Goal: Information Seeking & Learning: Compare options

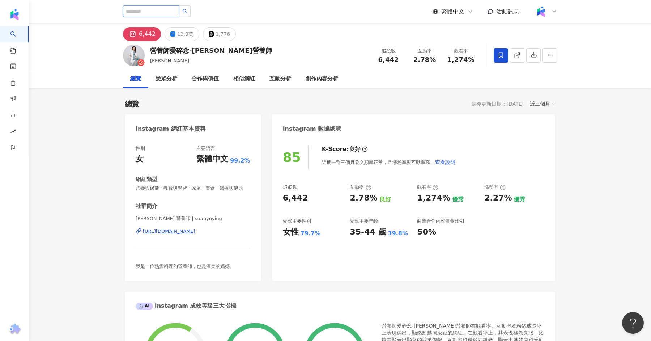
click at [164, 10] on input "search" at bounding box center [151, 11] width 56 height 12
paste input "**********"
type input "**********"
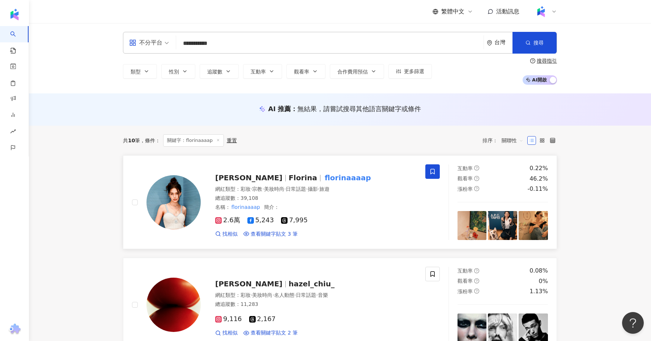
click at [289, 178] on span "Florina" at bounding box center [303, 177] width 29 height 9
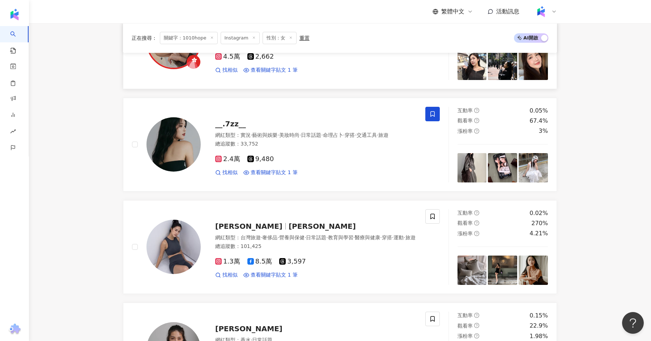
scroll to position [851, 0]
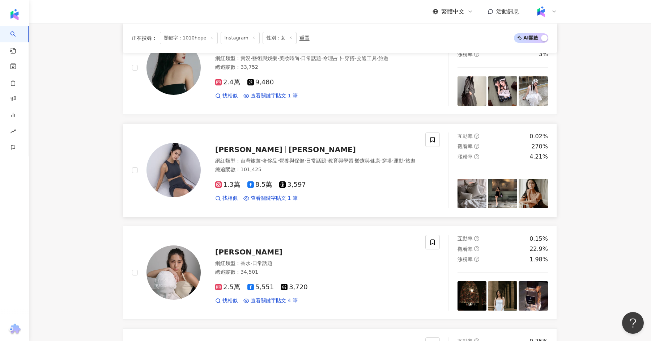
click at [228, 145] on span "譚以欣" at bounding box center [248, 149] width 67 height 9
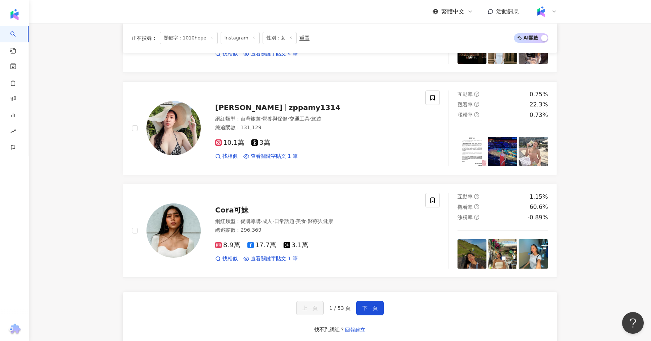
scroll to position [1100, 0]
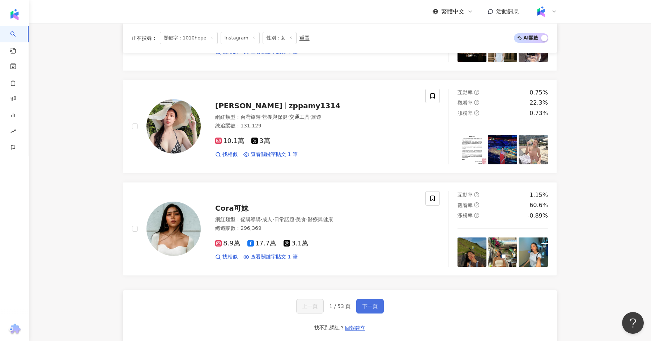
click at [376, 303] on span "下一頁" at bounding box center [370, 306] width 15 height 6
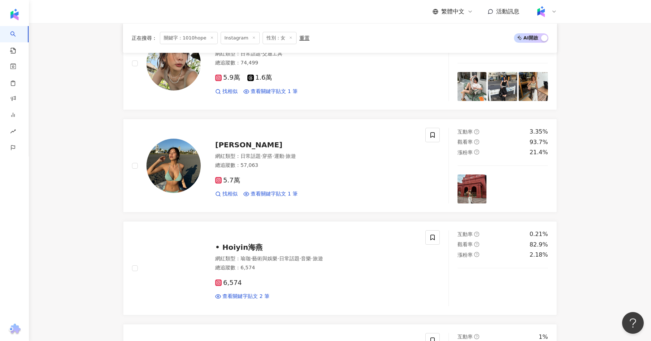
scroll to position [345, 0]
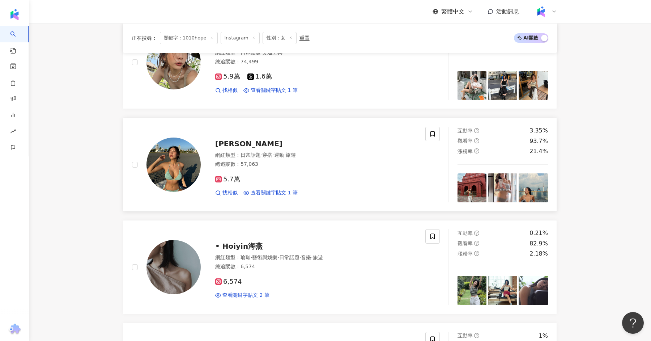
click at [236, 139] on span "Christine" at bounding box center [248, 143] width 67 height 9
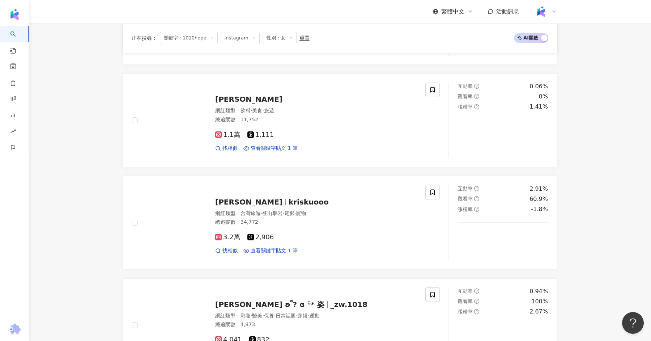
scroll to position [717, 0]
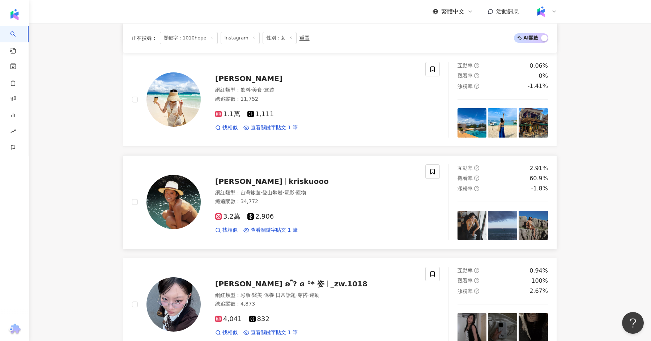
click at [289, 177] on span "kriskuooo" at bounding box center [309, 181] width 40 height 9
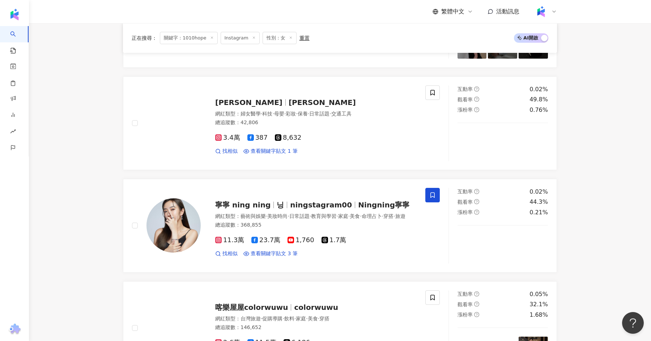
scroll to position [1001, 0]
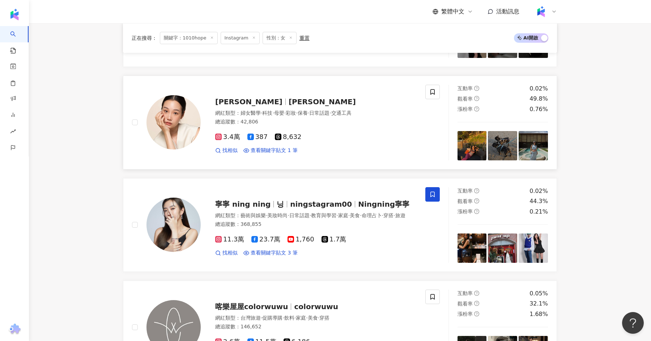
click at [241, 98] on span "楊穎欣" at bounding box center [251, 101] width 73 height 9
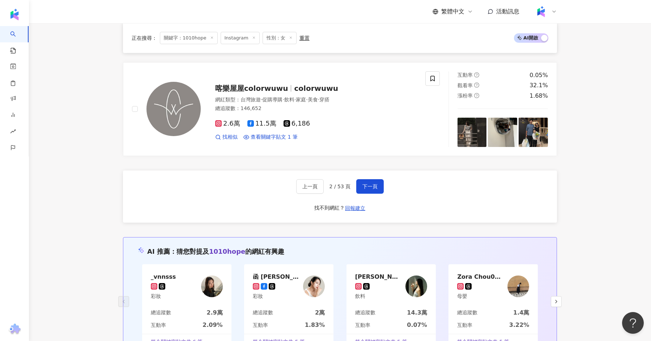
scroll to position [1222, 0]
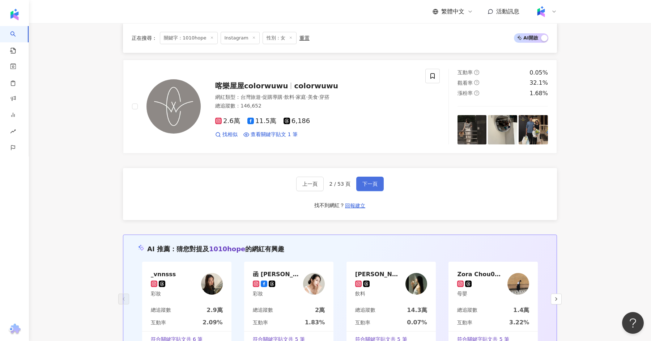
click at [364, 181] on span "下一頁" at bounding box center [370, 184] width 15 height 6
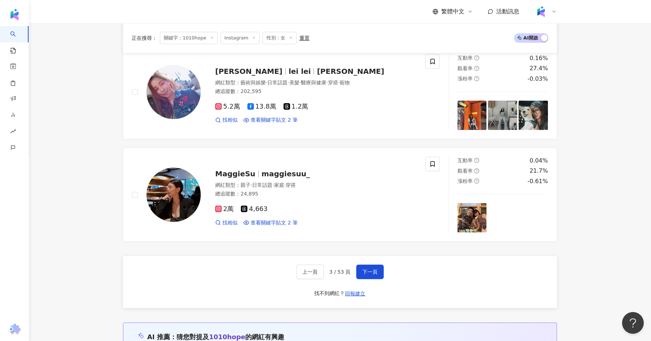
scroll to position [1155, 0]
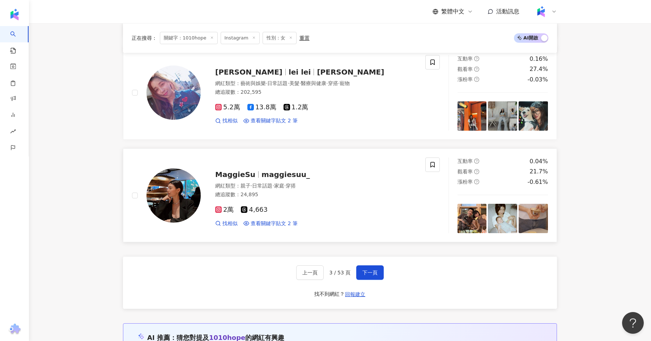
click at [255, 172] on span "MaggieSu" at bounding box center [238, 174] width 46 height 9
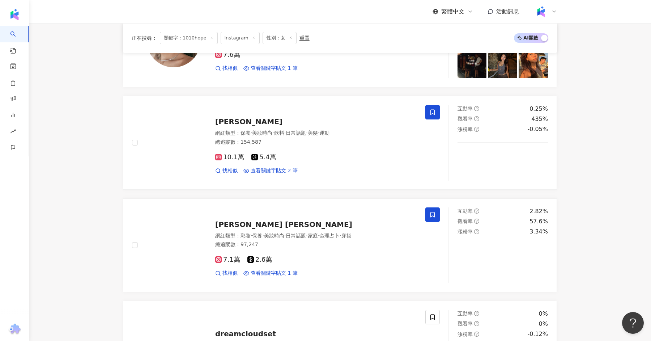
scroll to position [676, 0]
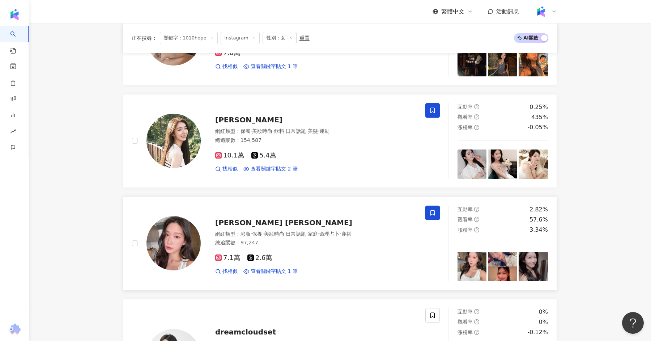
click at [249, 219] on span "Angel Kuo 郭家孜" at bounding box center [283, 222] width 137 height 9
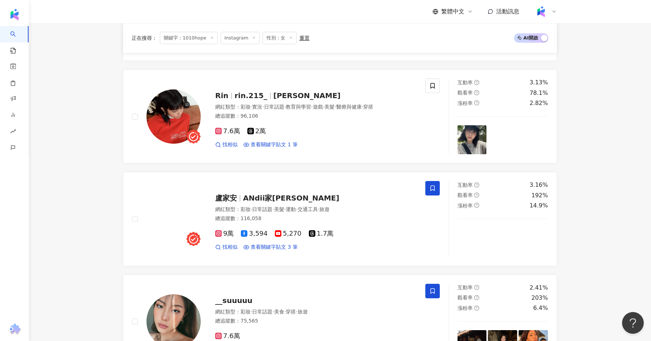
scroll to position [394, 0]
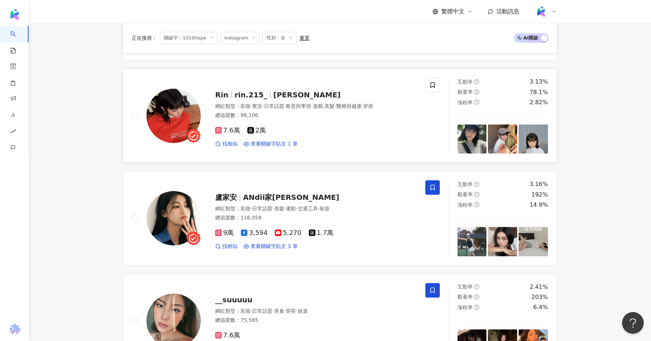
click at [240, 92] on span "rin.215_" at bounding box center [251, 94] width 33 height 9
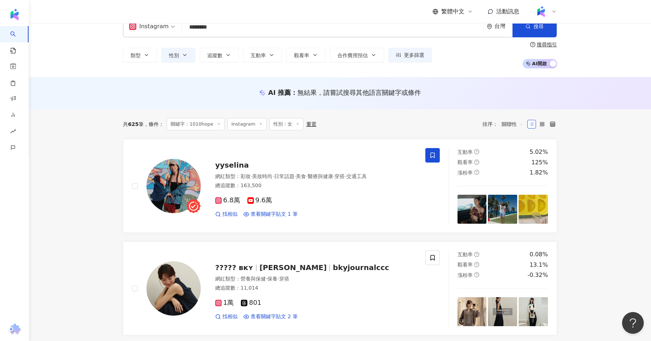
scroll to position [19, 0]
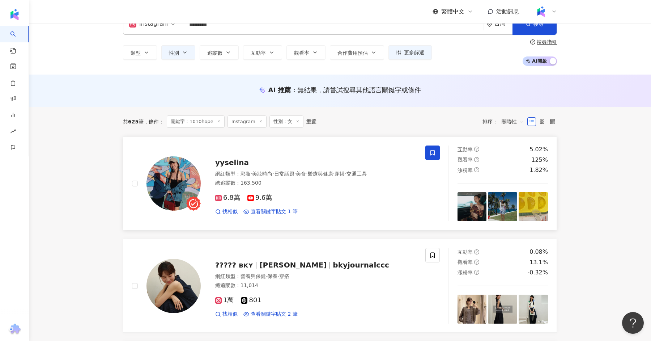
click at [236, 163] on span "yyselina" at bounding box center [232, 162] width 34 height 9
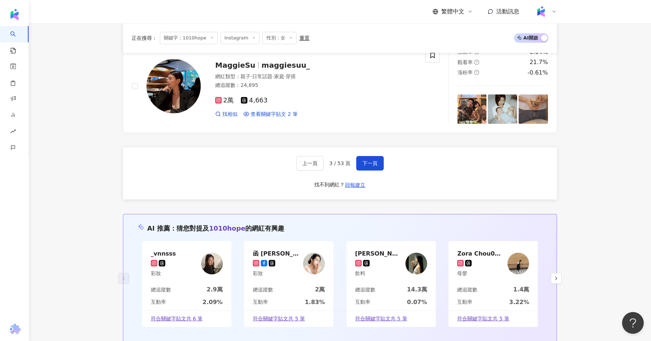
scroll to position [1261, 0]
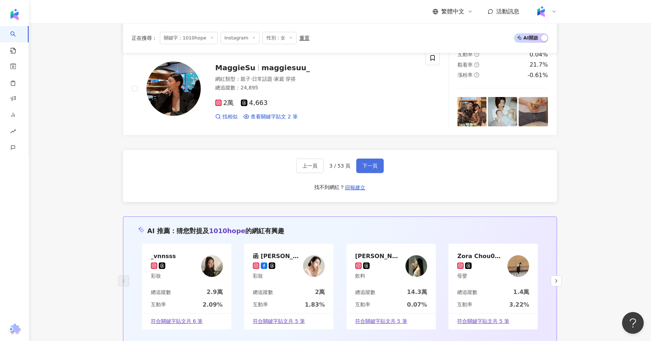
click at [368, 163] on span "下一頁" at bounding box center [370, 166] width 15 height 6
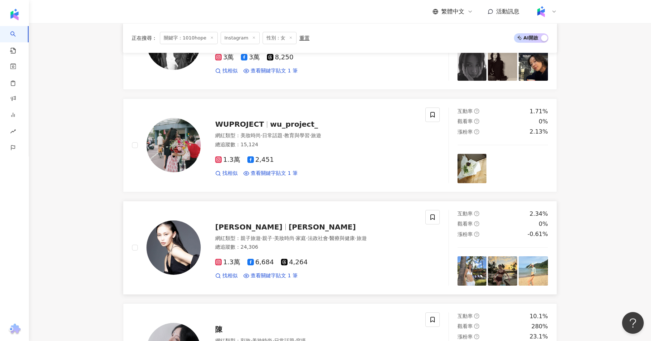
scroll to position [670, 0]
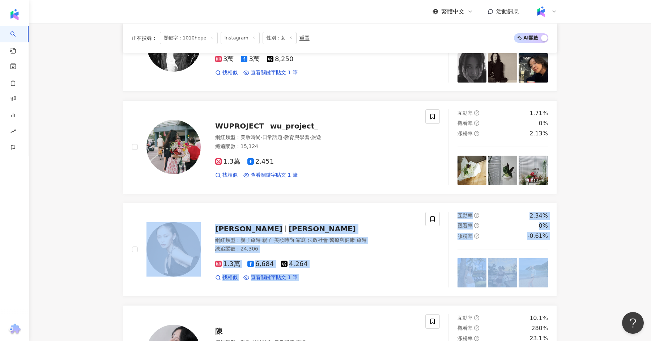
click at [120, 213] on div "正在搜尋 ： 關鍵字：1010hope Instagram 性別：女 重置 AI 開啟 AI 關閉 Vita Chen 彩妝師 維她水水 vitamakeup…" at bounding box center [340, 238] width 463 height 1564
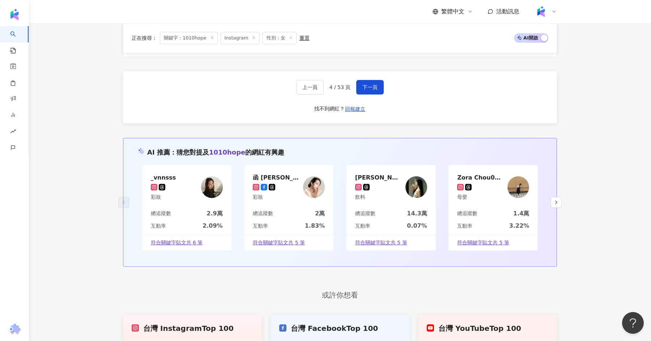
scroll to position [1316, 0]
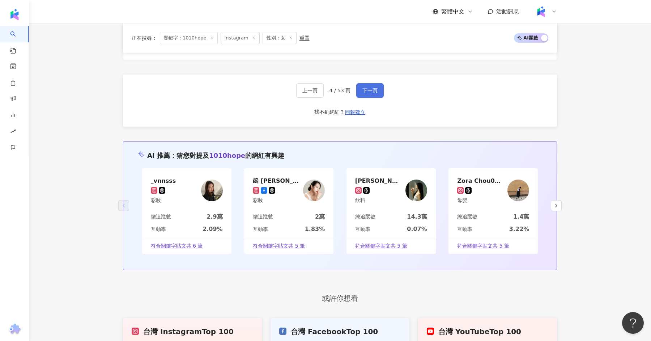
click at [363, 92] on button "下一頁" at bounding box center [369, 90] width 27 height 14
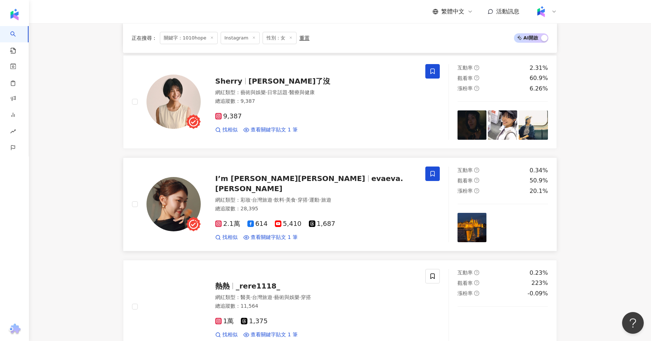
scroll to position [1023, 0]
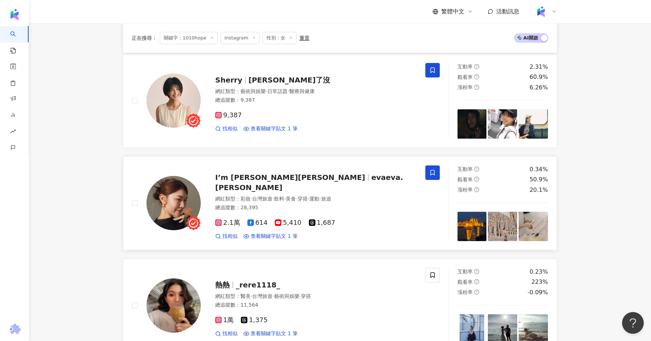
click at [253, 181] on span "I’m Eva伊娃" at bounding box center [290, 177] width 150 height 9
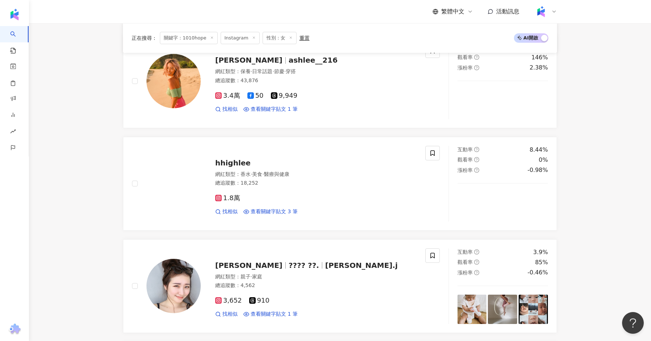
scroll to position [715, 0]
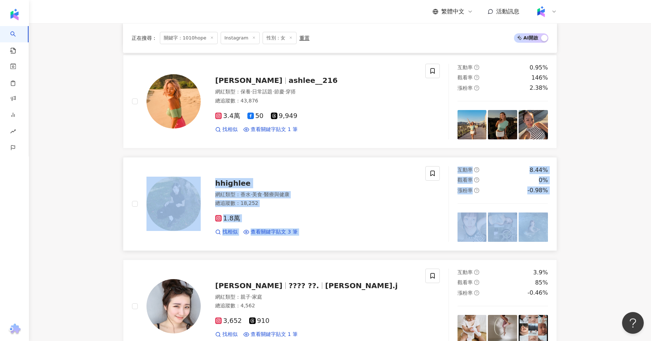
click at [282, 161] on link "hhighlee 網紅類型 ： 香水 · 美食 · 醫療與健康 總追蹤數 ： 18,252 1.8萬 找相似 查看關鍵字貼文 3 筆 互動率 8.44% 觀看…" at bounding box center [340, 204] width 434 height 94
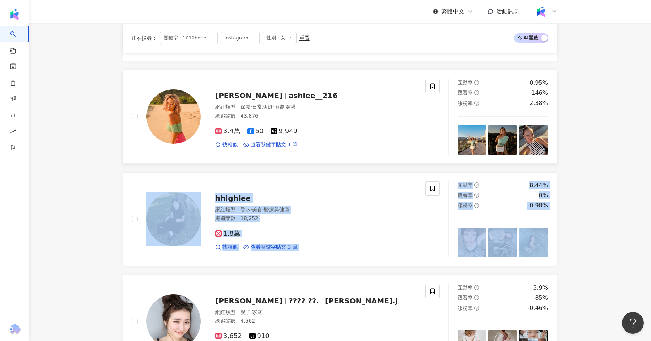
scroll to position [693, 0]
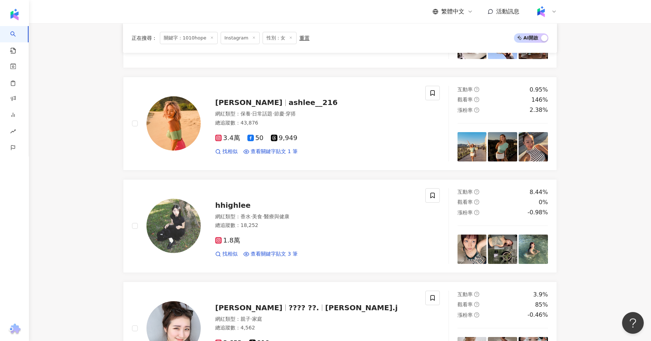
click at [78, 119] on main "Instagram ******** 台灣 搜尋 9b14e77f-0f73-42f9-b8ef-86f1bcca933f 049638b0-7410-422…" at bounding box center [340, 163] width 622 height 1666
click at [267, 107] on div "ashlee lai ashlee__216 網紅類型 ： 保養 · 日常話題 · 節慶 · 穿搭 總追蹤數 ： 43,876 3.4萬 50 9,949 找…" at bounding box center [309, 123] width 216 height 63
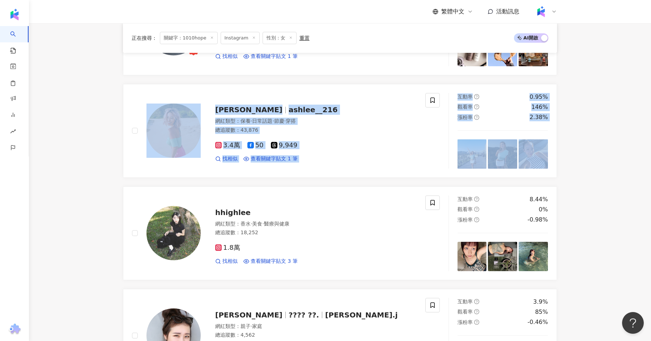
scroll to position [684, 0]
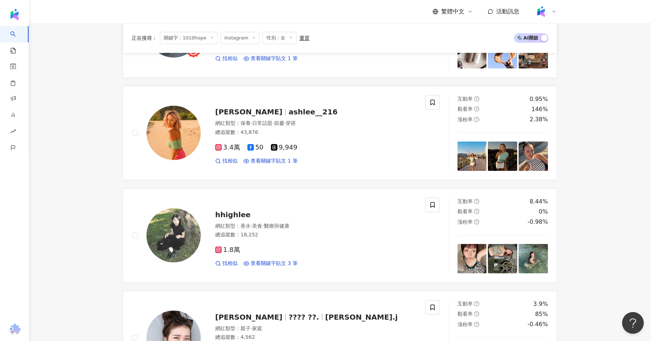
click at [94, 196] on main "Instagram ******** 台灣 搜尋 9b14e77f-0f73-42f9-b8ef-86f1bcca933f 049638b0-7410-422…" at bounding box center [340, 172] width 622 height 1666
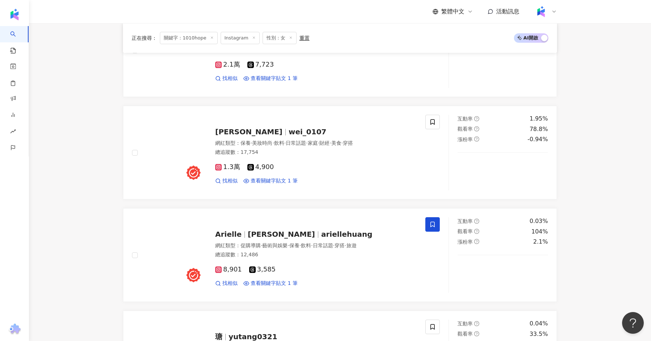
scroll to position [146, 0]
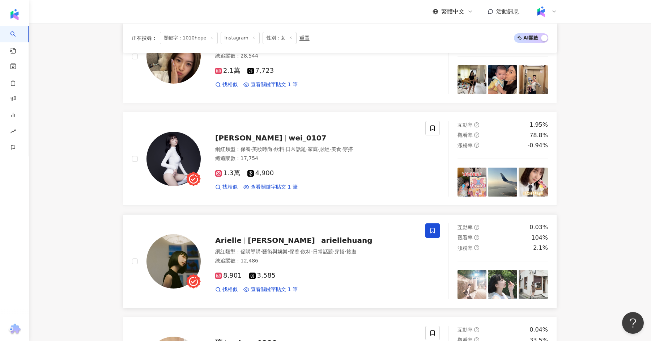
click at [234, 240] on span "Arielle" at bounding box center [228, 240] width 26 height 9
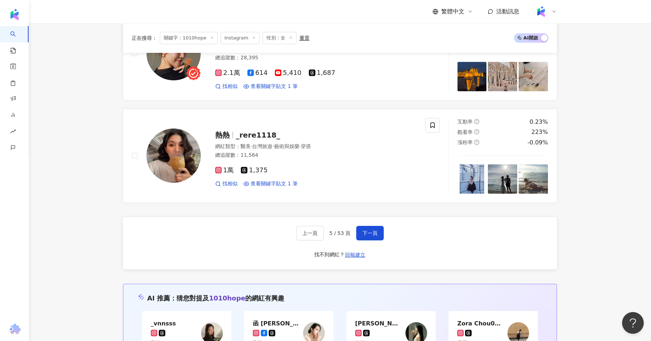
scroll to position [1173, 0]
click at [367, 225] on button "下一頁" at bounding box center [369, 232] width 27 height 14
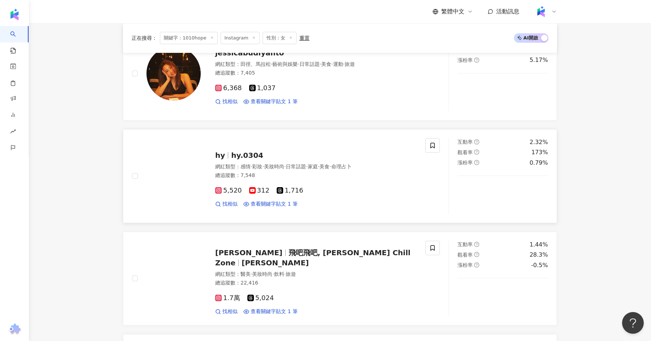
scroll to position [904, 0]
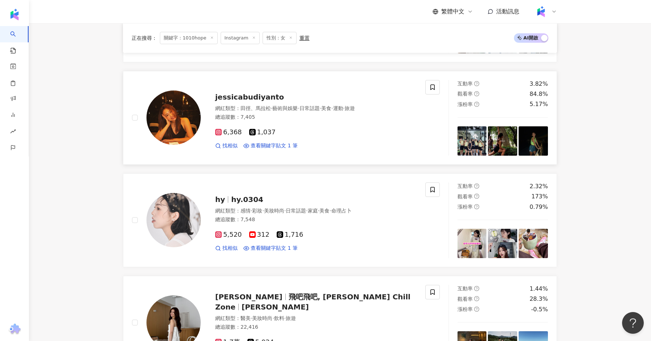
click at [265, 94] on span "jessicabudiyanto" at bounding box center [249, 97] width 69 height 9
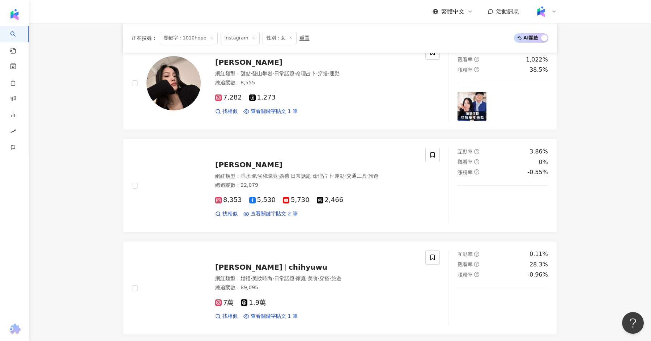
scroll to position [221, 0]
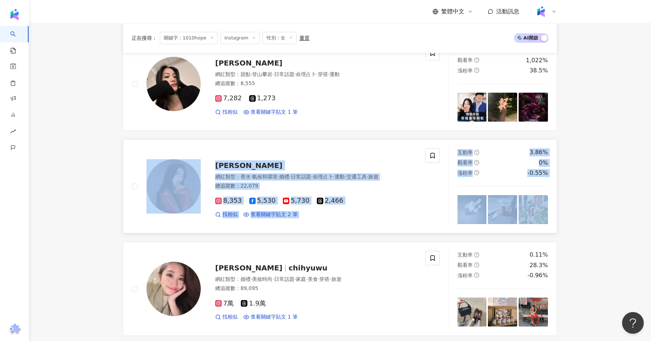
click at [230, 166] on span "徐靖玟" at bounding box center [248, 165] width 67 height 9
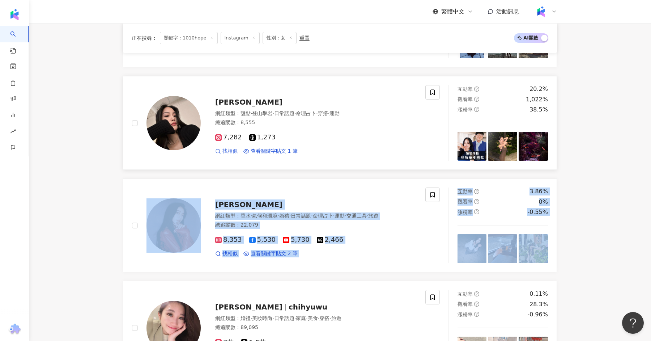
scroll to position [180, 0]
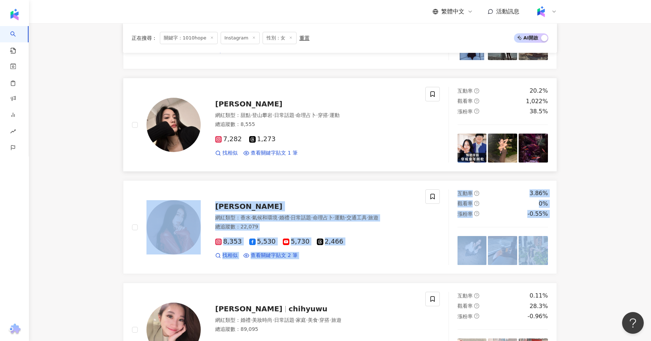
click at [224, 99] on span "鄧澤" at bounding box center [248, 103] width 67 height 9
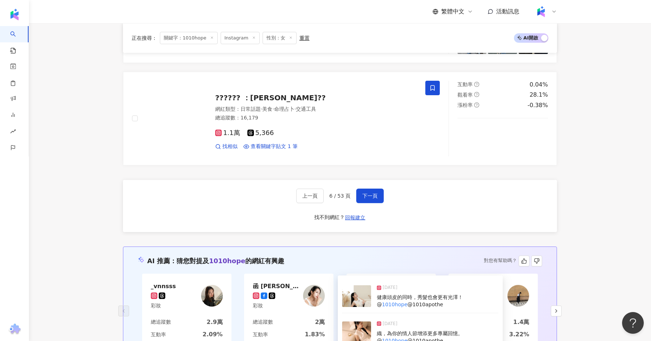
scroll to position [1203, 0]
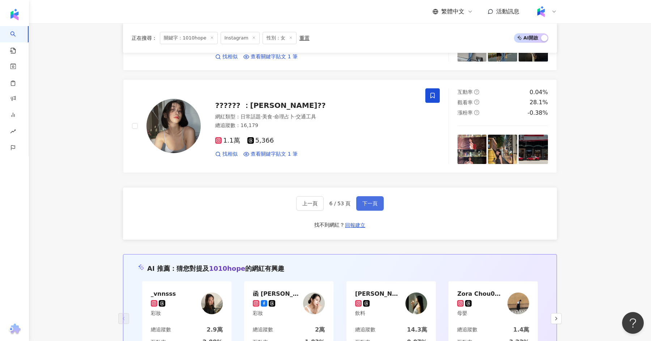
click at [370, 200] on span "下一頁" at bounding box center [370, 203] width 15 height 6
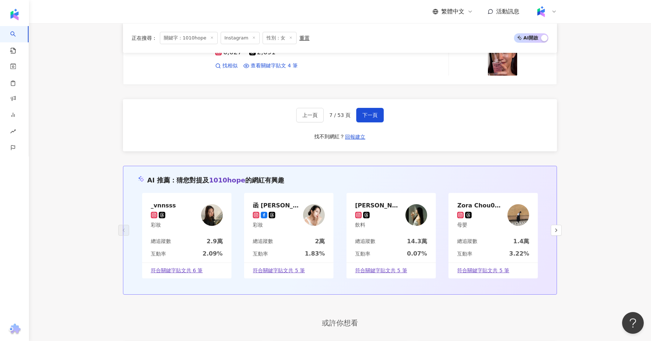
scroll to position [1289, 0]
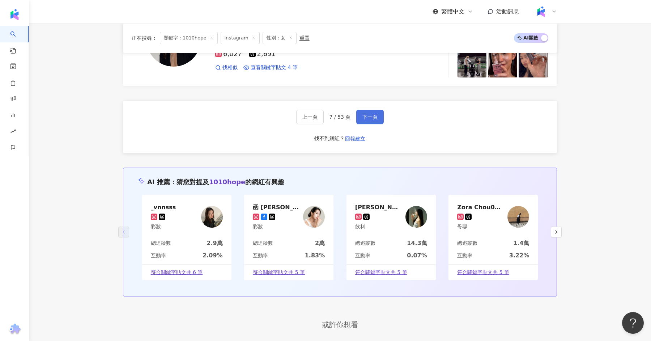
click at [380, 117] on button "下一頁" at bounding box center [369, 117] width 27 height 14
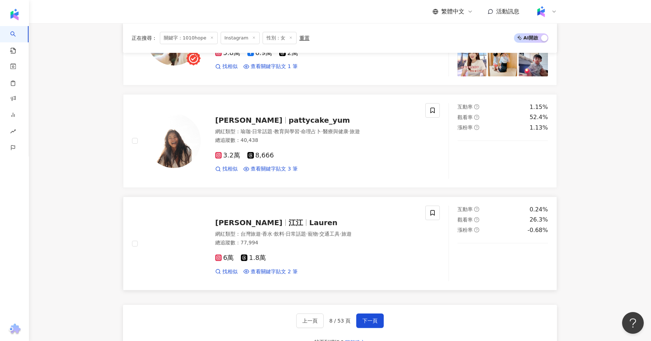
scroll to position [1093, 0]
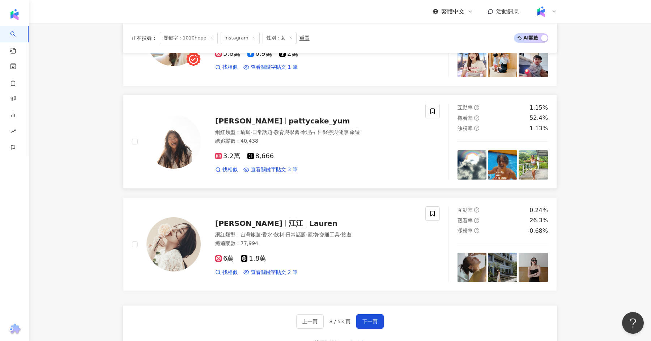
click at [289, 117] on span "pattycake_yum" at bounding box center [320, 121] width 62 height 9
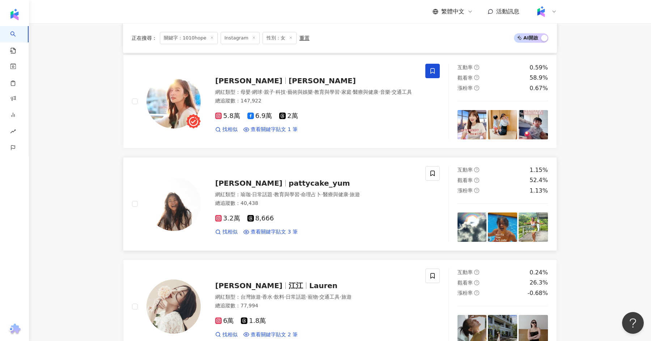
scroll to position [1022, 0]
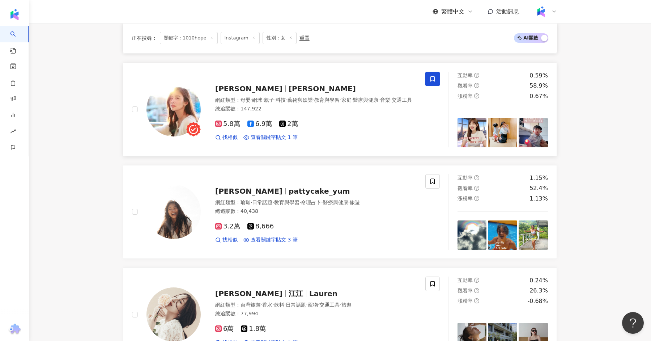
click at [235, 84] on span "詹可旬" at bounding box center [248, 88] width 67 height 9
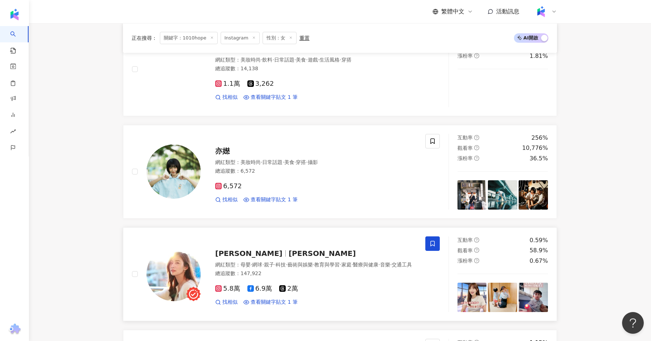
scroll to position [853, 0]
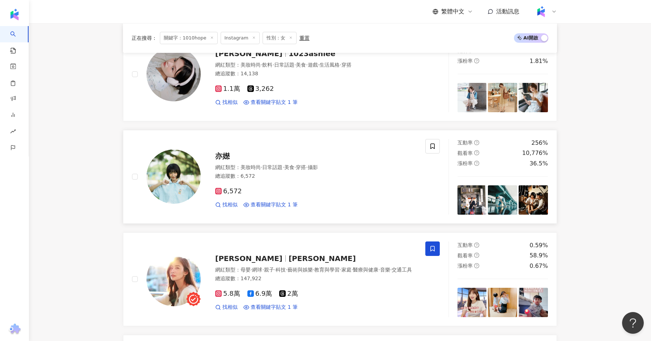
click at [220, 152] on span "亦嬨" at bounding box center [222, 156] width 14 height 9
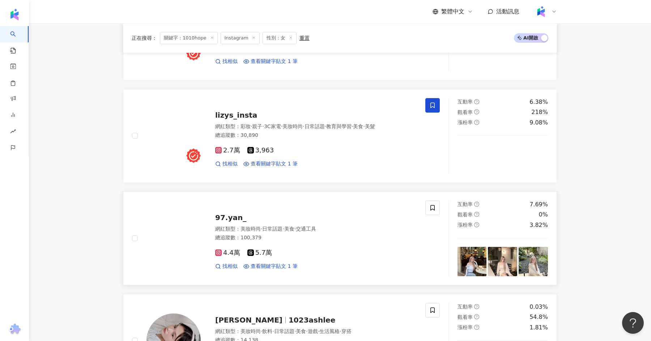
scroll to position [581, 0]
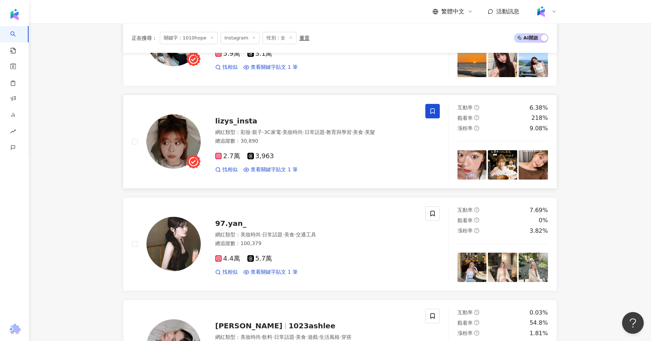
click at [237, 117] on span "lizys_insta" at bounding box center [236, 121] width 42 height 9
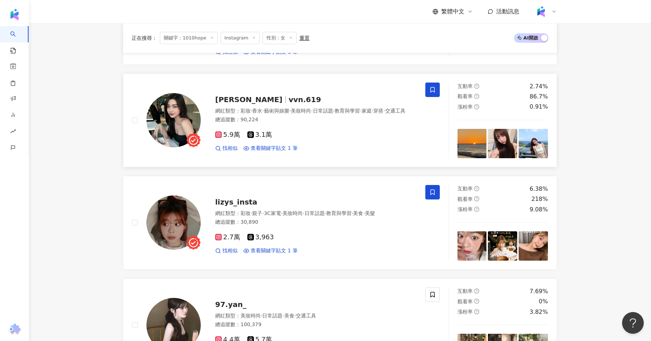
scroll to position [499, 0]
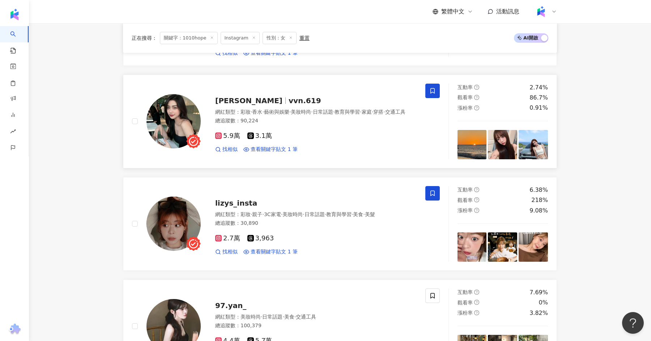
click at [230, 96] on span "魏若安 Vivian" at bounding box center [248, 100] width 67 height 9
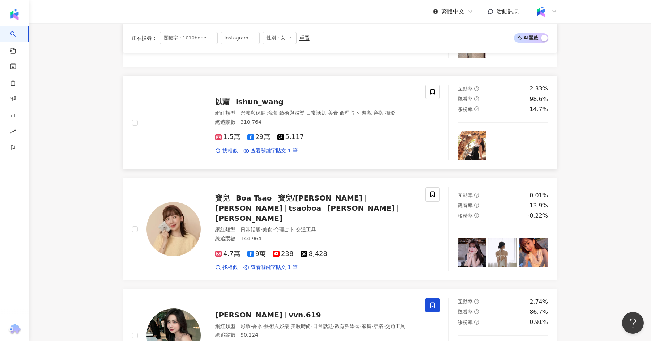
scroll to position [259, 0]
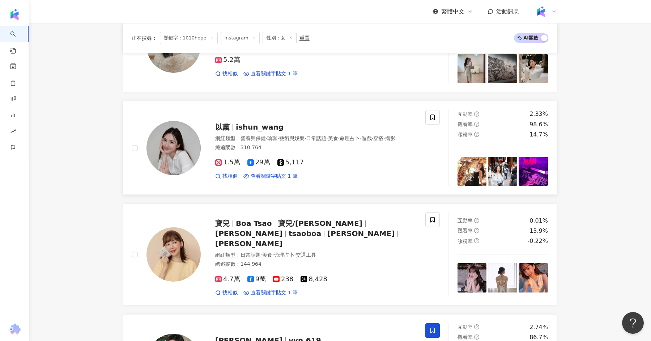
click at [238, 127] on span "ishun_wang" at bounding box center [260, 127] width 48 height 9
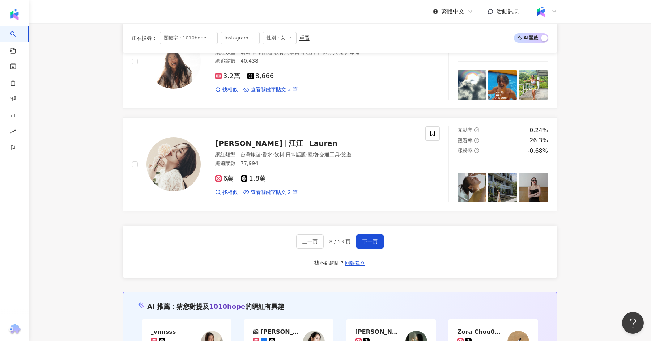
scroll to position [1327, 0]
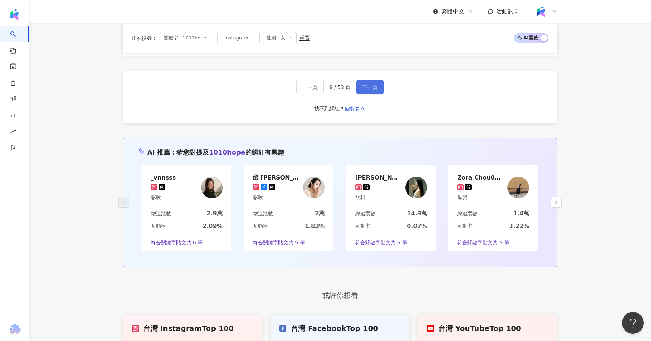
click at [365, 84] on span "下一頁" at bounding box center [370, 87] width 15 height 6
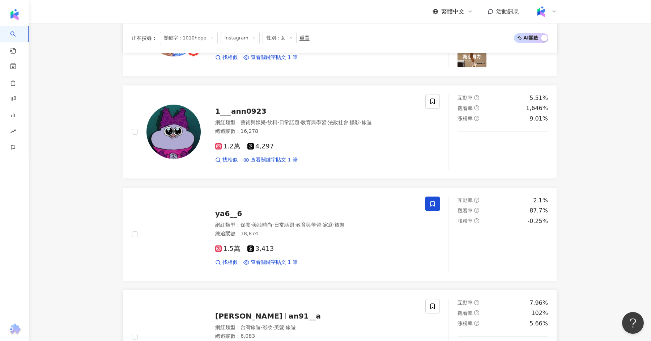
scroll to position [681, 0]
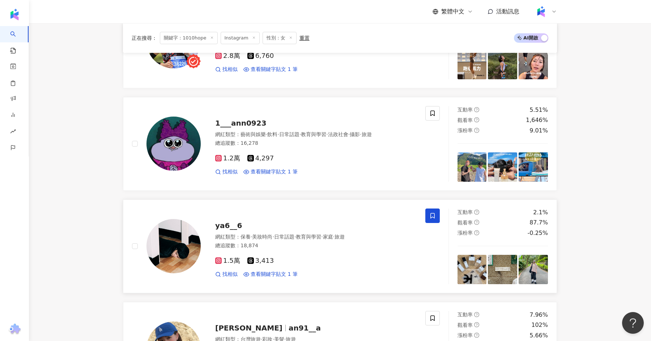
click at [229, 221] on span "ya6__6" at bounding box center [228, 225] width 27 height 9
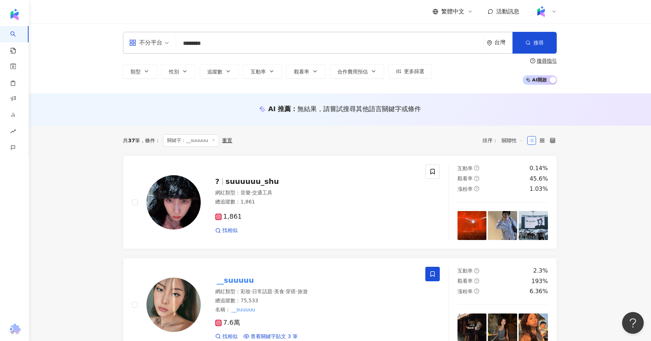
click at [249, 44] on input "********" at bounding box center [330, 44] width 302 height 14
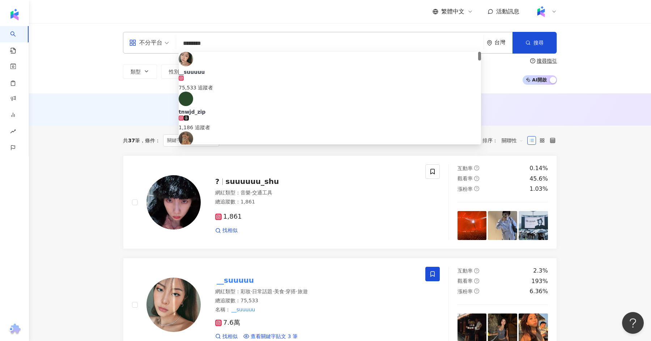
click at [249, 44] on input "********" at bounding box center [330, 44] width 302 height 14
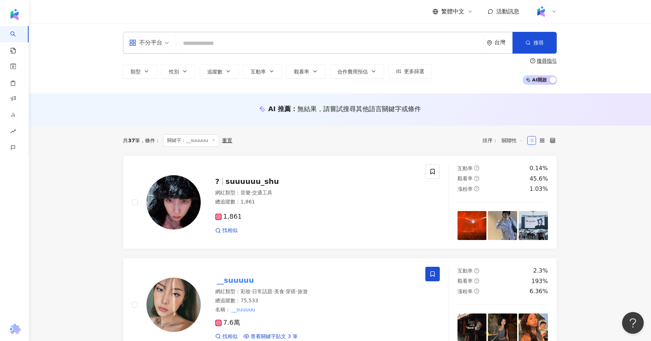
paste input "**********"
type input "**********"
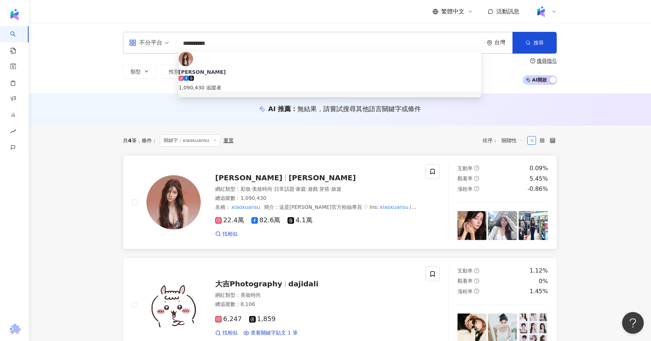
click at [305, 196] on div "總追蹤數 ： 1,090,430" at bounding box center [316, 198] width 202 height 7
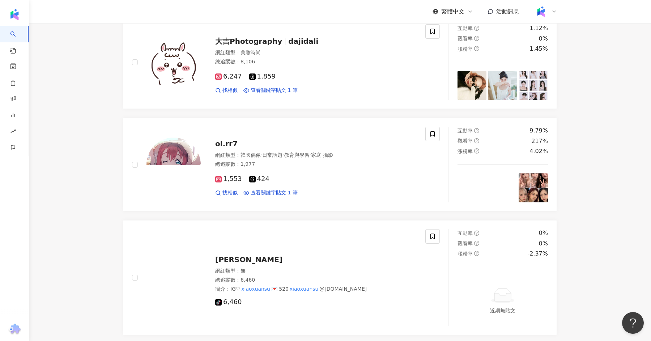
scroll to position [344, 0]
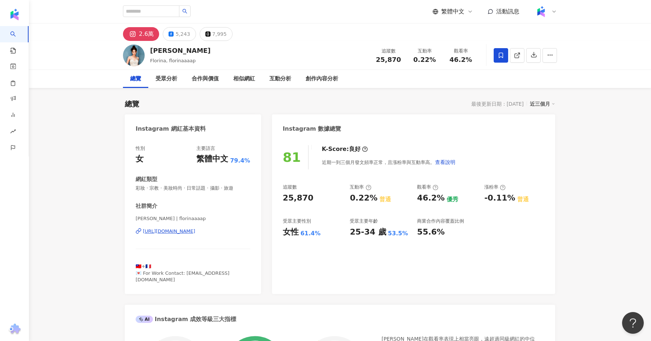
click at [189, 230] on div "[URL][DOMAIN_NAME]" at bounding box center [169, 231] width 52 height 7
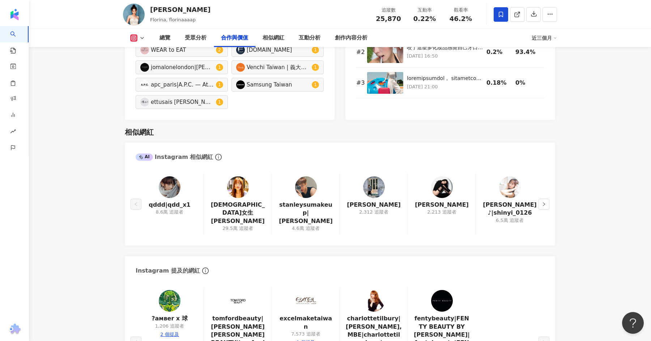
scroll to position [1117, 0]
click at [542, 198] on button "button" at bounding box center [544, 203] width 11 height 11
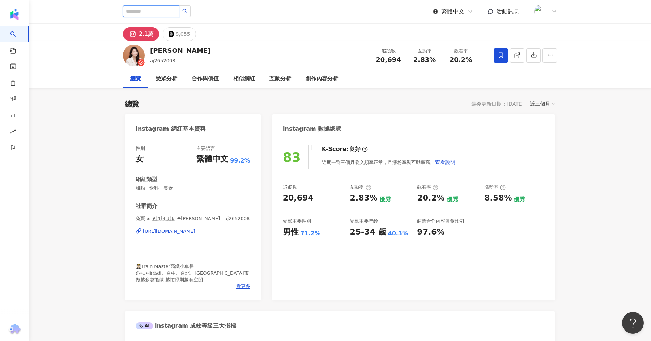
click at [156, 9] on input "search" at bounding box center [151, 11] width 56 height 12
paste input "**********"
type input "**********"
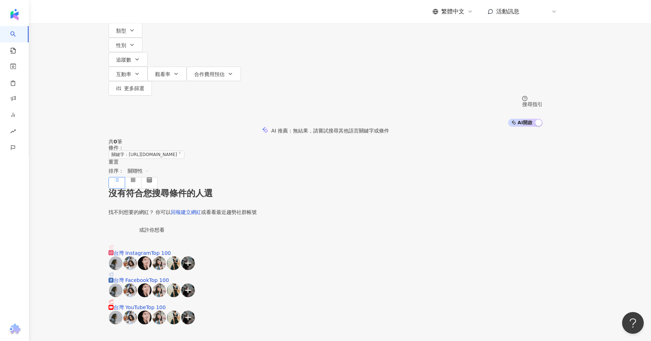
scroll to position [19, 0]
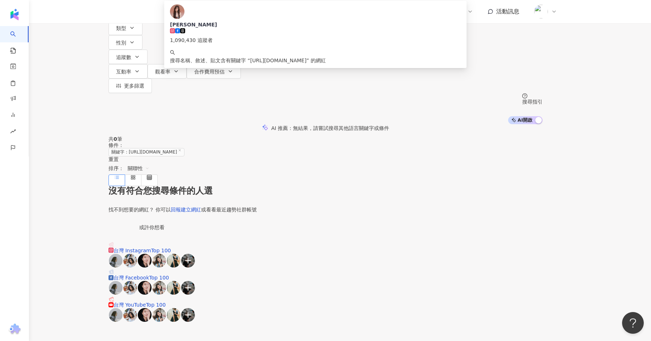
click at [107, 113] on main "**********" at bounding box center [325, 152] width 651 height 342
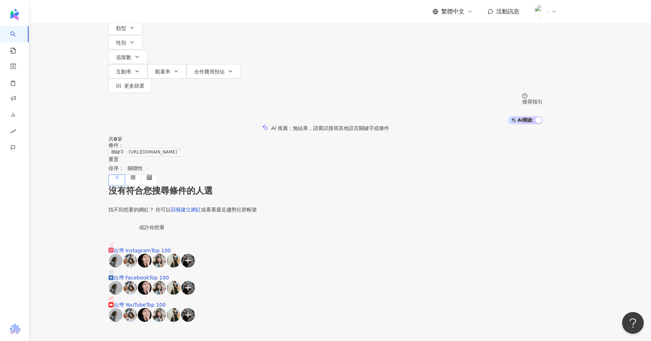
scroll to position [0, 0]
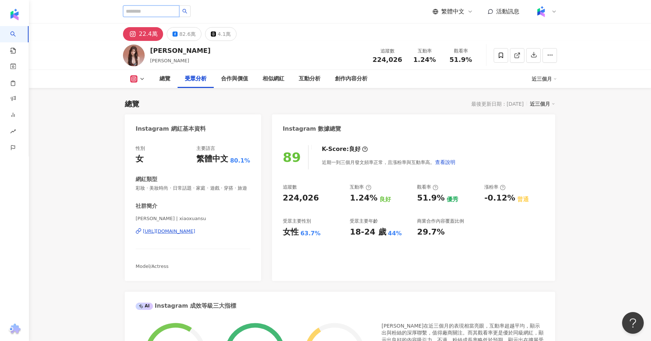
click at [160, 5] on input "search" at bounding box center [151, 11] width 56 height 12
paste input "**********"
type input "**********"
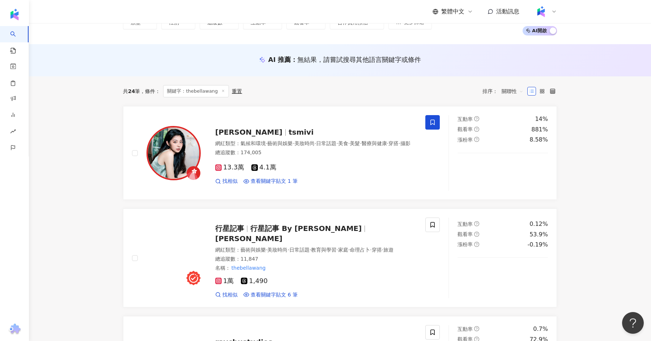
scroll to position [51, 0]
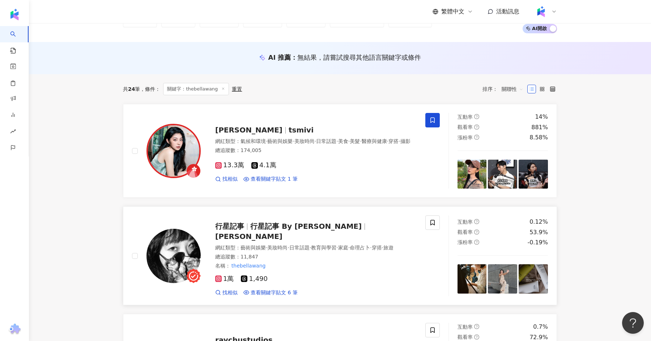
click at [309, 231] on div "行星記事 行星記事 By Bella Wang Bella Wang" at bounding box center [316, 231] width 202 height 20
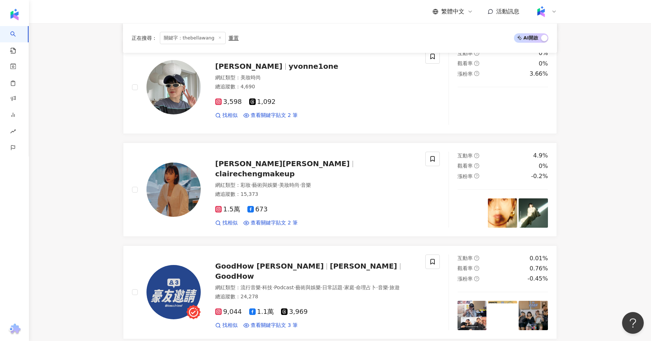
scroll to position [940, 0]
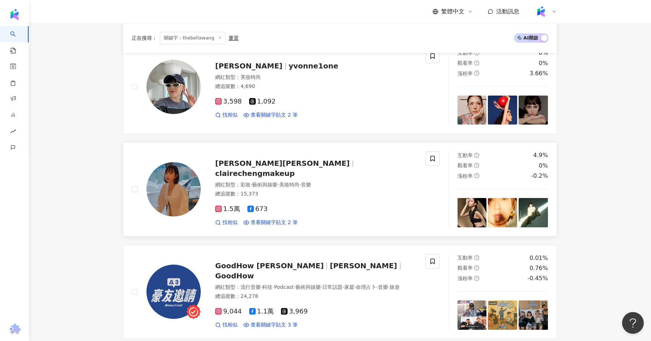
click at [259, 163] on span "[PERSON_NAME][PERSON_NAME]" at bounding box center [285, 163] width 141 height 9
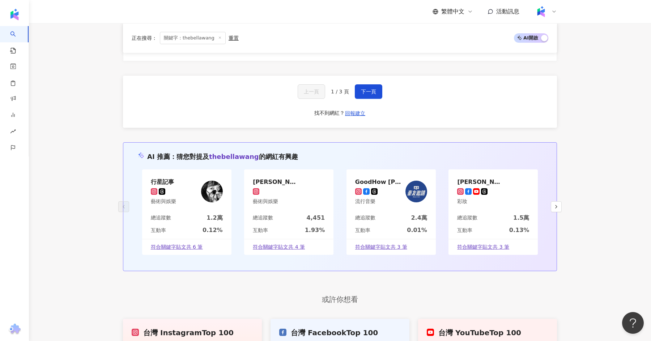
scroll to position [1320, 0]
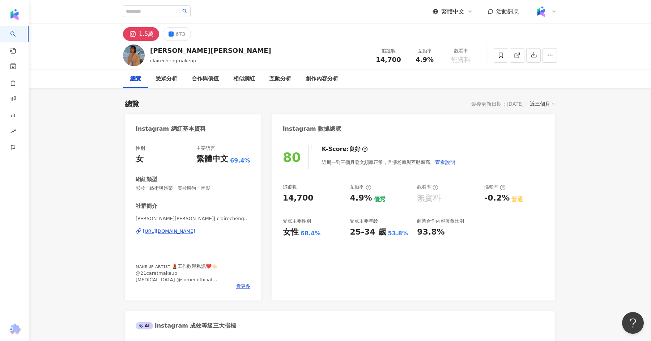
scroll to position [24, 0]
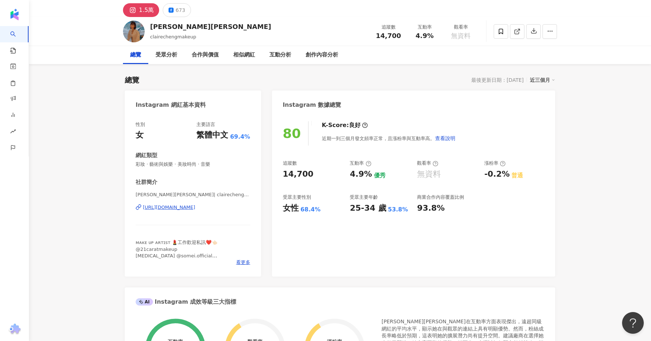
click at [192, 208] on div "[URL][DOMAIN_NAME]" at bounding box center [169, 207] width 52 height 7
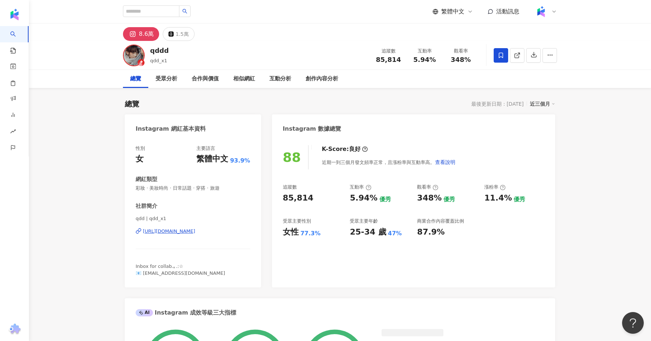
click at [195, 231] on div "https://www.instagram.com/qdd_x1/" at bounding box center [169, 231] width 52 height 7
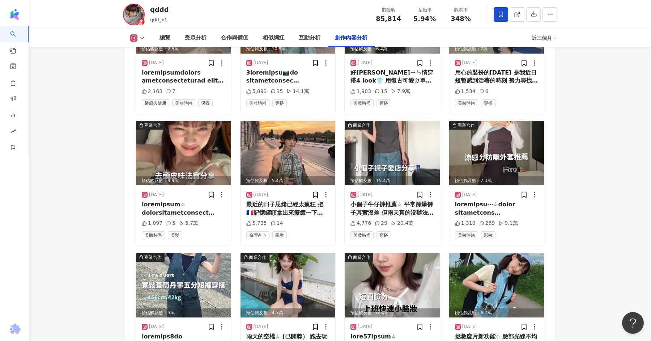
scroll to position [2510, 0]
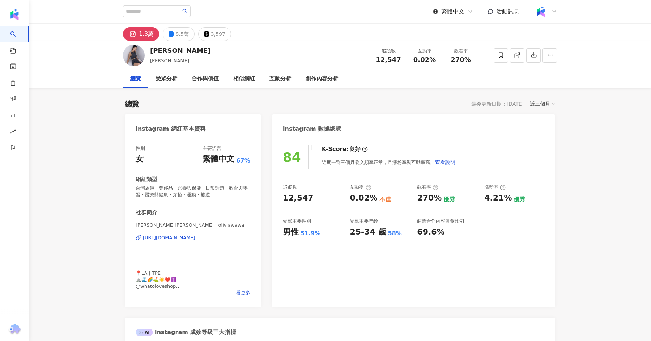
click at [195, 239] on div "https://www.instagram.com/oliviawawa/" at bounding box center [169, 237] width 52 height 7
drag, startPoint x: 171, startPoint y: 52, endPoint x: 155, endPoint y: 52, distance: 16.3
click at [155, 52] on div "譚以欣 Olivia 追蹤數 12,547 互動率 0.02% 觀看率 270%" at bounding box center [340, 55] width 463 height 29
click at [185, 58] on div "譚以欣 Olivia 追蹤數 12,547 互動率 0.02% 觀看率 270%" at bounding box center [340, 55] width 463 height 29
drag, startPoint x: 177, startPoint y: 52, endPoint x: 152, endPoint y: 52, distance: 24.2
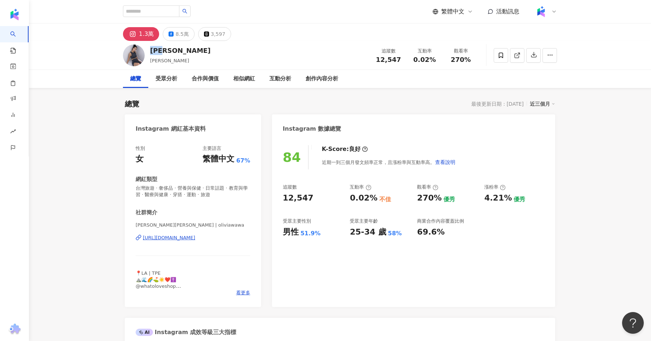
click at [152, 52] on div "譚以欣 Olivia 追蹤數 12,547 互動率 0.02% 觀看率 270%" at bounding box center [340, 55] width 463 height 29
copy div "譚以欣"
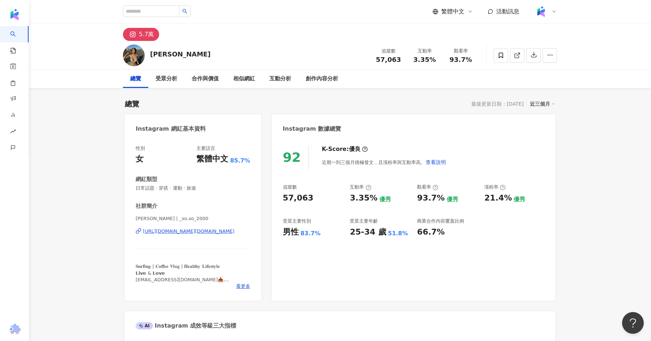
click at [181, 232] on div "[URL][DOMAIN_NAME][DOMAIN_NAME]" at bounding box center [189, 231] width 92 height 7
click at [151, 54] on div "[PERSON_NAME] 追蹤數 57,063 互動率 3.35% 觀看率 93.7%" at bounding box center [340, 55] width 463 height 29
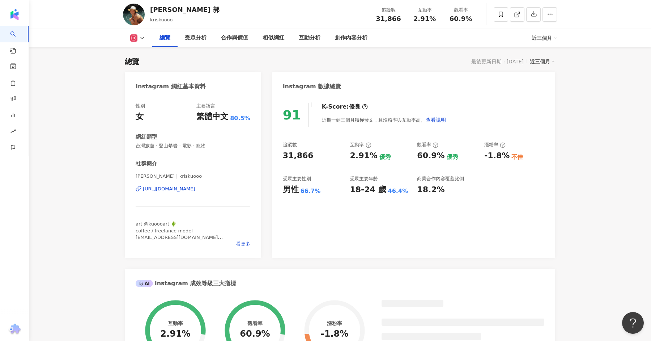
scroll to position [75, 0]
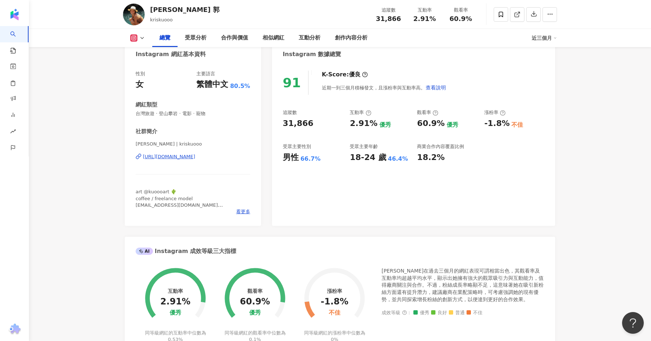
click at [189, 159] on div "[URL][DOMAIN_NAME]" at bounding box center [169, 156] width 52 height 7
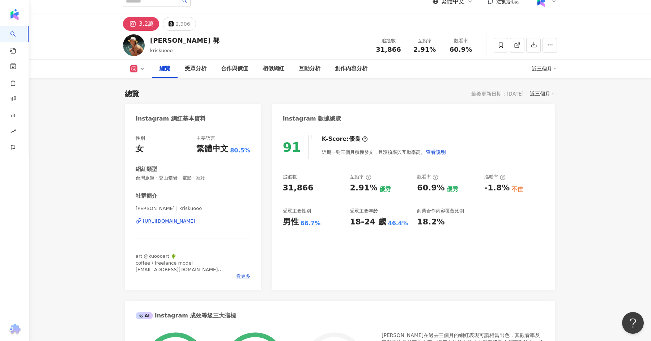
scroll to position [3, 0]
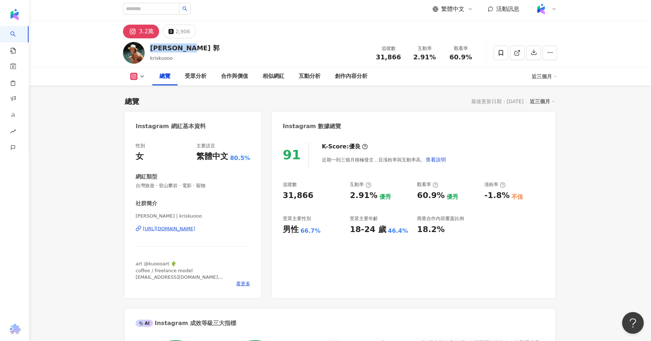
drag, startPoint x: 186, startPoint y: 49, endPoint x: 152, endPoint y: 47, distance: 34.4
click at [152, 48] on div "[PERSON_NAME] 追蹤數 31,866 互動率 2.91% 觀看率 60.9%" at bounding box center [340, 52] width 463 height 29
copy div "[PERSON_NAME] 郭"
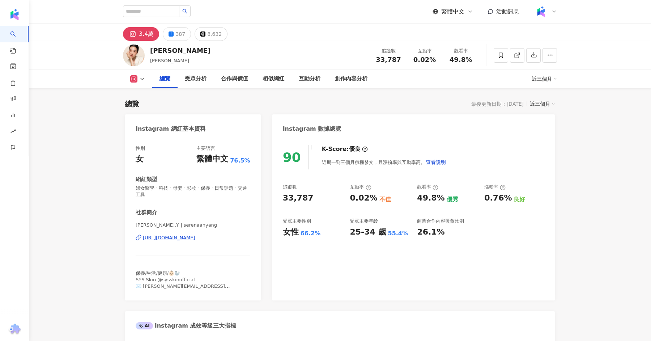
click at [195, 234] on div "[URL][DOMAIN_NAME]" at bounding box center [169, 237] width 52 height 7
drag, startPoint x: 172, startPoint y: 52, endPoint x: 149, endPoint y: 51, distance: 22.4
click at [149, 51] on div "[PERSON_NAME] 追蹤數 33,787 互動率 0.02% 觀看率 49.8%" at bounding box center [340, 55] width 463 height 29
copy div "楊穎欣"
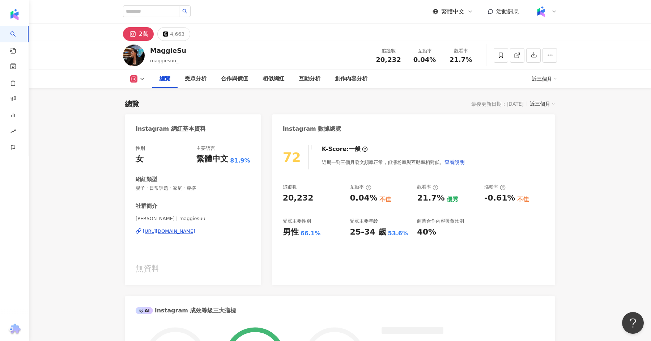
click at [195, 228] on div "[URL][DOMAIN_NAME]" at bounding box center [169, 231] width 52 height 7
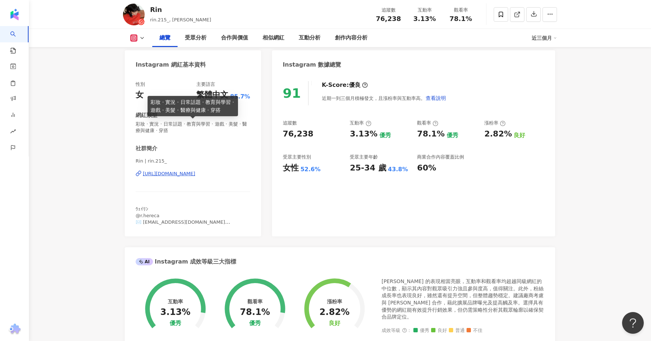
scroll to position [62, 0]
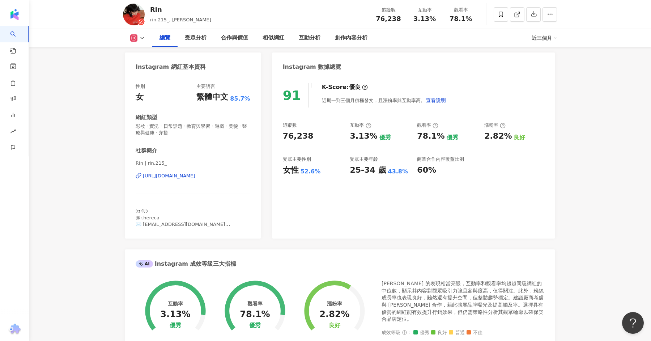
click at [185, 177] on div "https://www.instagram.com/rin.215_/" at bounding box center [169, 176] width 52 height 7
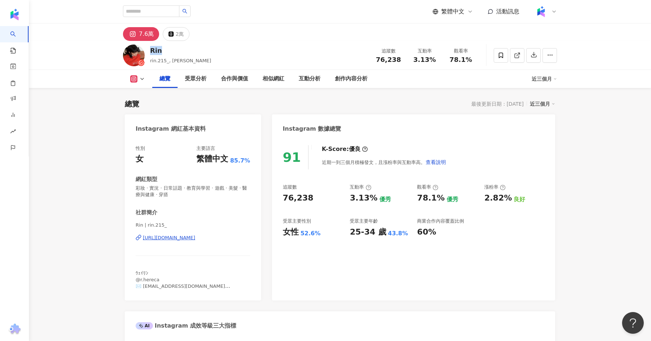
drag, startPoint x: 165, startPoint y: 52, endPoint x: 151, endPoint y: 51, distance: 14.2
click at [151, 51] on div "Rin" at bounding box center [180, 50] width 61 height 9
copy div "Rin"
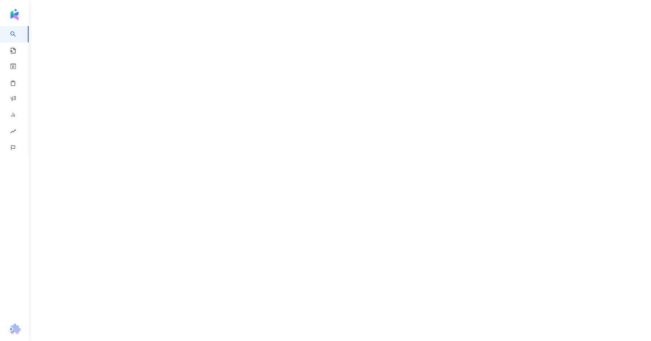
scroll to position [22, 0]
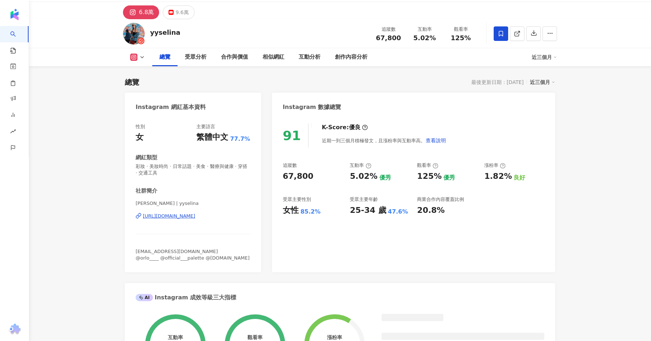
scroll to position [65, 0]
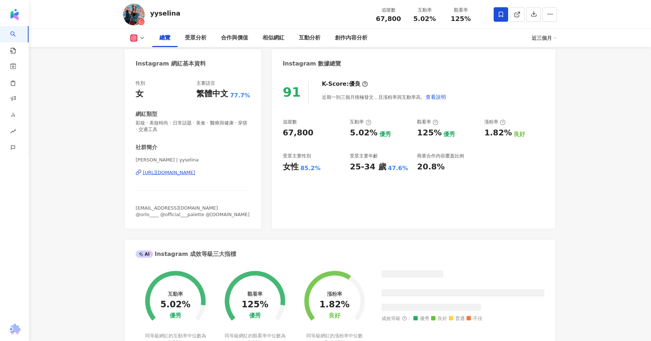
click at [174, 169] on div "https://www.instagram.com/yyselina/" at bounding box center [169, 172] width 52 height 7
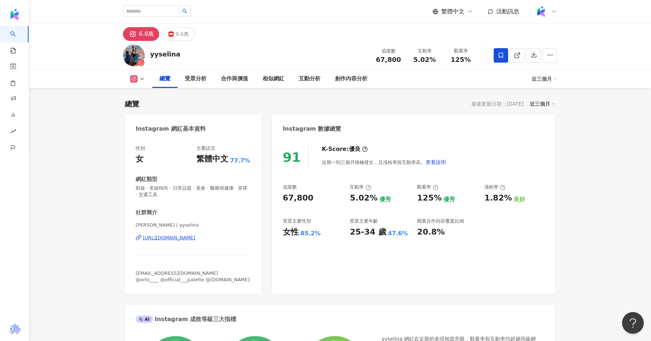
scroll to position [0, 0]
drag, startPoint x: 179, startPoint y: 55, endPoint x: 151, endPoint y: 57, distance: 28.3
click at [151, 57] on div "yyselina 追蹤數 67,800 互動率 5.02% 觀看率 125%" at bounding box center [340, 55] width 463 height 29
copy div "yyselina"
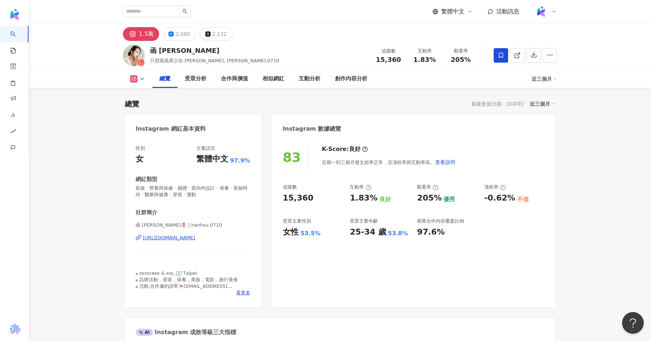
scroll to position [53, 0]
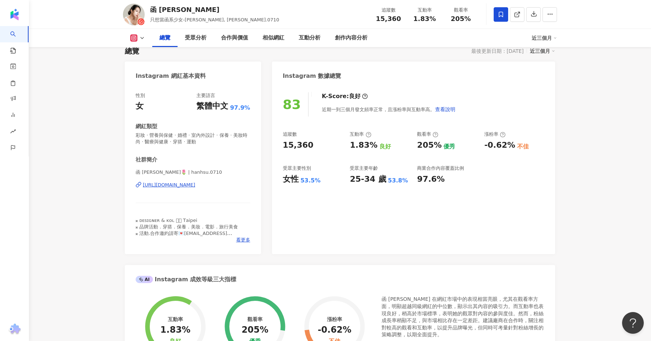
click at [160, 184] on div "https://www.instagram.com/hanhsu.0710/" at bounding box center [169, 185] width 52 height 7
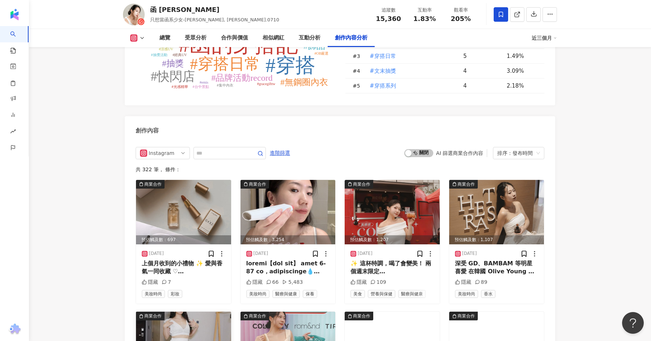
scroll to position [2172, 0]
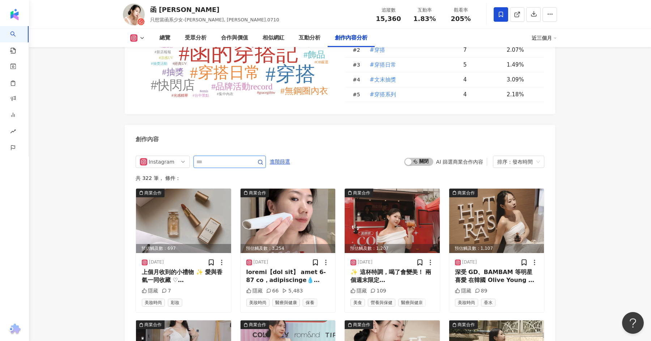
click at [212, 157] on input "text" at bounding box center [221, 161] width 51 height 9
type input "***"
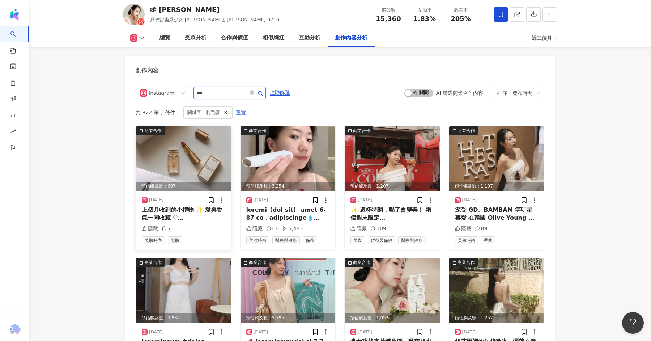
scroll to position [2231, 0]
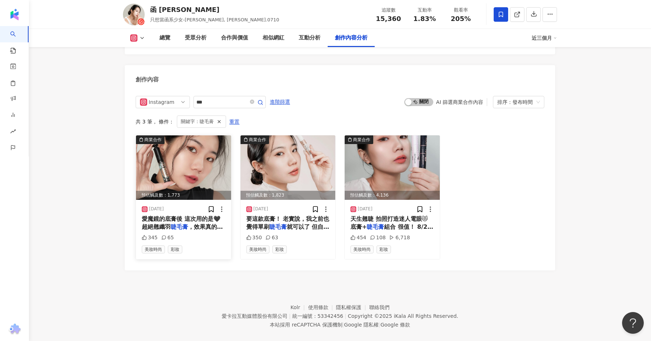
click at [175, 215] on span "愛魔鏡的底膏後 這次用的是🖤超絕翹纖羽" at bounding box center [181, 222] width 79 height 15
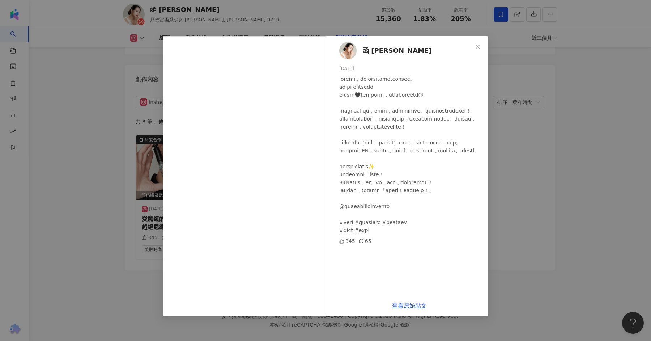
click at [553, 136] on div "函 Helen Hsu 2025/4/17 345 65 查看原始貼文" at bounding box center [325, 170] width 651 height 341
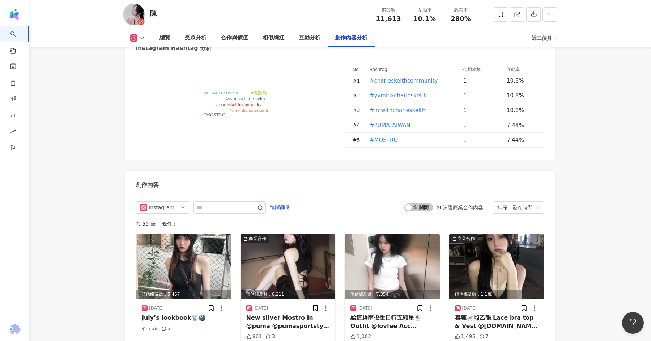
scroll to position [2036, 0]
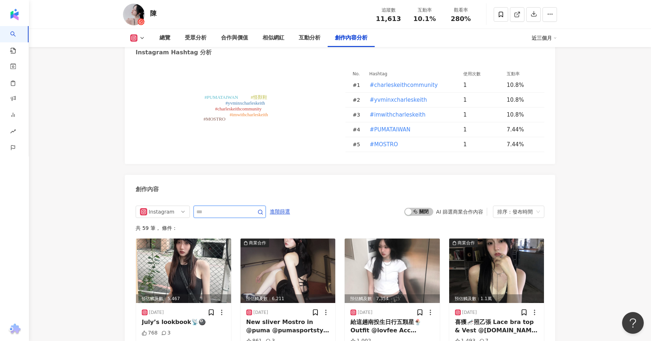
click at [217, 207] on input "text" at bounding box center [221, 211] width 51 height 9
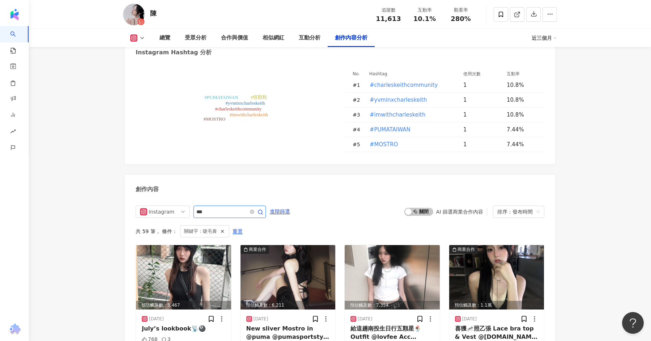
scroll to position [2056, 0]
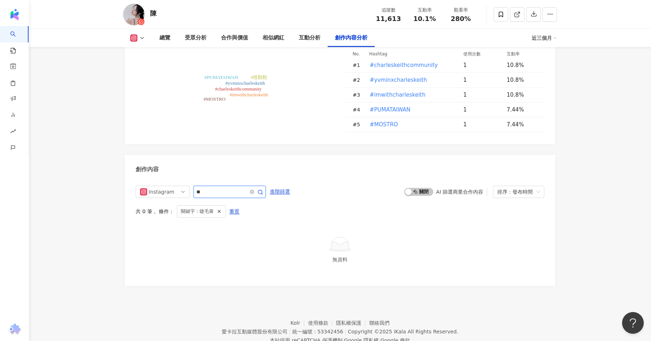
type input "**"
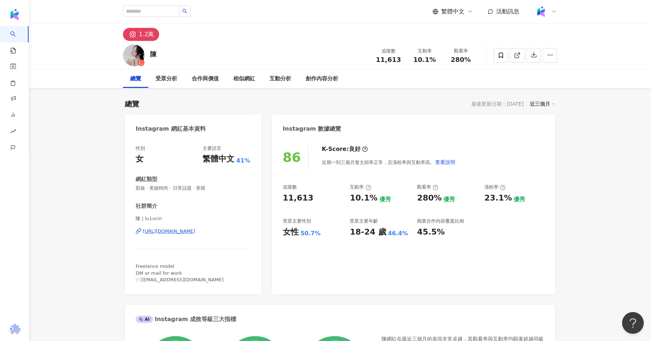
click at [195, 233] on div "[URL][DOMAIN_NAME]" at bounding box center [169, 231] width 52 height 7
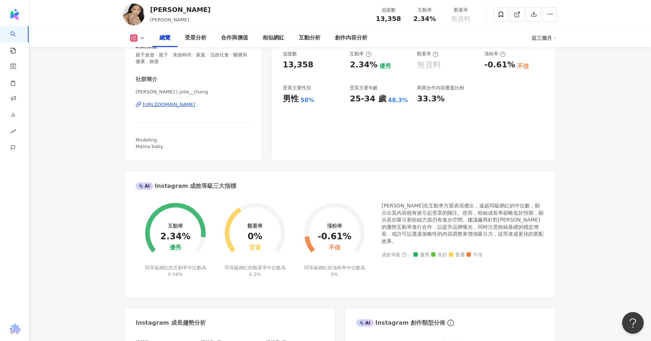
scroll to position [91, 0]
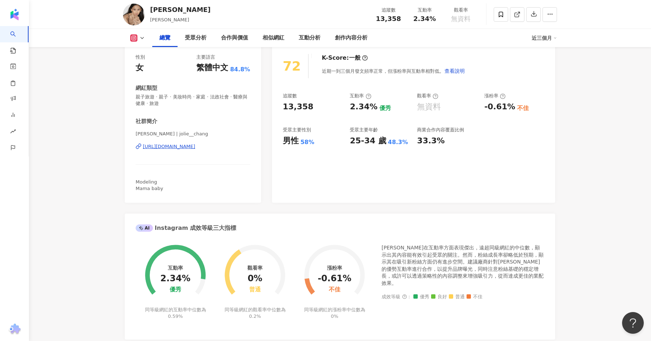
click at [162, 146] on div "[URL][DOMAIN_NAME]" at bounding box center [169, 146] width 52 height 7
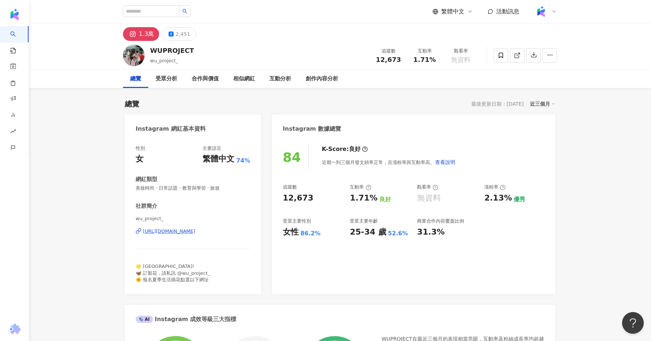
click at [176, 229] on div "https://www.instagram.com/wu_project_/" at bounding box center [169, 231] width 52 height 7
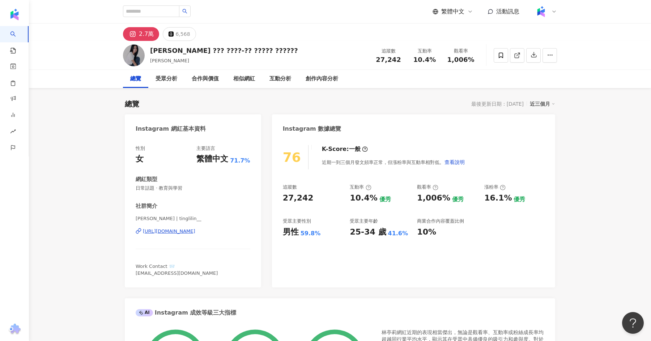
click at [195, 232] on div "https://www.instagram.com/tinglilin__/" at bounding box center [169, 231] width 52 height 7
drag, startPoint x: 171, startPoint y: 48, endPoint x: 145, endPoint y: 48, distance: 25.7
click at [145, 48] on div "林亭莉 ??? ????-?? ????? ?????? 林亭莉 追蹤數 27,242 互動率 10.4% 觀看率 1,006%" at bounding box center [340, 55] width 463 height 29
copy div "林亭莉"
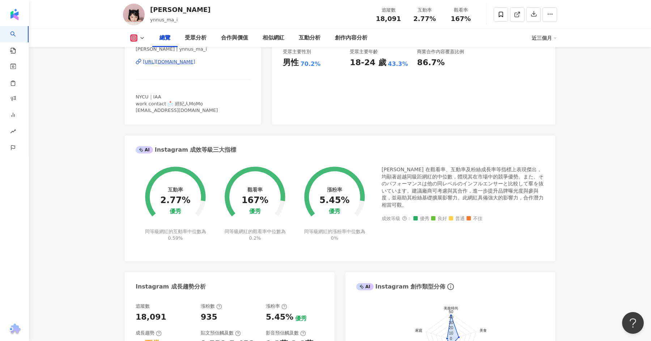
scroll to position [165, 0]
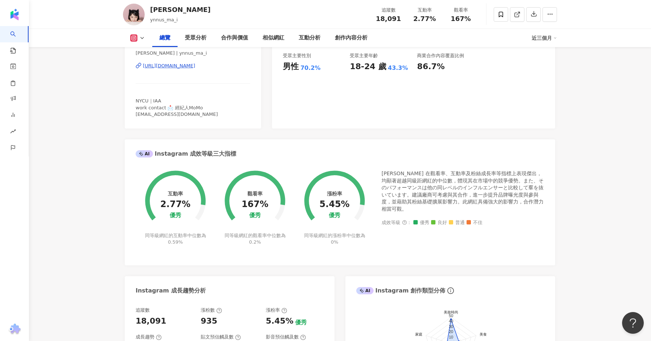
click at [170, 68] on div "https://www.instagram.com/ynnus_ma_i/" at bounding box center [169, 66] width 52 height 7
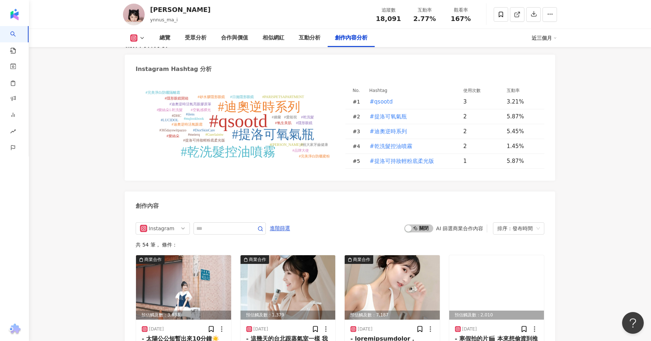
scroll to position [2077, 0]
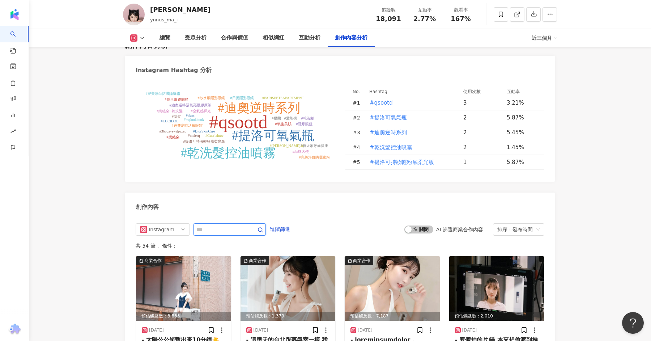
click at [203, 225] on input "text" at bounding box center [221, 229] width 51 height 9
type input "*"
type input "**"
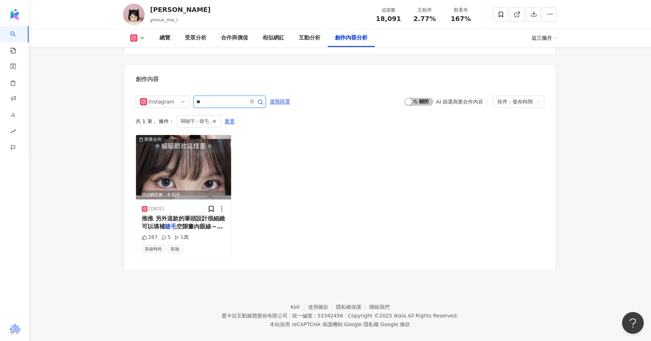
scroll to position [2195, 0]
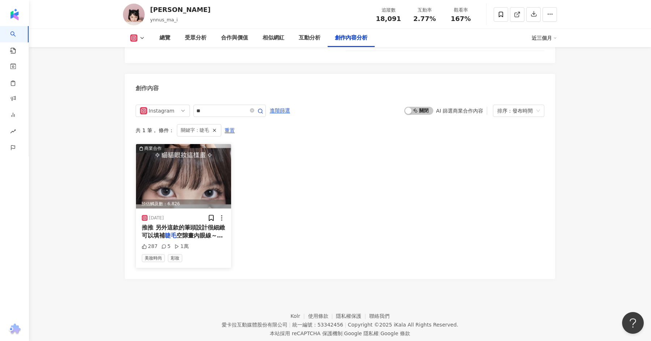
click at [189, 232] on span "空隙畫內眼線～也蠻適合眼線新手入門！" at bounding box center [182, 239] width 81 height 15
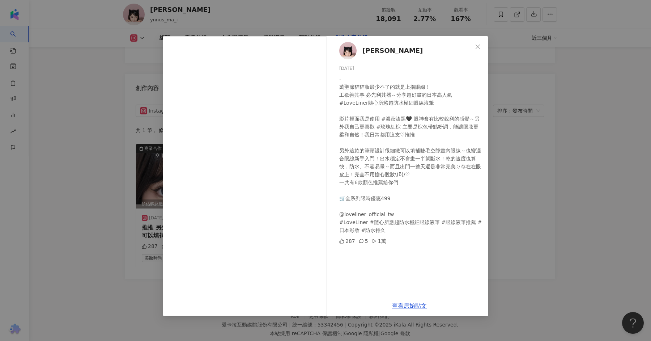
click at [96, 93] on div "張羽沛 Sunny 2024/11/5 - 萬聖節貓貓妝最少不了的就是上揚眼線！ 工欲善其事 必先利其器～分享超好畫的日本高人氣 #LoveLiner隨心所慾…" at bounding box center [325, 170] width 651 height 341
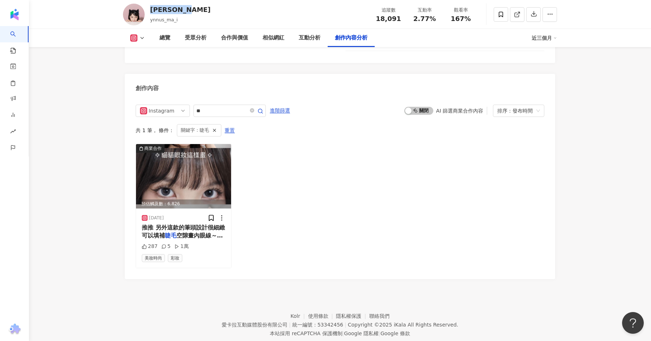
drag, startPoint x: 197, startPoint y: 9, endPoint x: 148, endPoint y: 11, distance: 48.5
click at [148, 11] on div "張羽沛 Sunny ynnus_ma_i 追蹤數 18,091 互動率 2.77% 觀看率 167%" at bounding box center [340, 14] width 463 height 29
copy div "張羽沛 Sunny"
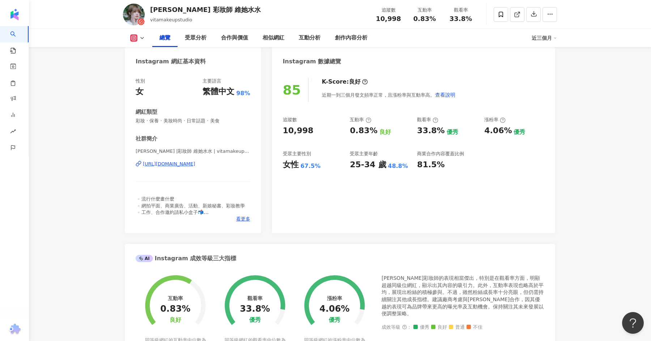
scroll to position [58, 0]
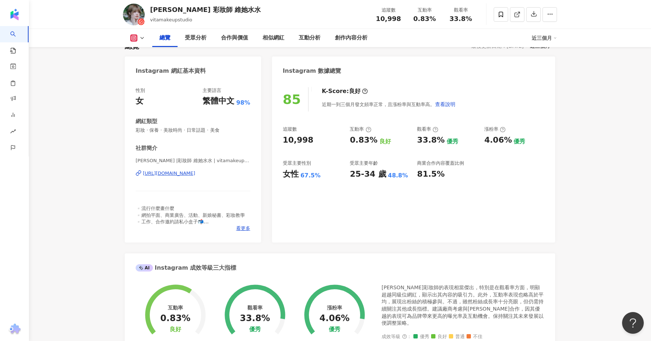
click at [178, 172] on div "https://www.instagram.com/vitamakeupartist_/" at bounding box center [169, 173] width 52 height 7
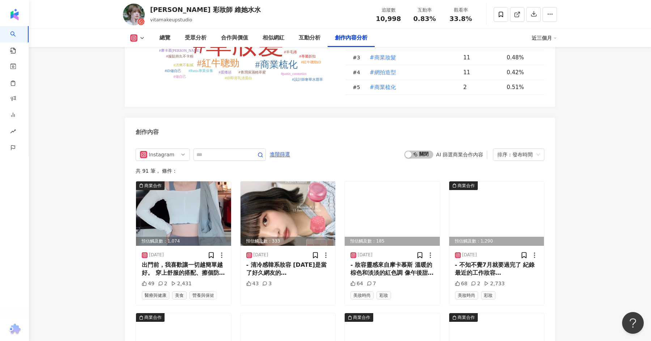
scroll to position [2122, 0]
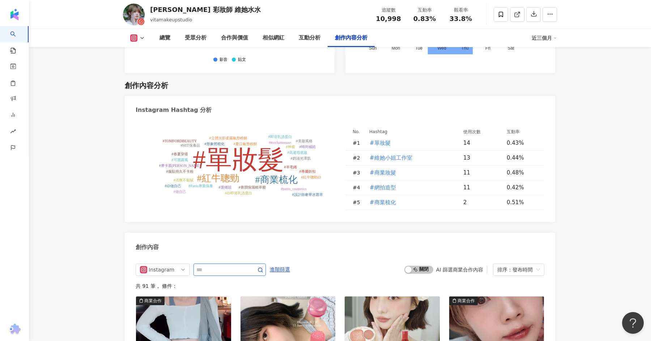
click at [212, 265] on input "text" at bounding box center [221, 269] width 51 height 9
type input "*"
type input "**"
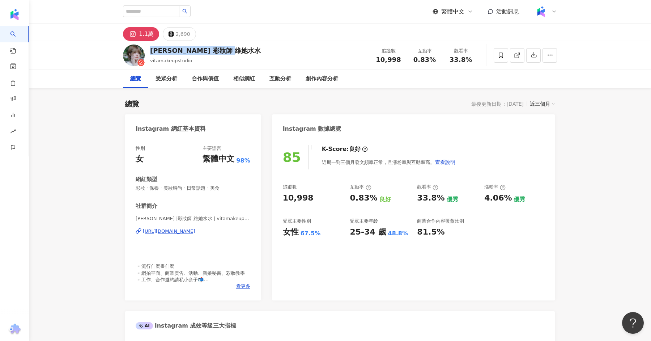
drag, startPoint x: 237, startPoint y: 56, endPoint x: 151, endPoint y: 50, distance: 87.0
click at [151, 50] on div "Vita Chen 彩妝師 維她水水 vitamakeupstudio 追蹤數 10,998 互動率 0.83% 觀看率 33.8%" at bounding box center [340, 55] width 463 height 29
copy div "Vita Chen 彩妝師 維她水水"
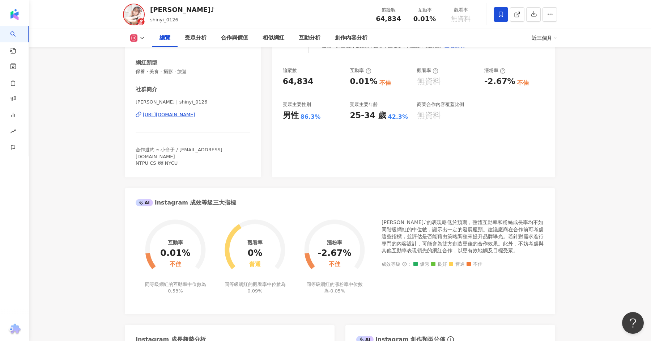
scroll to position [109, 0]
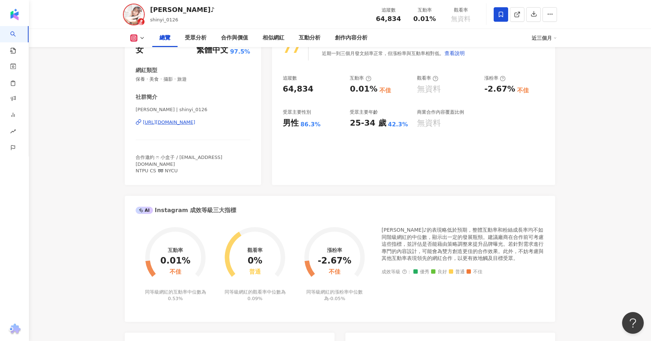
click at [195, 126] on div "[PERSON_NAME] | shinyi_0126 [URL][DOMAIN_NAME]" at bounding box center [193, 127] width 115 height 42
click at [195, 120] on div "[URL][DOMAIN_NAME]" at bounding box center [169, 122] width 52 height 7
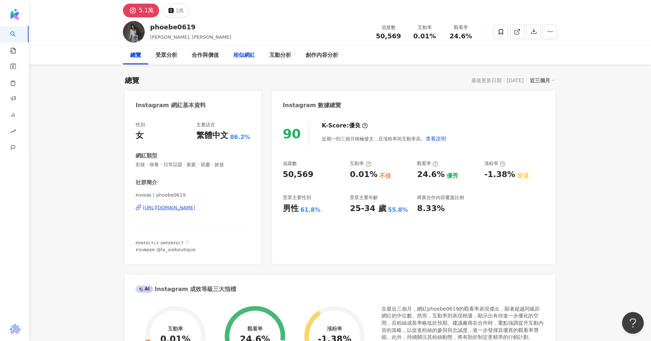
scroll to position [26, 0]
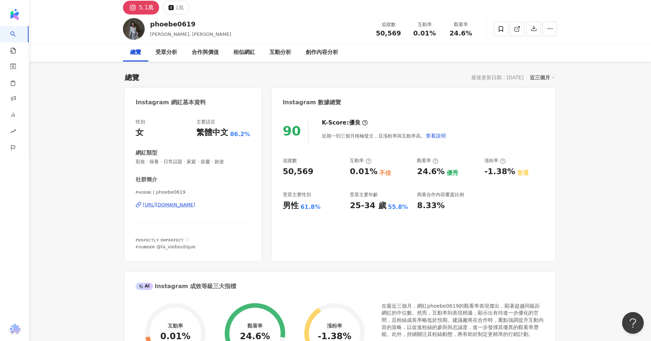
click at [185, 202] on div "https://www.instagram.com/phoebe0619/" at bounding box center [169, 205] width 52 height 7
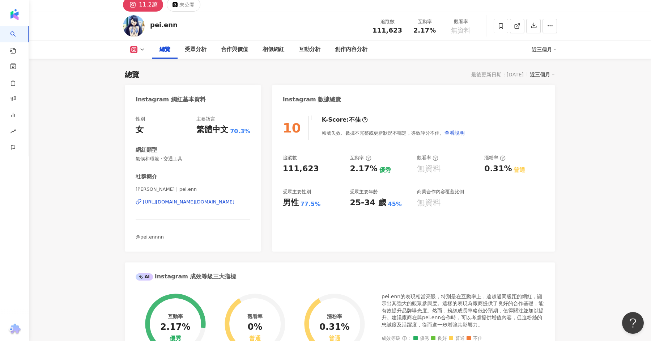
scroll to position [31, 0]
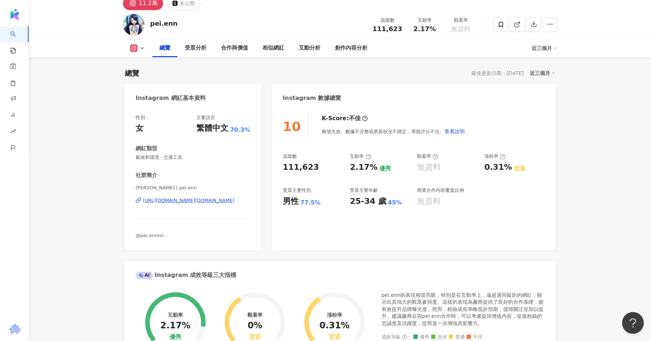
click at [204, 198] on div "[URL][DOMAIN_NAME][DOMAIN_NAME]" at bounding box center [189, 200] width 92 height 7
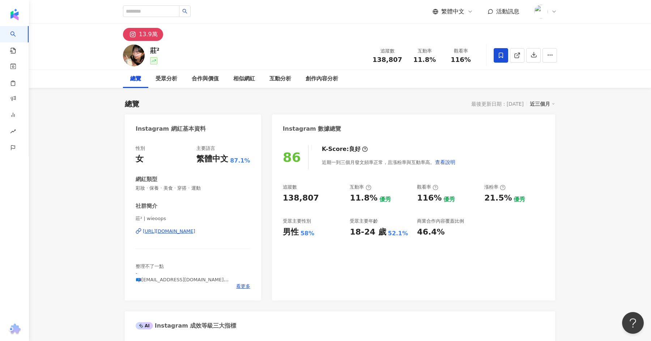
click at [195, 233] on div "[URL][DOMAIN_NAME]" at bounding box center [169, 231] width 52 height 7
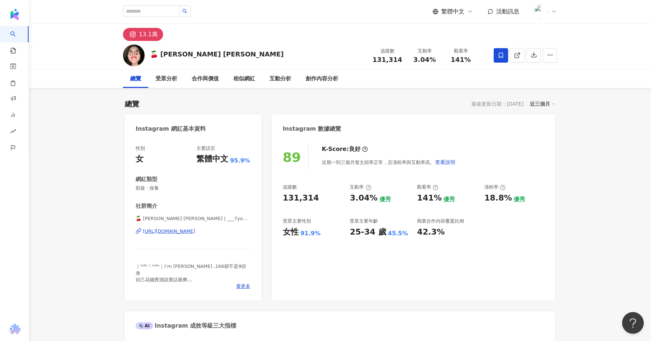
click at [195, 232] on div "https://www.instagram.com/___7yanna22___/" at bounding box center [169, 231] width 52 height 7
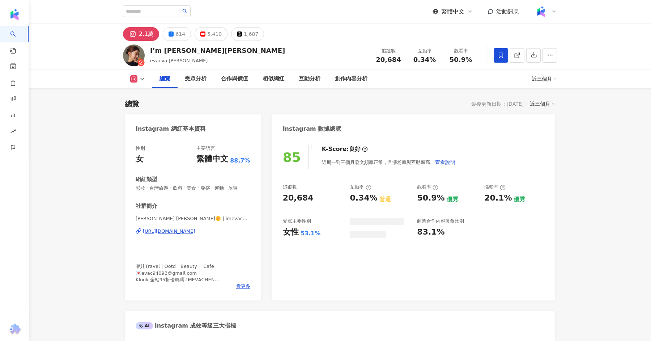
scroll to position [523, 0]
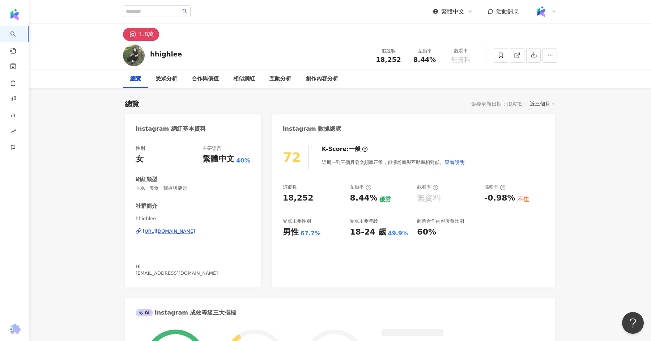
click at [195, 234] on div "[URL][DOMAIN_NAME]" at bounding box center [169, 231] width 52 height 7
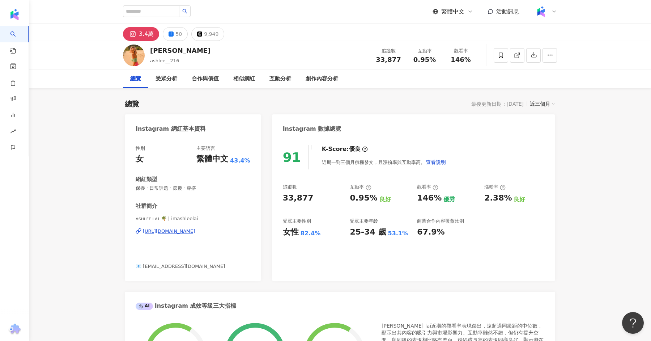
click at [166, 233] on div "[URL][DOMAIN_NAME]" at bounding box center [169, 231] width 52 height 7
drag, startPoint x: 190, startPoint y: 55, endPoint x: 148, endPoint y: 54, distance: 42.0
click at [148, 54] on div "ashlee lai ashlee__216 追蹤數 33,877 互動率 0.95% 觀看率 146%" at bounding box center [340, 55] width 463 height 29
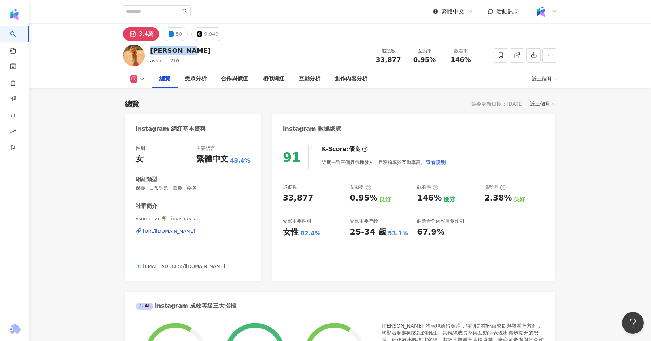
drag, startPoint x: 154, startPoint y: 48, endPoint x: 149, endPoint y: 48, distance: 5.4
click at [149, 48] on div "ashlee lai ashlee__216 追蹤數 33,877 互動率 0.95% 觀看率 146%" at bounding box center [340, 55] width 463 height 29
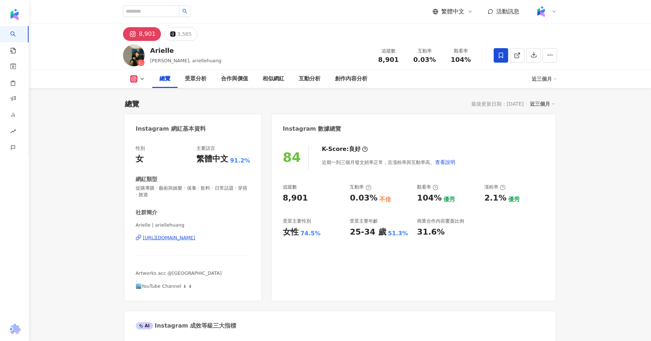
click at [195, 238] on div "https://www.instagram.com/ariellehuang/" at bounding box center [169, 237] width 52 height 7
drag, startPoint x: 175, startPoint y: 50, endPoint x: 151, endPoint y: 53, distance: 24.5
click at [151, 53] on div "Arielle" at bounding box center [185, 50] width 71 height 9
copy div "Arielle"
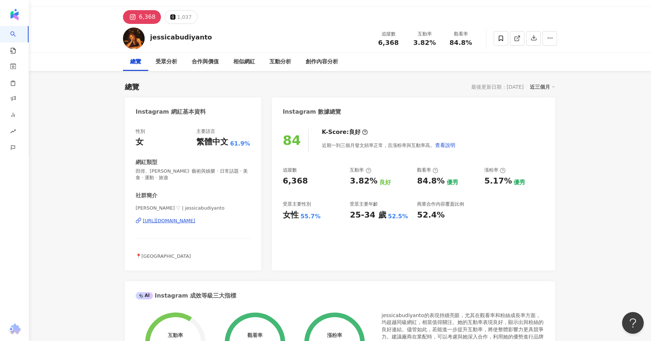
scroll to position [18, 0]
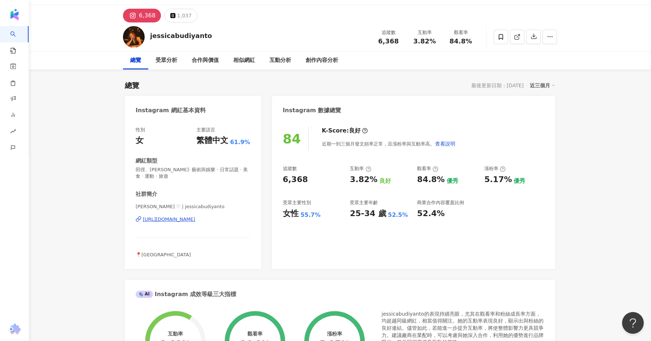
click at [180, 218] on div "[URL][DOMAIN_NAME]" at bounding box center [169, 219] width 52 height 7
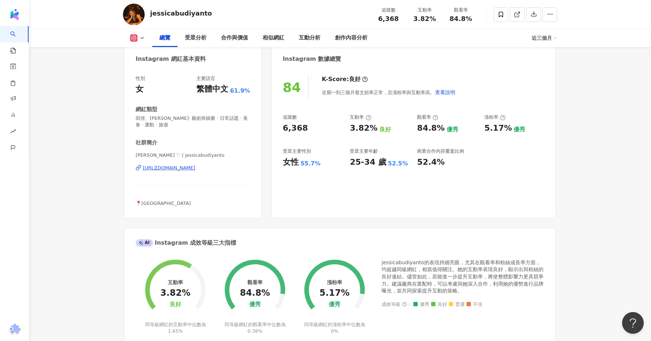
scroll to position [72, 0]
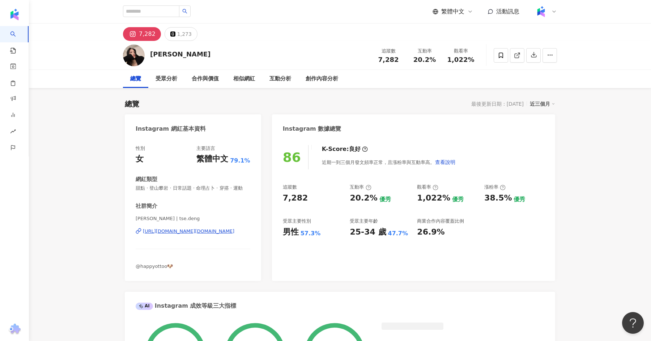
click at [209, 231] on div "https://www.instagram.com/tse.deng/" at bounding box center [189, 231] width 92 height 7
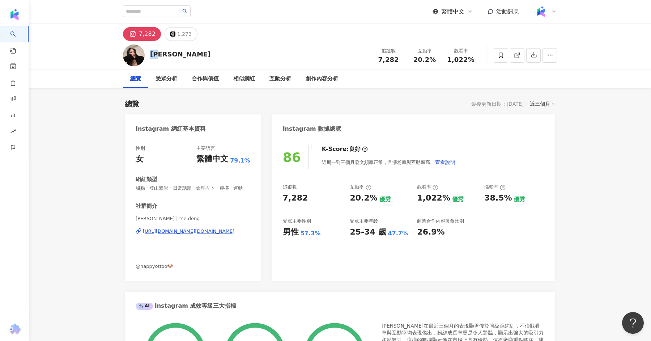
drag, startPoint x: 164, startPoint y: 55, endPoint x: 149, endPoint y: 55, distance: 15.6
click at [149, 55] on div "鄧澤 追蹤數 7,282 互動率 20.2% 觀看率 1,022%" at bounding box center [340, 55] width 463 height 29
copy div "鄧澤"
click at [69, 48] on div "鄧澤 追蹤數 7,282 互動率 20.2% 觀看率 1,022%" at bounding box center [340, 55] width 622 height 29
click at [162, 13] on input "search" at bounding box center [151, 11] width 56 height 12
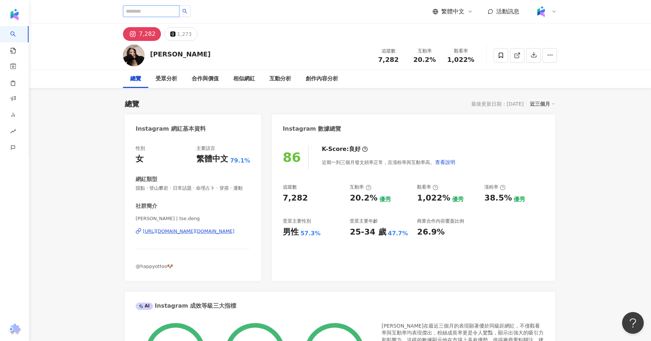
paste input "**********"
type input "**********"
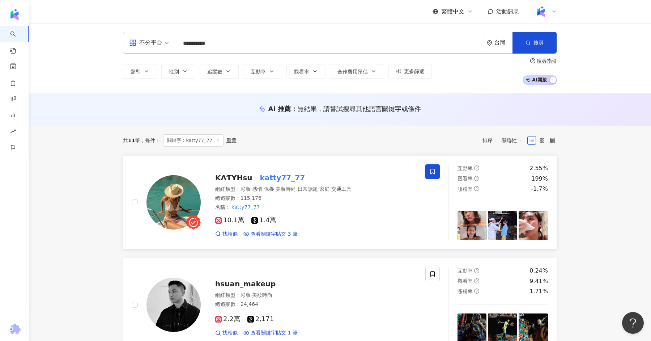
click at [255, 178] on div at bounding box center [255, 178] width 0 height 7
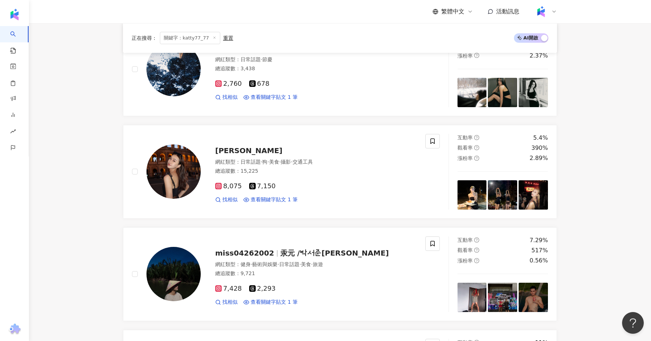
scroll to position [554, 0]
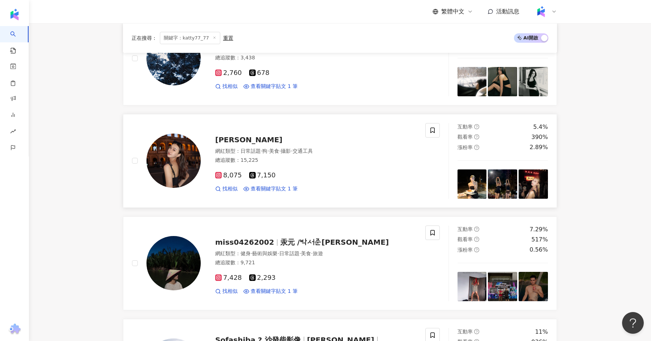
click at [234, 136] on span "林欣平 Laura" at bounding box center [248, 139] width 67 height 9
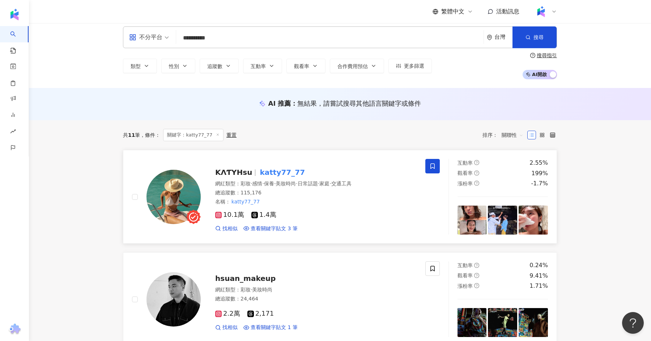
scroll to position [0, 0]
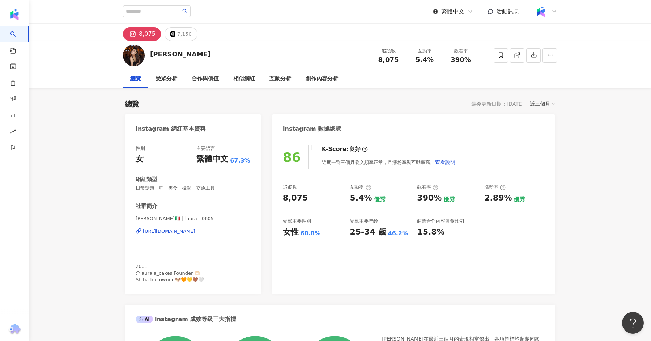
click at [195, 229] on div "[URL][DOMAIN_NAME]" at bounding box center [169, 231] width 52 height 7
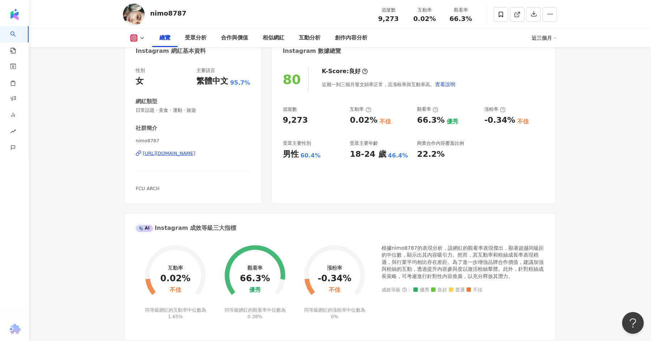
scroll to position [75, 0]
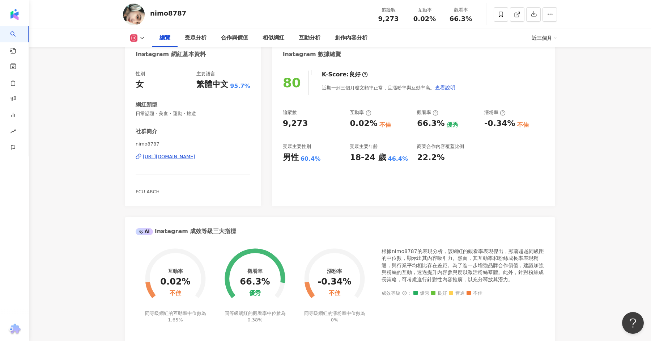
click at [193, 157] on div "[URL][DOMAIN_NAME]" at bounding box center [169, 156] width 52 height 7
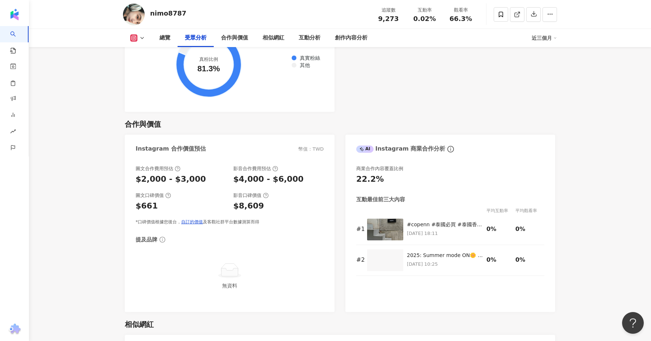
scroll to position [903, 0]
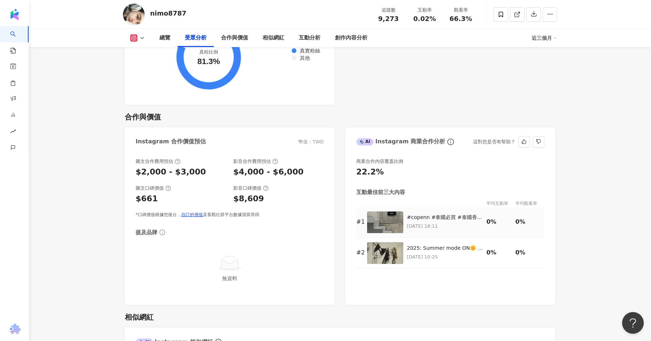
click at [384, 225] on img at bounding box center [385, 222] width 36 height 22
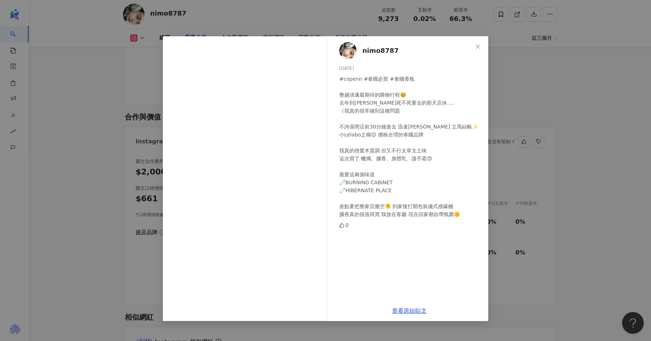
click at [521, 99] on div "nimo8787 [DATE] #copenn #泰國必買 #泰國香氛 整趟清邁最期待的購物行程🥹 去年到[PERSON_NAME]死不死要去的那天店休…. …" at bounding box center [325, 170] width 651 height 341
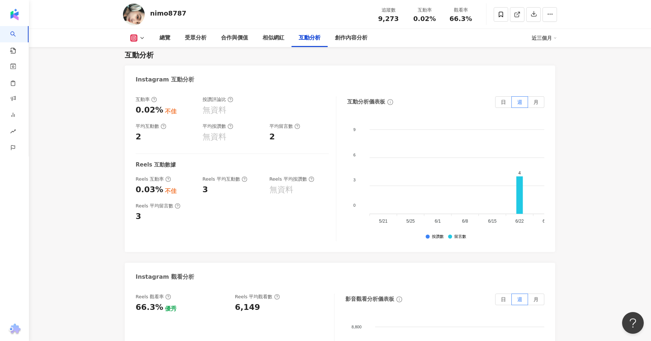
scroll to position [1425, 0]
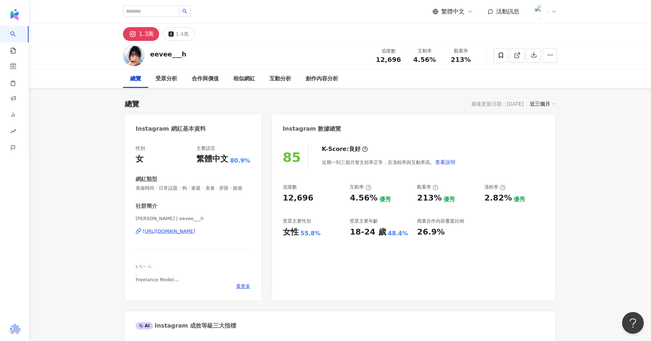
click at [195, 236] on div "胡 衣 緹 Eevee | eevee___h https://www.instagram.com/eevee___h/" at bounding box center [193, 236] width 115 height 42
click at [196, 227] on div "胡 衣 緹 Eevee | eevee___h https://www.instagram.com/eevee___h/" at bounding box center [193, 236] width 115 height 42
click at [195, 231] on div "https://www.instagram.com/eevee___h/" at bounding box center [169, 231] width 52 height 7
drag, startPoint x: 186, startPoint y: 58, endPoint x: 151, endPoint y: 57, distance: 35.1
click at [151, 57] on div "eevee___h 追蹤數 12,696 互動率 4.56% 觀看率 213%" at bounding box center [340, 55] width 463 height 29
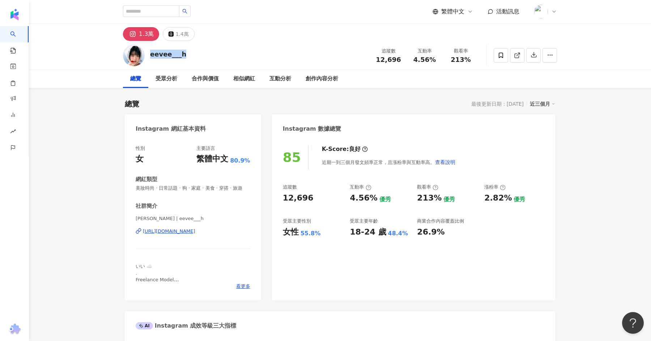
copy div "eevee___h"
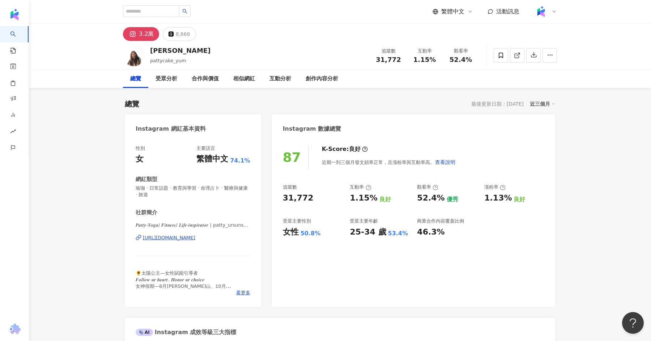
click at [174, 238] on div "[URL][DOMAIN_NAME]" at bounding box center [169, 237] width 52 height 7
drag, startPoint x: 185, startPoint y: 50, endPoint x: 150, endPoint y: 51, distance: 35.1
click at [150, 51] on div "Patty Cake pattycake_yum 追蹤數 31,772 互動率 1.15% 觀看率 52.4%" at bounding box center [340, 55] width 463 height 29
copy div "Patty Cake"
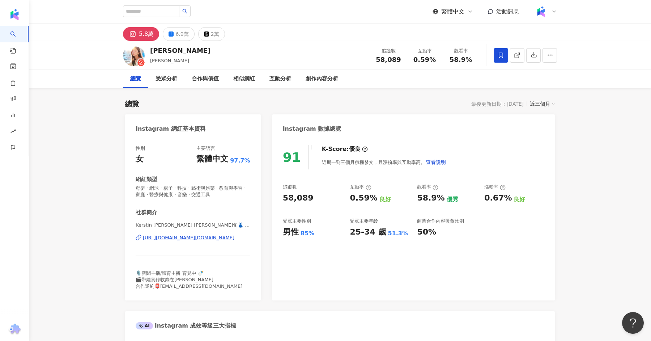
click at [185, 237] on div "https://www.instagram.com/kerstin.chan0901/" at bounding box center [189, 237] width 92 height 7
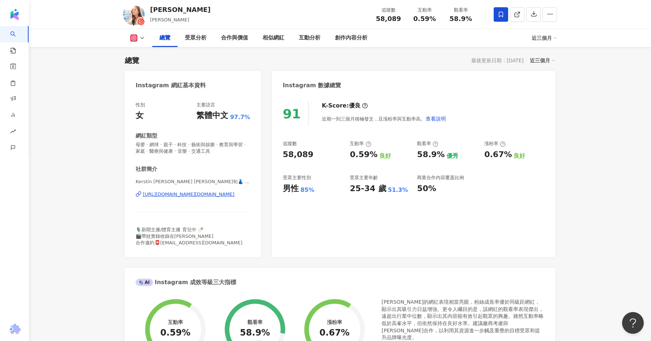
scroll to position [45, 0]
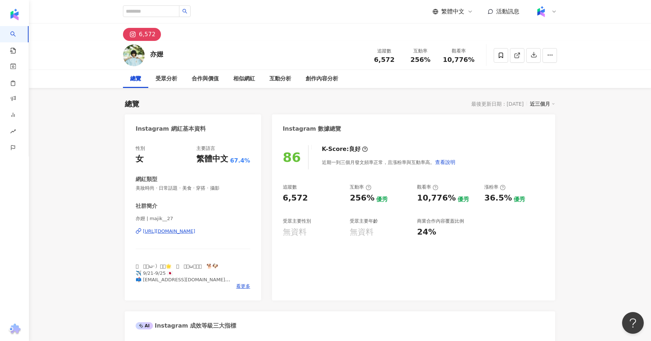
click at [186, 233] on div "https://www.instagram.com/majik__27/" at bounding box center [169, 231] width 52 height 7
drag, startPoint x: 167, startPoint y: 56, endPoint x: 144, endPoint y: 55, distance: 22.8
click at [144, 55] on div "亦嬨 追蹤數 6,572 互動率 256% 觀看率 10,776%" at bounding box center [340, 55] width 463 height 29
copy div "亦嬨"
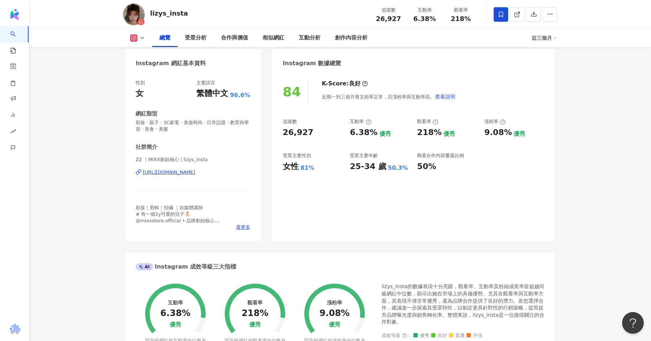
click at [169, 170] on div "[URL][DOMAIN_NAME]" at bounding box center [169, 172] width 52 height 7
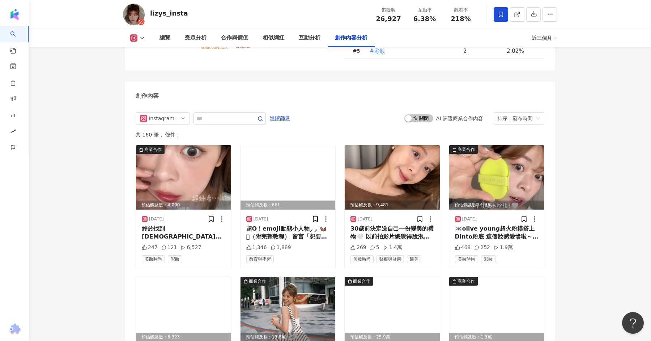
scroll to position [2187, 0]
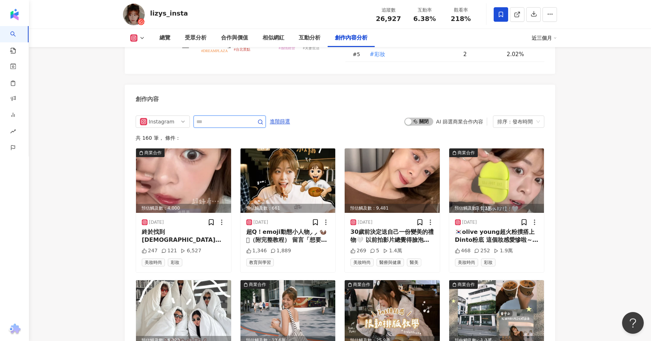
click at [216, 117] on input "text" at bounding box center [221, 121] width 51 height 9
type input "*"
type input "**"
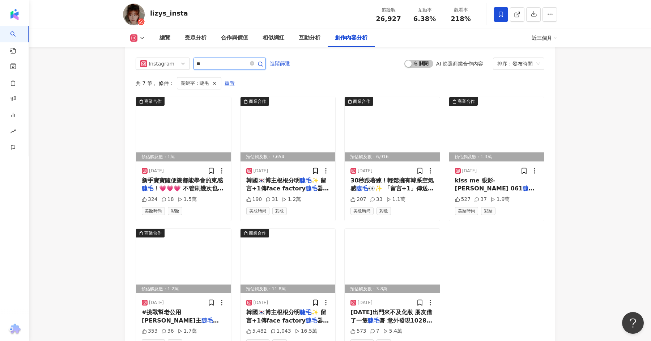
scroll to position [2251, 0]
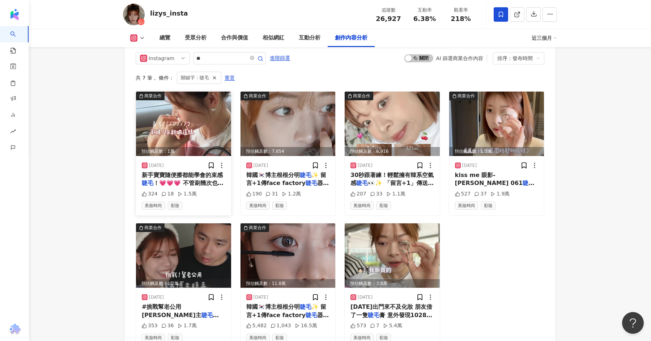
click at [192, 171] on span "新手寶寶隨便擦都能學會的束感" at bounding box center [182, 174] width 81 height 7
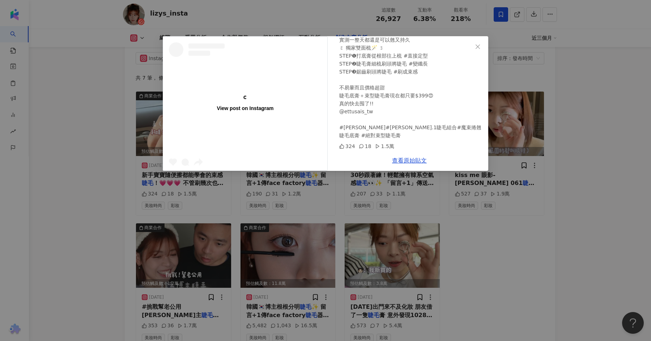
scroll to position [0, 0]
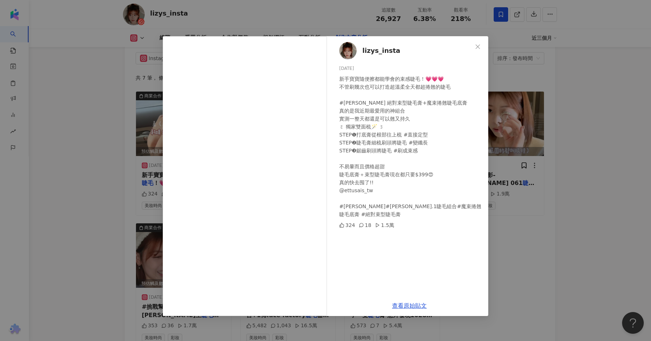
click at [512, 198] on div "lizys_insta [DATE] 新手寶寶隨便擦都能學會的束感睫毛！💗💗💗 不管刷幾次也可以打造超溫柔全天都超捲翹的睫毛 #[PERSON_NAME] 絕…" at bounding box center [325, 170] width 651 height 341
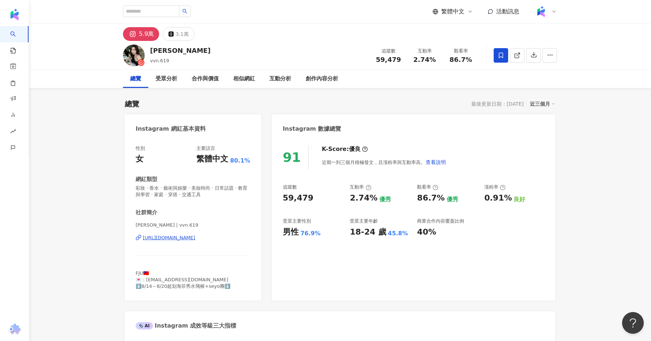
click at [166, 240] on div "[URL][DOMAIN_NAME]" at bounding box center [169, 237] width 52 height 7
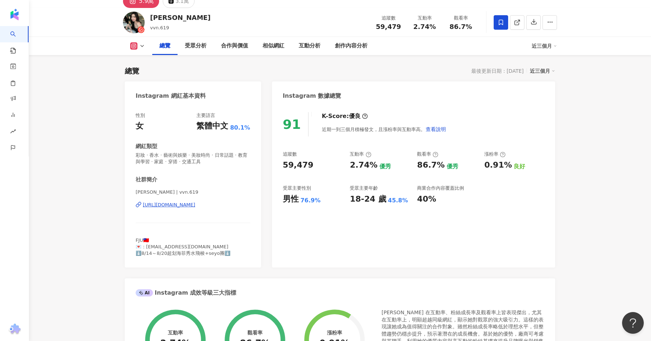
scroll to position [35, 0]
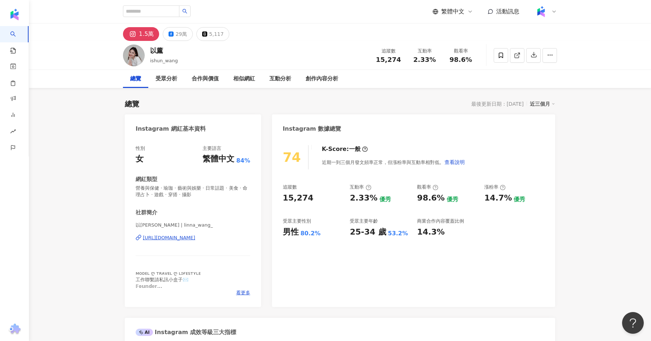
scroll to position [19, 0]
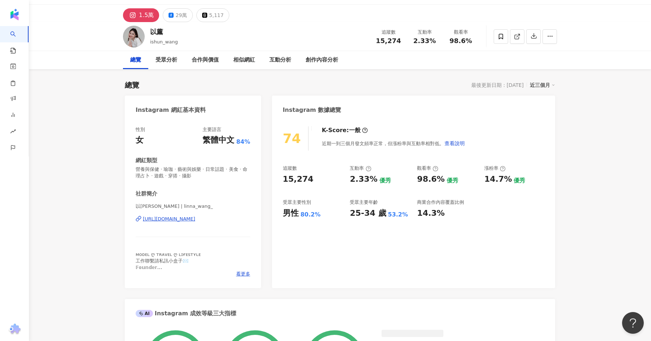
click at [178, 216] on div "https://www.instagram.com/linna_wang_/" at bounding box center [169, 219] width 52 height 7
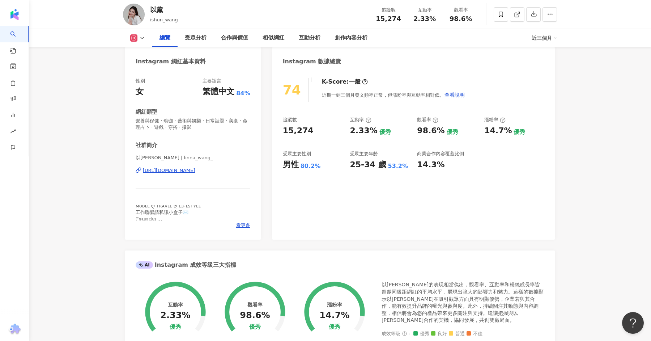
scroll to position [71, 0]
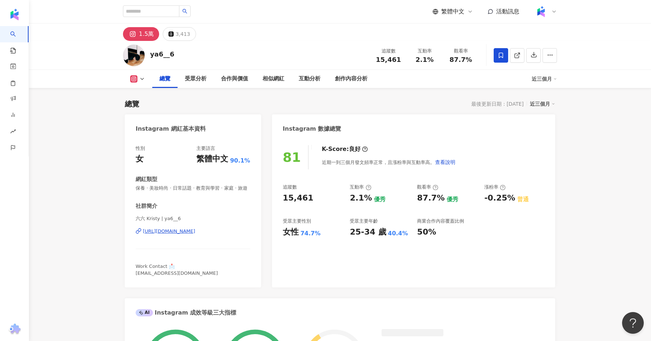
click at [195, 230] on div "[URL][DOMAIN_NAME]" at bounding box center [169, 231] width 52 height 7
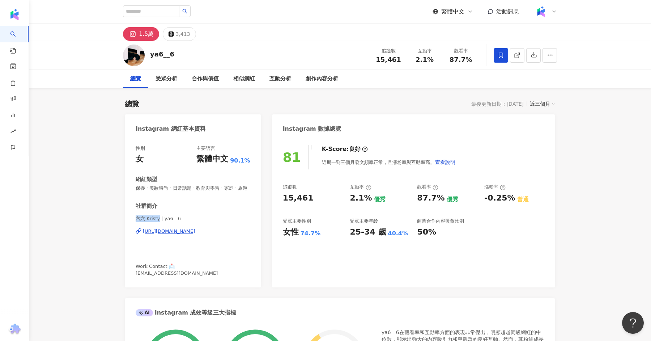
drag, startPoint x: 160, startPoint y: 218, endPoint x: 132, endPoint y: 219, distance: 27.9
click at [132, 219] on div "性別 女 主要語言 繁體中文 90.1% 網紅類型 保養 · 美妝時尚 · 日常話題 · 教育與學習 · 家庭 · 旅遊 社群簡介 六六 Kristy | y…" at bounding box center [193, 212] width 136 height 149
copy span "六六 Kristy"
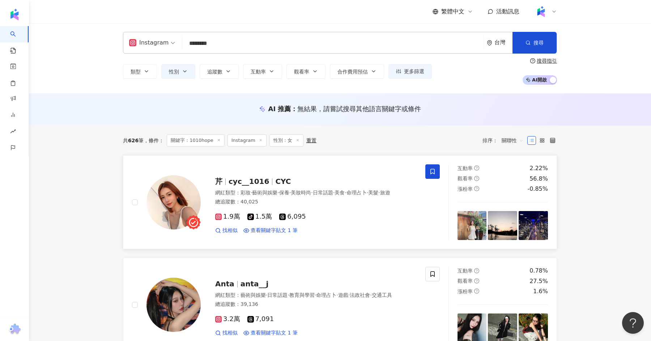
click at [272, 186] on div "芹 cyc__1016 CYC" at bounding box center [316, 181] width 202 height 10
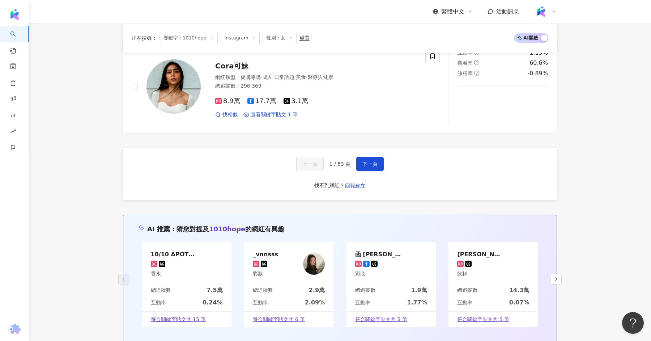
scroll to position [1234, 0]
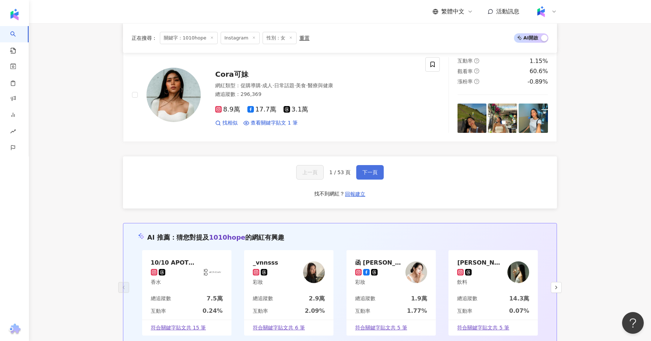
click at [377, 168] on button "下一頁" at bounding box center [369, 172] width 27 height 14
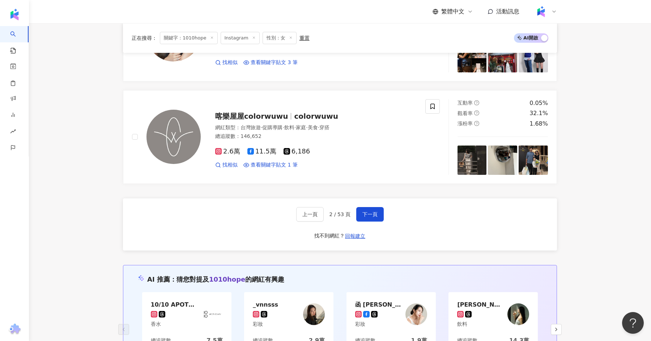
scroll to position [1189, 0]
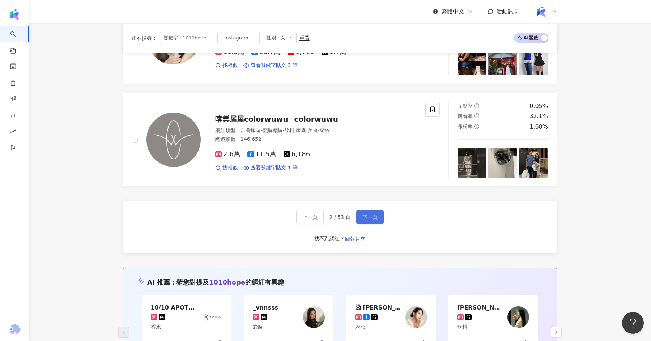
click at [373, 210] on button "下一頁" at bounding box center [369, 217] width 27 height 14
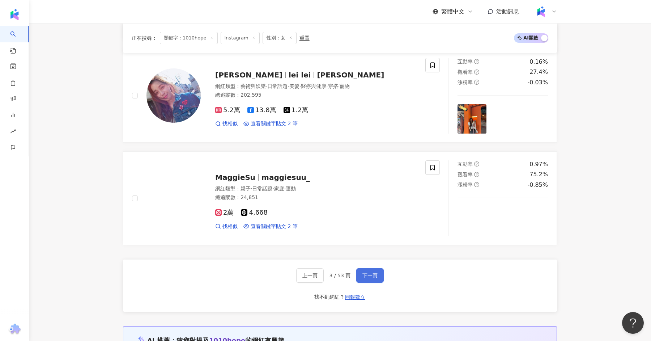
scroll to position [1151, 0]
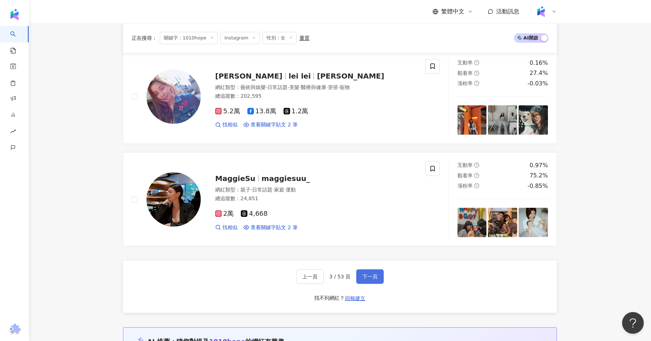
click at [374, 269] on button "下一頁" at bounding box center [369, 276] width 27 height 14
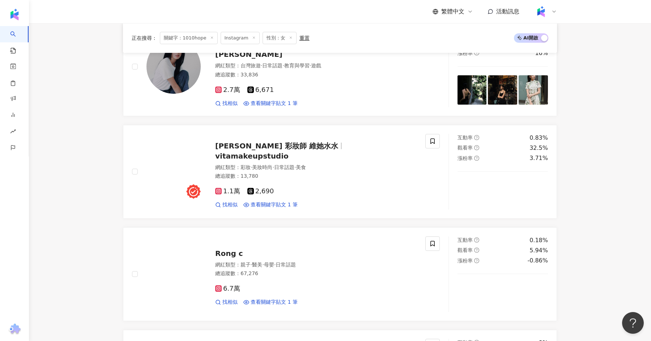
scroll to position [1129, 0]
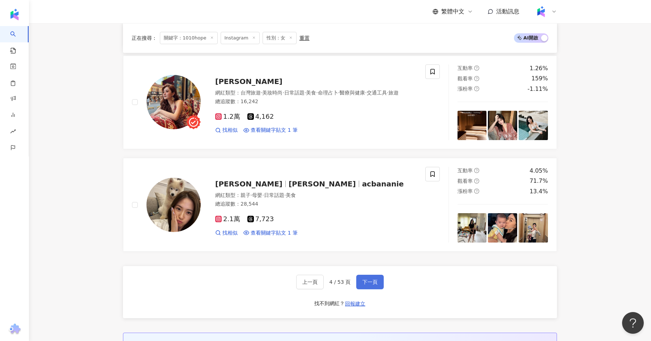
click at [377, 275] on button "下一頁" at bounding box center [369, 282] width 27 height 14
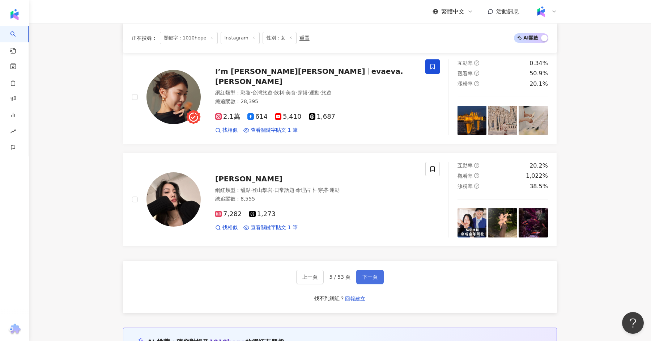
click at [374, 274] on span "下一頁" at bounding box center [370, 277] width 15 height 6
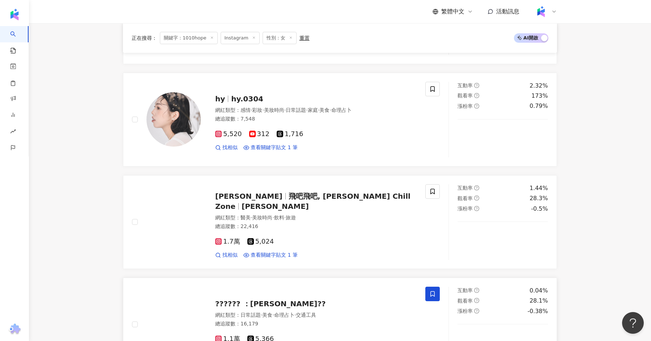
scroll to position [901, 0]
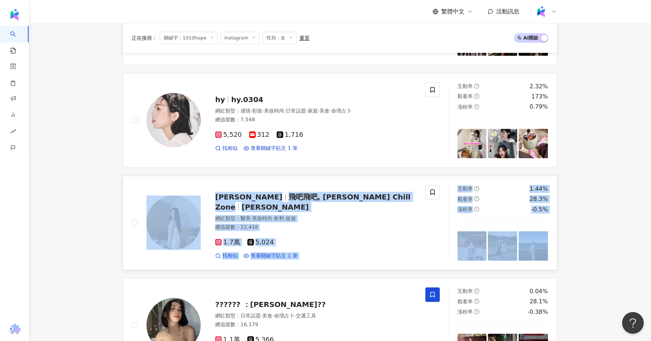
click at [306, 179] on link "陳思諭 飛吧飛吧, Yuli's Chill Zone Yuli Chen 網紅類型 ： 醫美 · 美妝時尚 · 飲料 · 旅遊 總追蹤數 ： 22,416 …" at bounding box center [340, 223] width 434 height 94
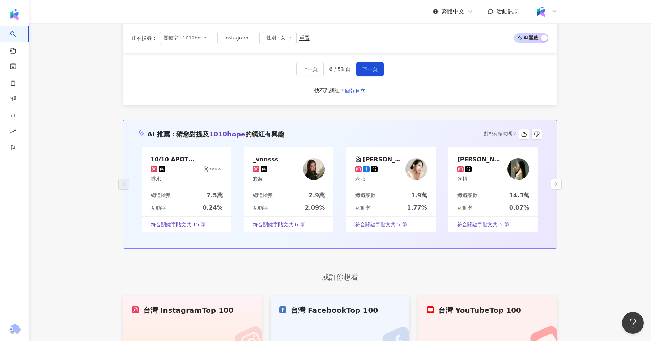
scroll to position [1326, 0]
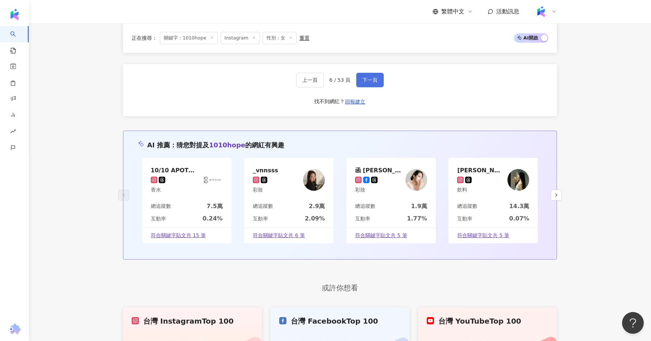
click at [372, 77] on span "下一頁" at bounding box center [370, 80] width 15 height 6
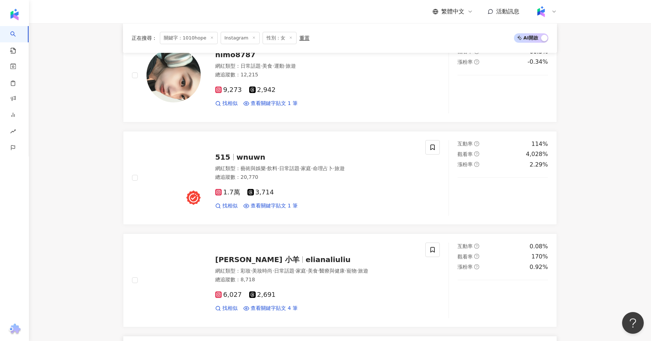
scroll to position [946, 0]
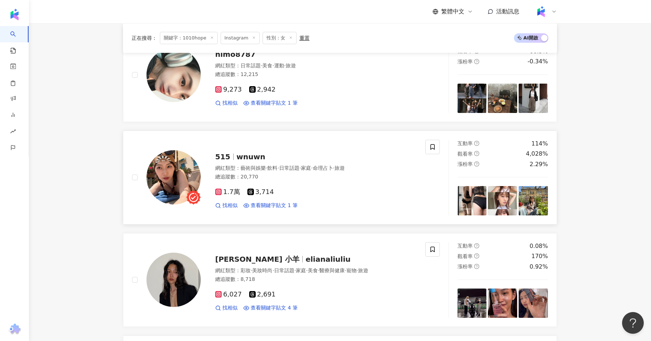
click at [249, 152] on span "wnuwn" at bounding box center [251, 156] width 29 height 9
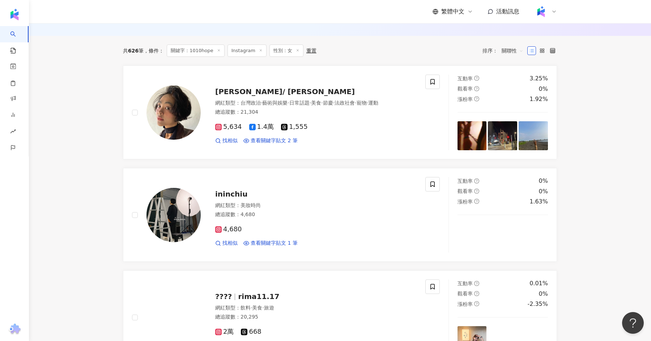
scroll to position [87, 0]
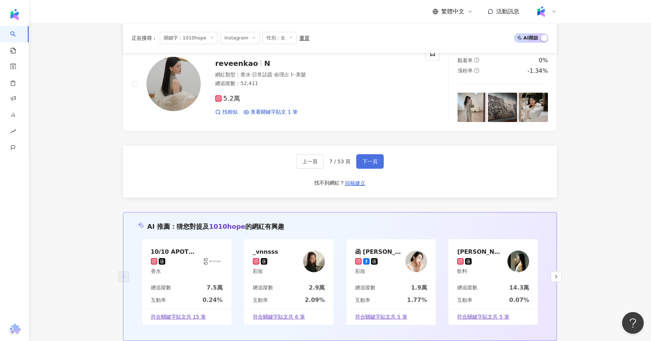
click at [370, 158] on span "下一頁" at bounding box center [370, 161] width 15 height 6
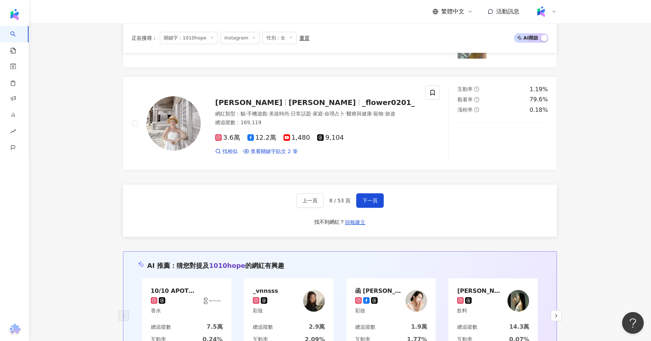
scroll to position [1212, 0]
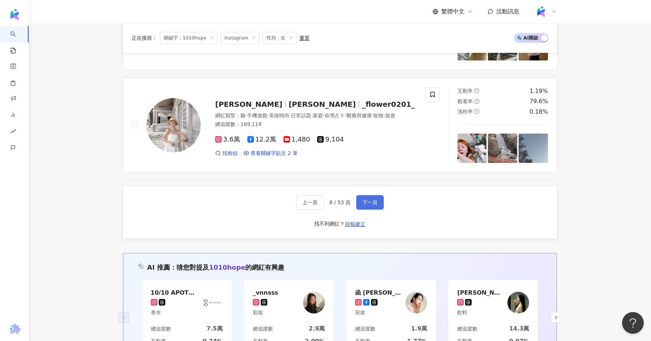
click at [380, 195] on button "下一頁" at bounding box center [369, 202] width 27 height 14
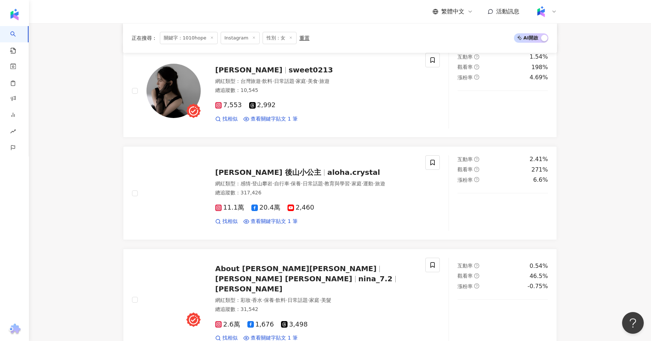
scroll to position [211, 0]
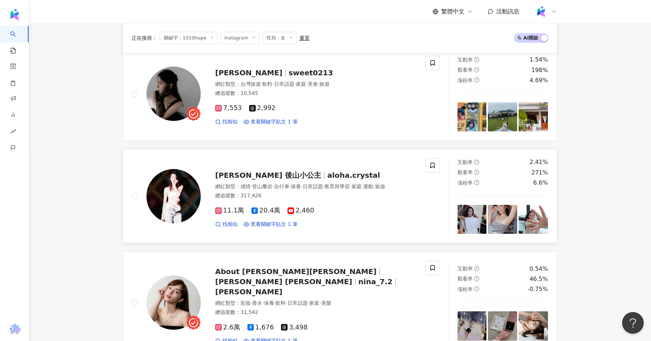
click at [289, 174] on span "Crystal Chu Yang 後山小公主" at bounding box center [268, 175] width 106 height 9
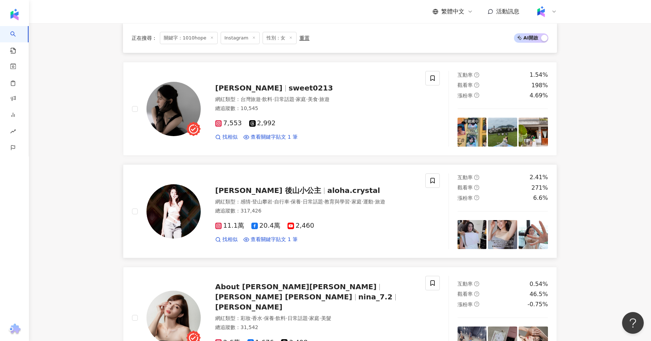
scroll to position [193, 0]
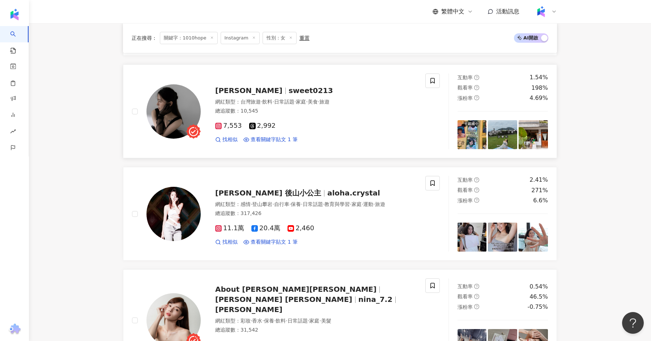
click at [230, 88] on span "徐田心" at bounding box center [248, 90] width 67 height 9
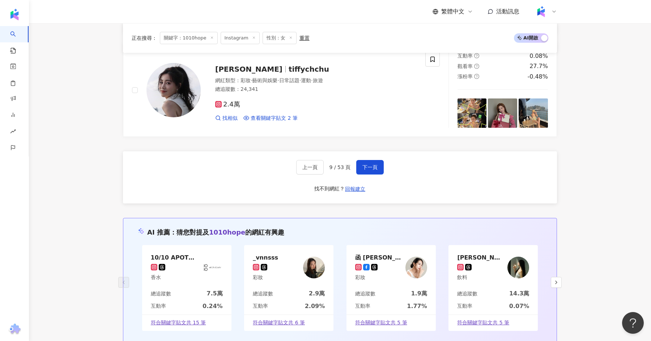
scroll to position [1240, 0]
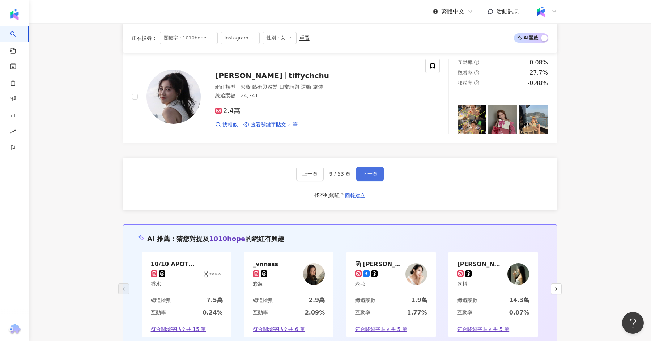
click at [370, 171] on span "下一頁" at bounding box center [370, 174] width 15 height 6
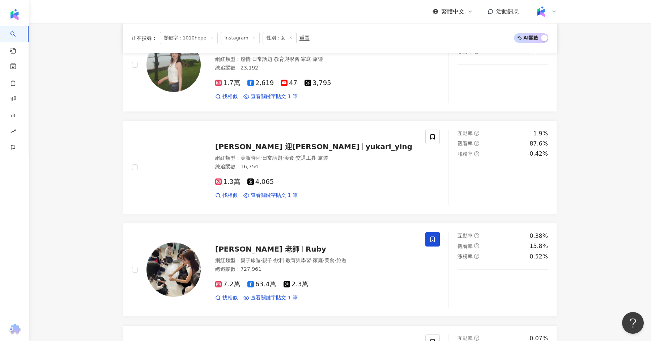
scroll to position [845, 0]
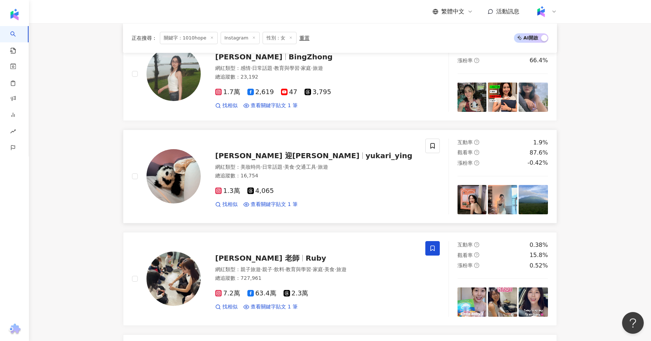
click at [366, 151] on span "yukari_ying" at bounding box center [389, 155] width 47 height 9
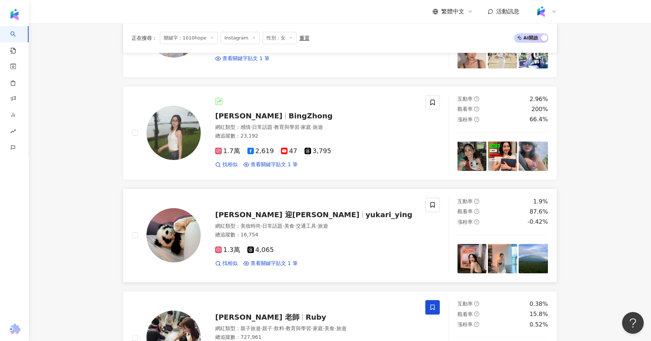
scroll to position [785, 0]
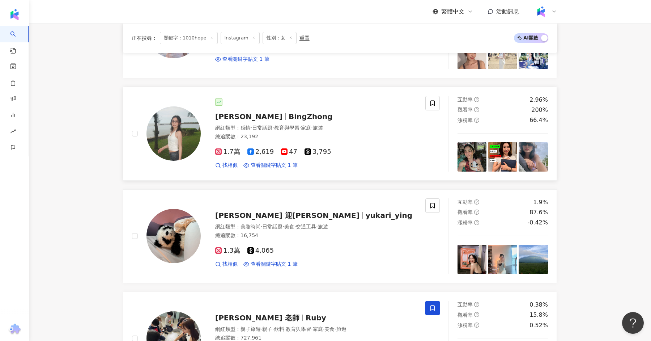
click at [241, 111] on div "鍾冰 BingZhong" at bounding box center [316, 116] width 202 height 10
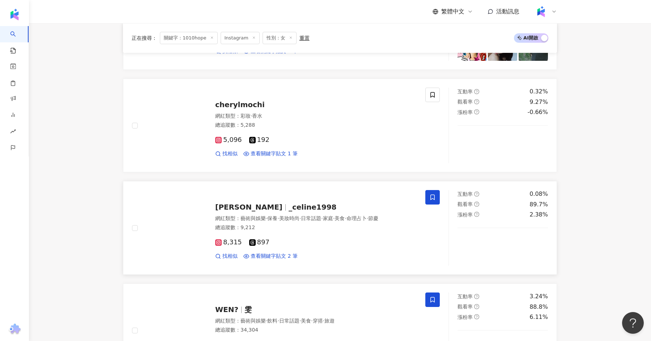
scroll to position [181, 0]
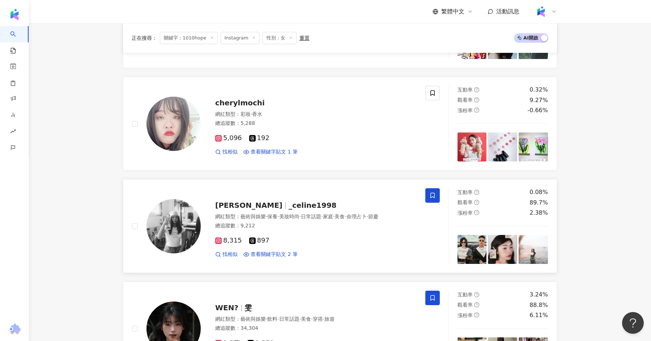
click at [289, 202] on span "_celine1998" at bounding box center [313, 205] width 48 height 9
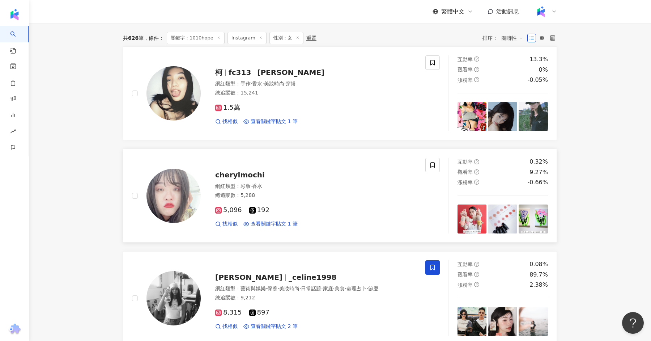
scroll to position [80, 0]
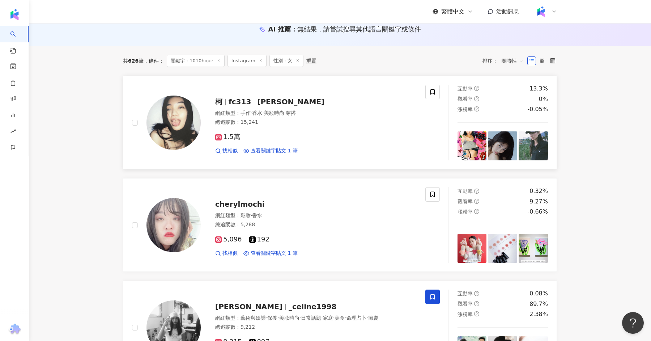
click at [268, 101] on span "ARIEL KO" at bounding box center [290, 101] width 67 height 9
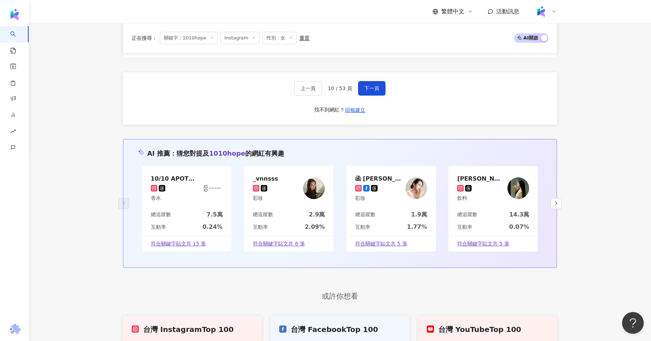
scroll to position [1321, 0]
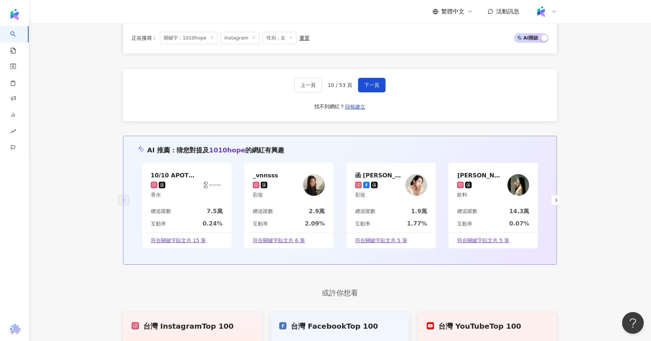
click at [386, 76] on div "上一頁 10 / 53 頁 下一頁 找不到網紅？ 回報建立" at bounding box center [340, 95] width 434 height 52
click at [371, 78] on button "下一頁" at bounding box center [371, 85] width 27 height 14
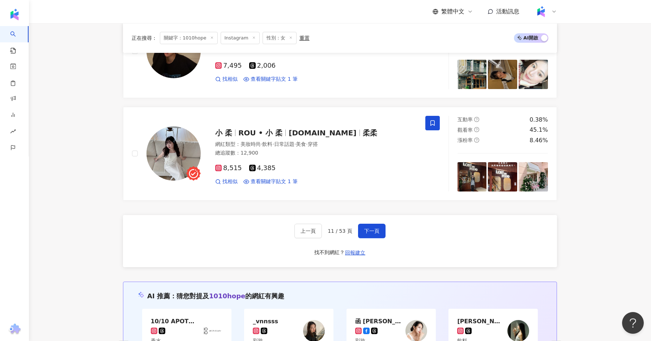
scroll to position [1175, 0]
click at [244, 132] on span "ROU • 小 柔" at bounding box center [260, 133] width 44 height 9
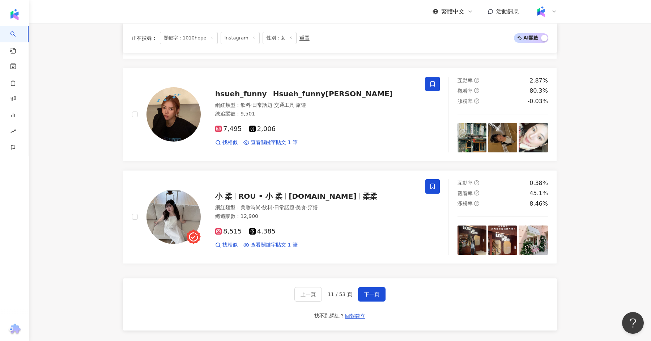
scroll to position [1110, 0]
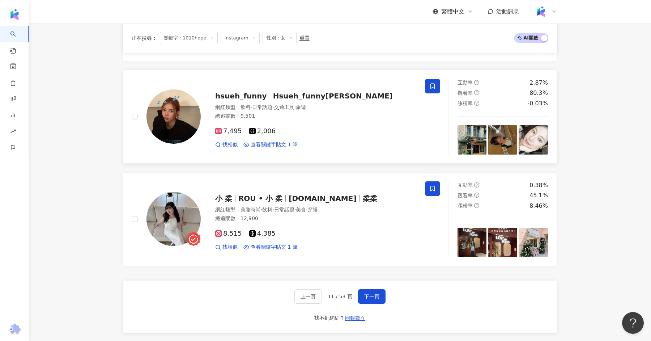
click at [269, 91] on div "hsueh_funny Hsueh_funny薛芬妮" at bounding box center [316, 96] width 202 height 10
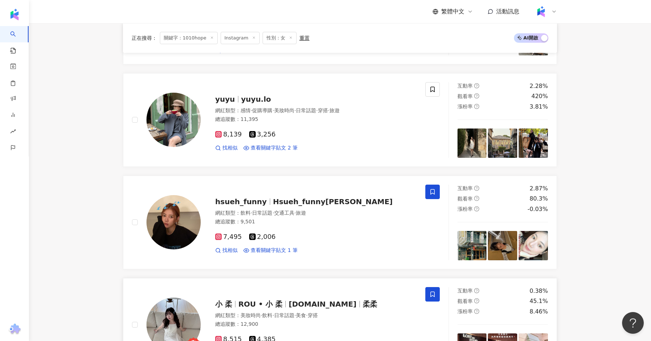
scroll to position [1004, 0]
click at [245, 95] on span "yuyu.lo" at bounding box center [256, 98] width 30 height 9
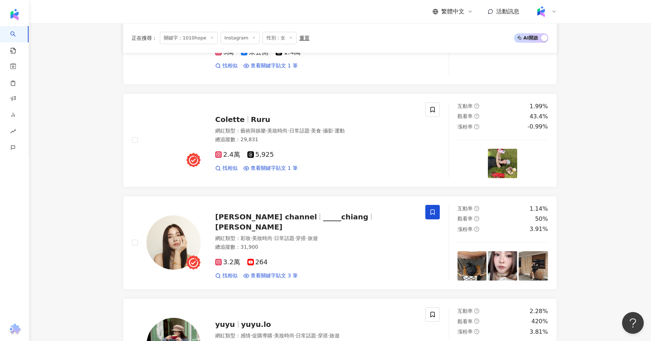
scroll to position [780, 0]
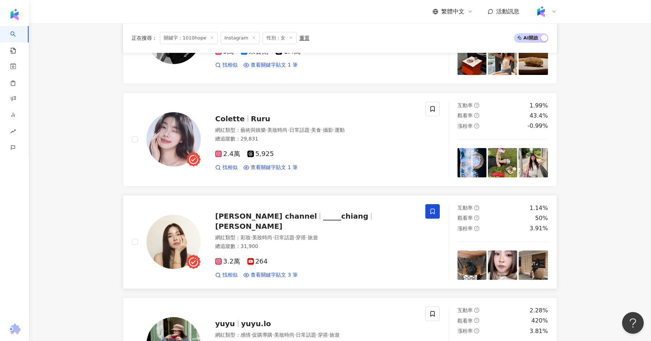
click at [262, 219] on span "Chiang's channel" at bounding box center [266, 216] width 102 height 9
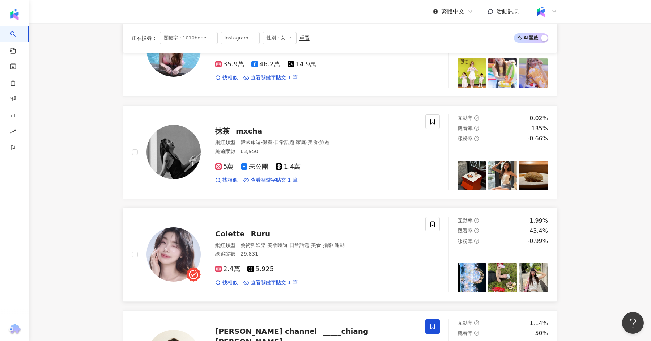
scroll to position [663, 0]
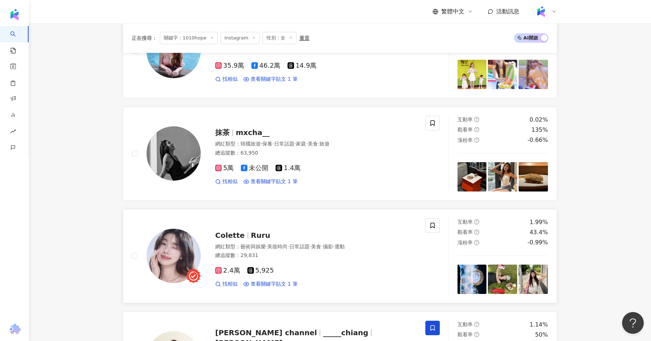
click at [256, 232] on span "Ruru" at bounding box center [261, 235] width 20 height 9
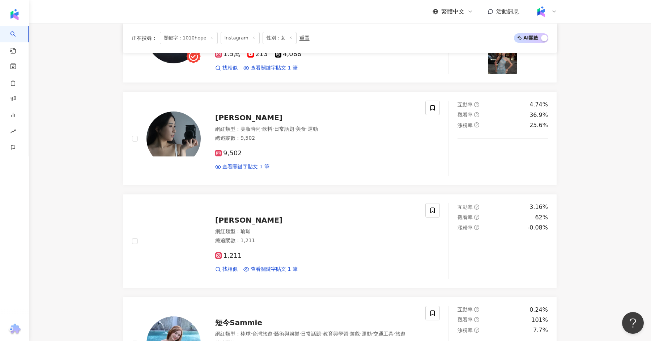
scroll to position [369, 0]
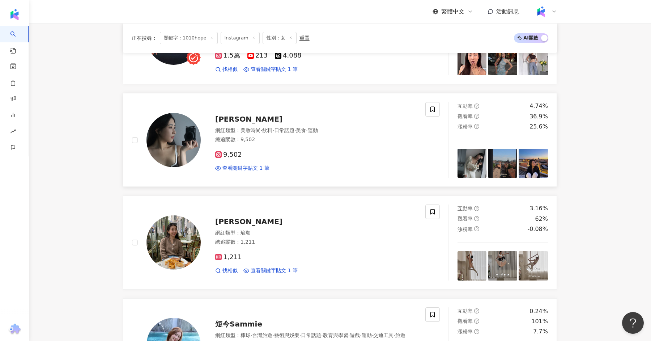
click at [171, 137] on img at bounding box center [174, 140] width 54 height 54
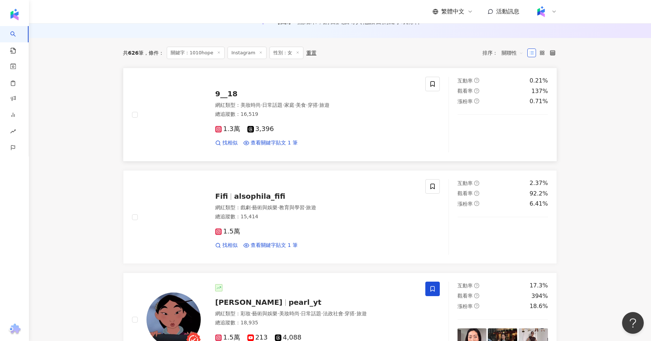
scroll to position [87, 0]
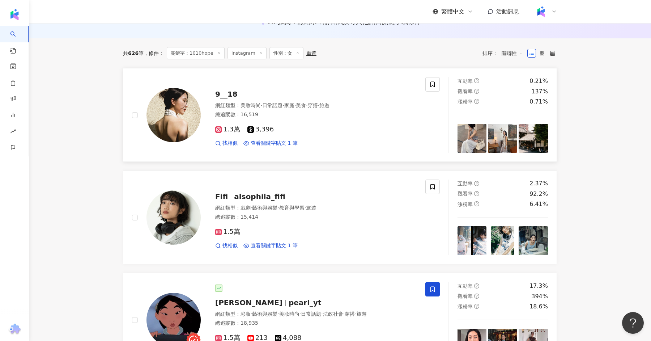
click at [183, 119] on img at bounding box center [174, 115] width 54 height 54
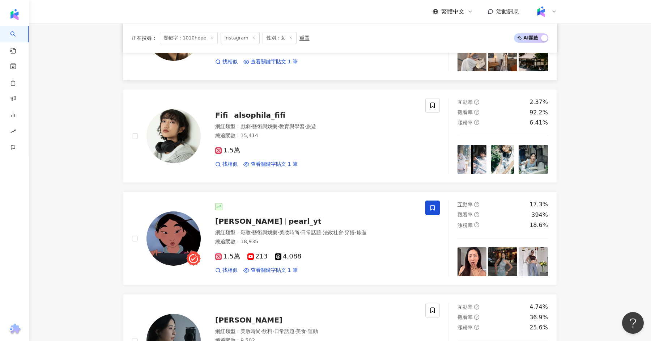
scroll to position [165, 0]
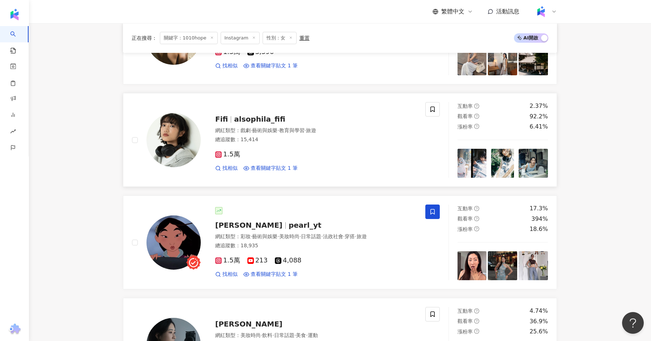
click at [256, 115] on span "alsophila_fifi" at bounding box center [259, 119] width 51 height 9
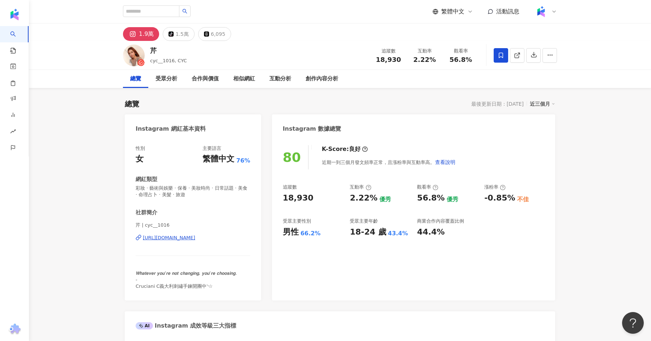
click at [179, 236] on div "[URL][DOMAIN_NAME]" at bounding box center [169, 237] width 52 height 7
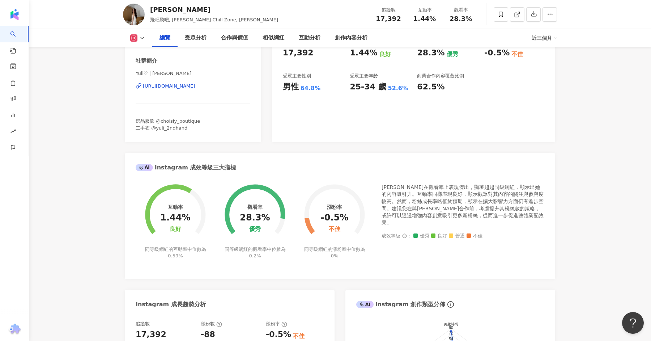
scroll to position [143, 0]
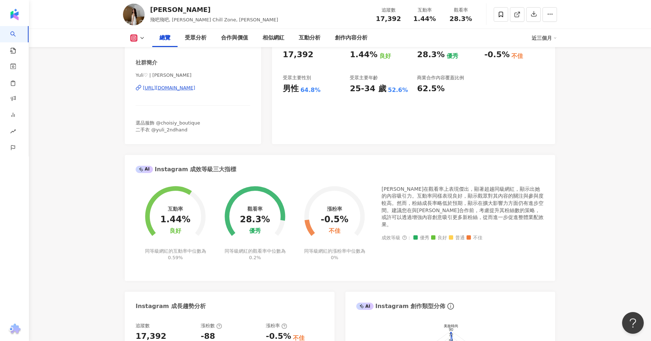
click at [195, 90] on div "[URL][DOMAIN_NAME]" at bounding box center [169, 88] width 52 height 7
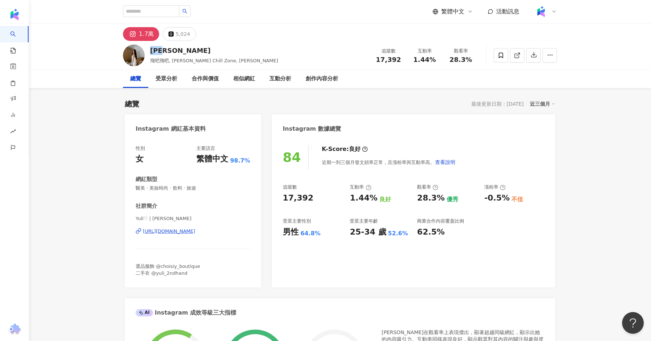
drag, startPoint x: 171, startPoint y: 51, endPoint x: 152, endPoint y: 52, distance: 18.8
click at [152, 52] on div "[PERSON_NAME]" at bounding box center [214, 50] width 128 height 9
copy div "[PERSON_NAME]"
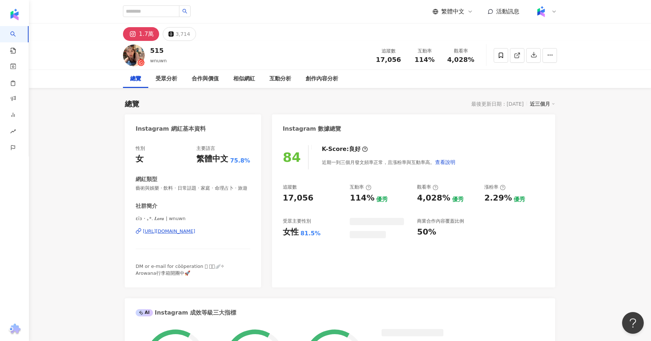
click at [192, 230] on div "[URL][DOMAIN_NAME]" at bounding box center [169, 231] width 52 height 7
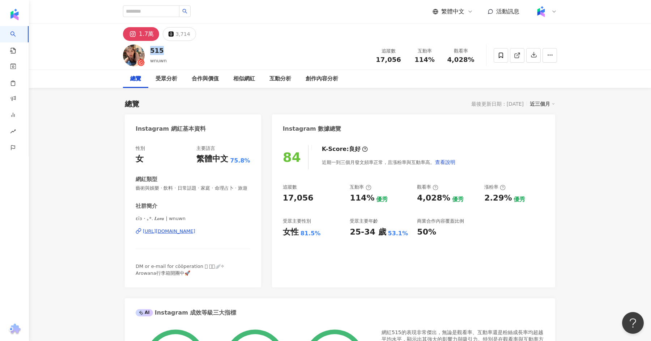
drag, startPoint x: 164, startPoint y: 53, endPoint x: 148, endPoint y: 53, distance: 15.2
click at [148, 53] on div "515 wnuwn 追蹤數 17,056 互動率 114% 觀看率 4,028%" at bounding box center [340, 55] width 463 height 29
copy div "515"
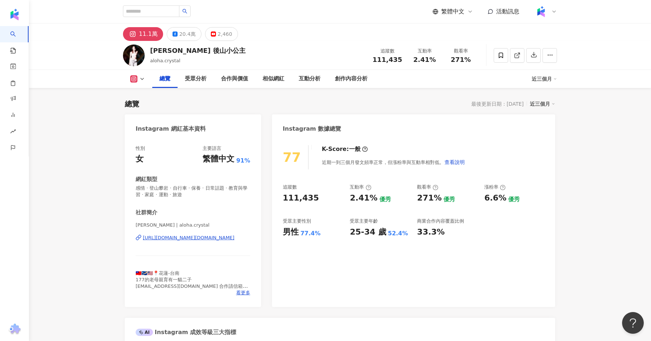
click at [215, 237] on div "[URL][DOMAIN_NAME][DOMAIN_NAME]" at bounding box center [189, 237] width 92 height 7
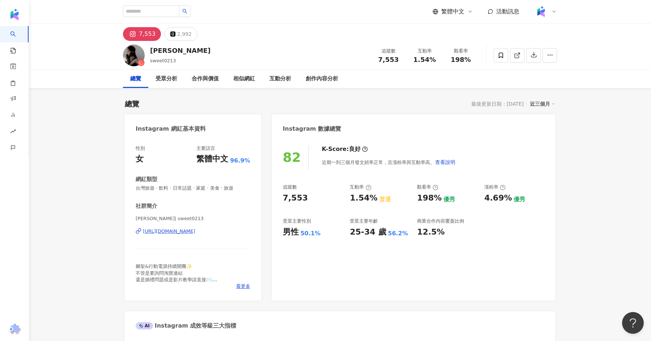
click at [195, 231] on div "https://www.instagram.com/sweet0213/" at bounding box center [169, 231] width 52 height 7
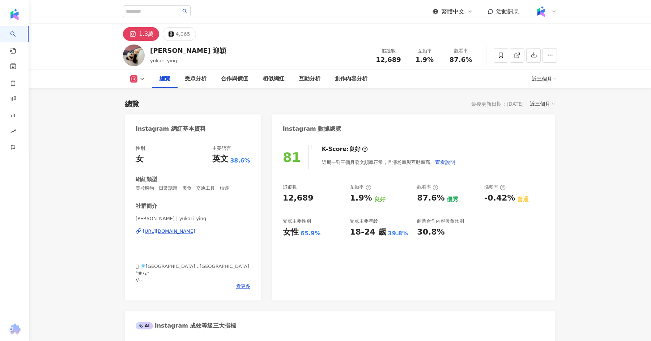
click at [195, 230] on div "https://www.instagram.com/yukari_ying/" at bounding box center [169, 231] width 52 height 7
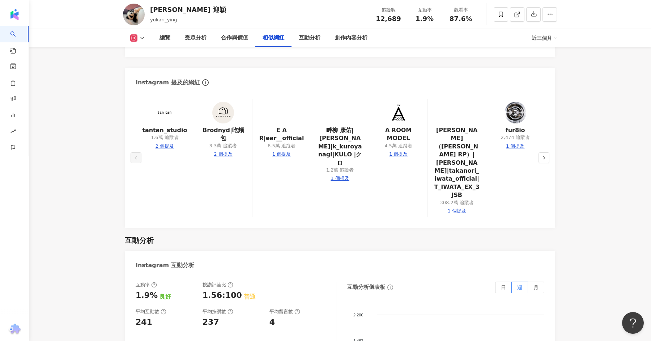
scroll to position [1301, 0]
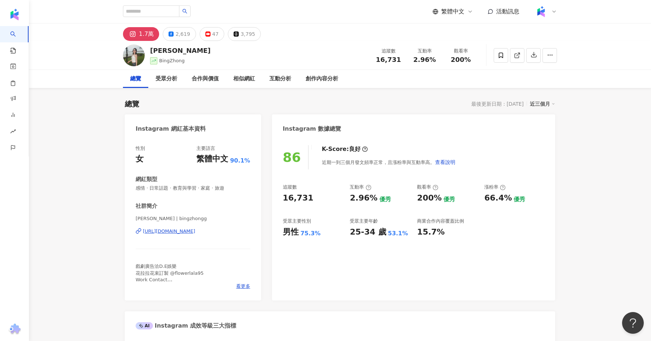
click at [195, 232] on div "https://www.instagram.com/bingzhongg/" at bounding box center [169, 231] width 52 height 7
drag, startPoint x: 164, startPoint y: 52, endPoint x: 152, endPoint y: 52, distance: 11.6
click at [152, 52] on div "鍾冰" at bounding box center [180, 50] width 60 height 9
copy div "鍾冰"
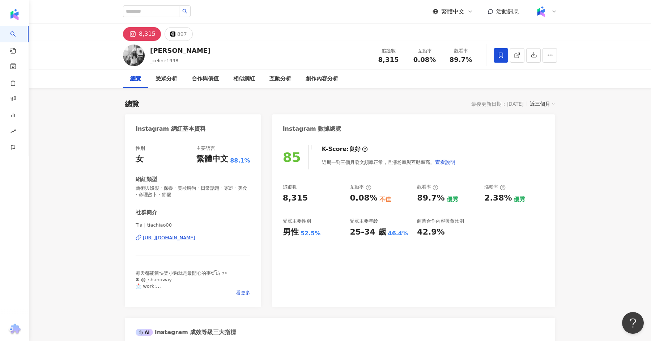
click at [178, 238] on div "[URL][DOMAIN_NAME]" at bounding box center [169, 237] width 52 height 7
drag, startPoint x: 185, startPoint y: 49, endPoint x: 148, endPoint y: 51, distance: 36.9
click at [148, 51] on div "[PERSON_NAME][PERSON_NAME] _celine1998 追蹤數 8,315 互動率 0.08% 觀看率 89.7%" at bounding box center [340, 55] width 463 height 29
copy div "[PERSON_NAME]"
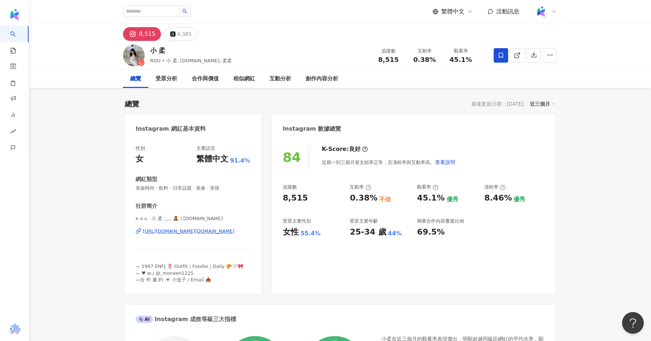
click at [192, 233] on div "https://www.instagram.com/rou.lu/" at bounding box center [189, 231] width 92 height 7
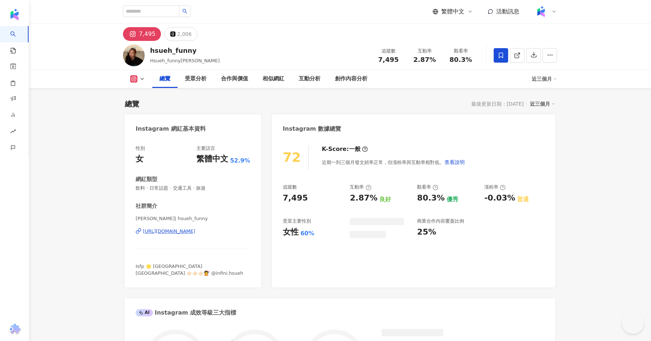
click at [176, 233] on div "[URL][DOMAIN_NAME]" at bounding box center [169, 231] width 52 height 7
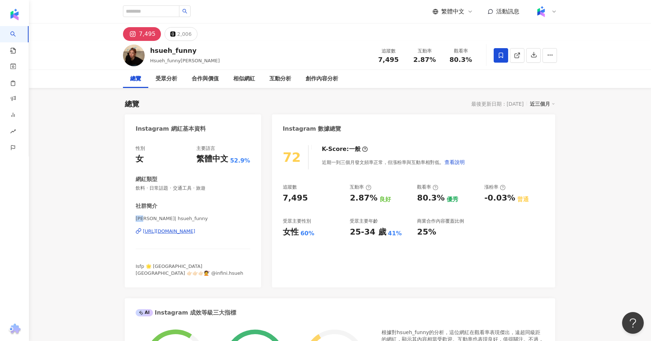
drag, startPoint x: 149, startPoint y: 217, endPoint x: 131, endPoint y: 216, distance: 18.1
click at [131, 216] on div "性別 女 主要語言 繁體中文 52.9% 網紅類型 飲料 · 日常話題 · 交通工具 · 旅遊 社群簡介 薛芬妮 | hsueh_funny https://…" at bounding box center [193, 212] width 136 height 149
copy span "薛芬妮"
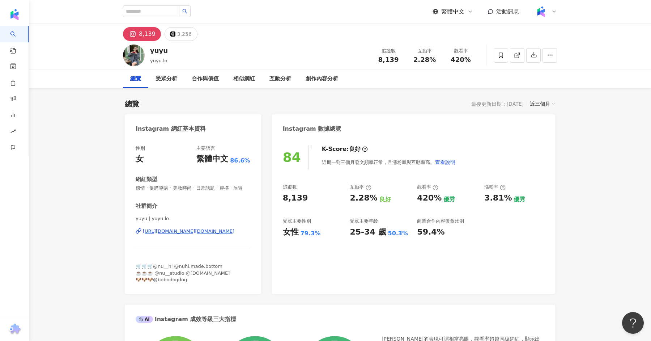
click at [185, 233] on div "https://www.instagram.com/yuyu.lo/" at bounding box center [189, 231] width 92 height 7
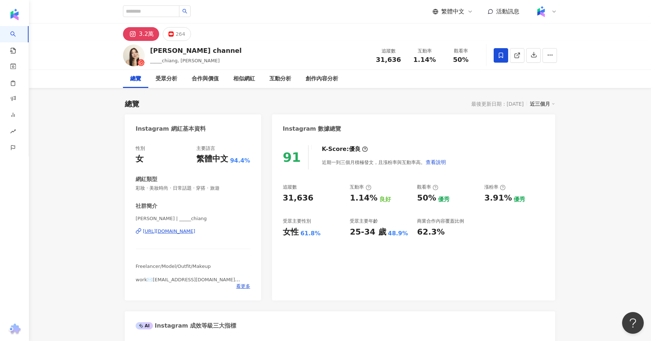
click at [195, 230] on div "https://www.instagram.com/_____chiang/" at bounding box center [169, 231] width 52 height 7
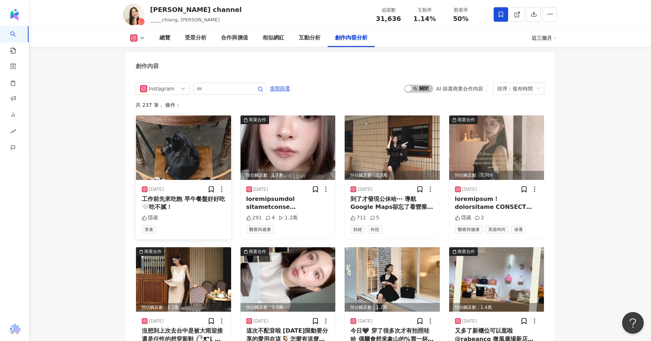
scroll to position [2194, 0]
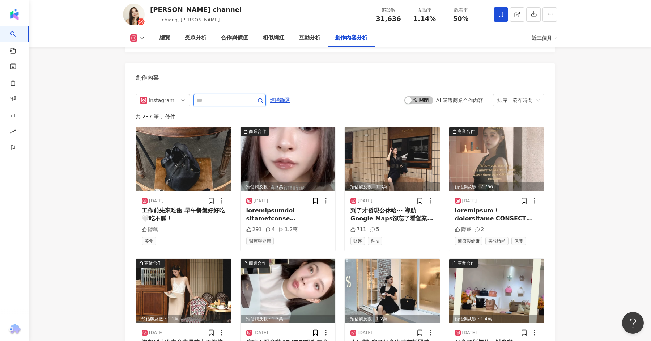
click at [208, 97] on input "text" at bounding box center [221, 100] width 51 height 9
type input "*"
type input "**"
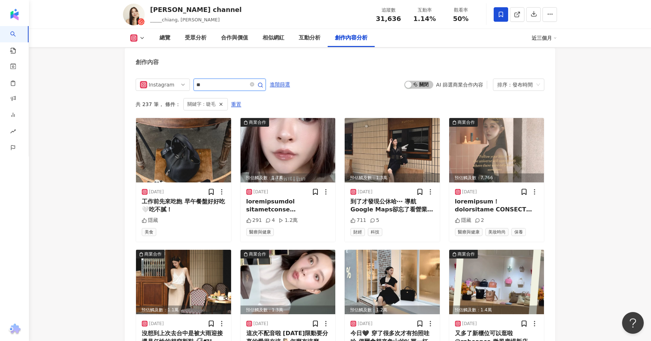
scroll to position [2200, 0]
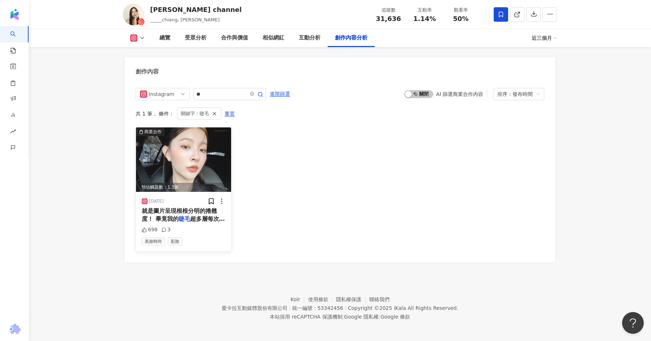
click at [160, 203] on div "2025/5/13 就是圖片呈現根根分明的捲翹度！ 畢竟我的 睫毛 超多層每次都要反覆刷、夾、燙 還隨睫 698 3 美妝時尚 彩妝" at bounding box center [183, 221] width 95 height 59
click at [186, 166] on img at bounding box center [183, 159] width 95 height 64
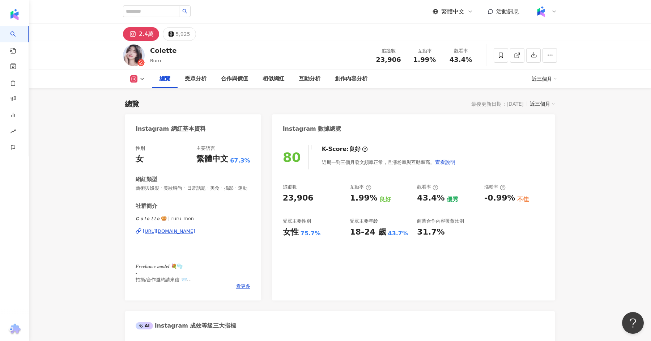
click at [195, 229] on div "[URL][DOMAIN_NAME]" at bounding box center [169, 231] width 52 height 7
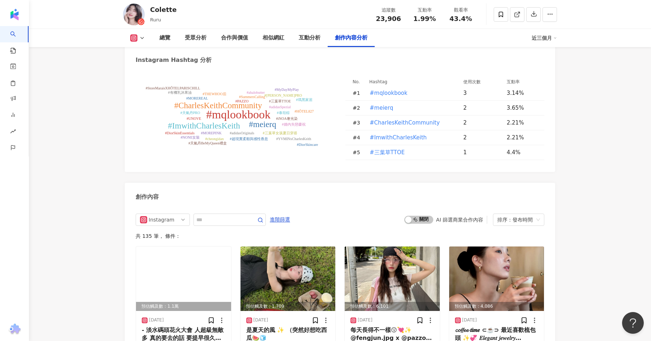
scroll to position [2094, 0]
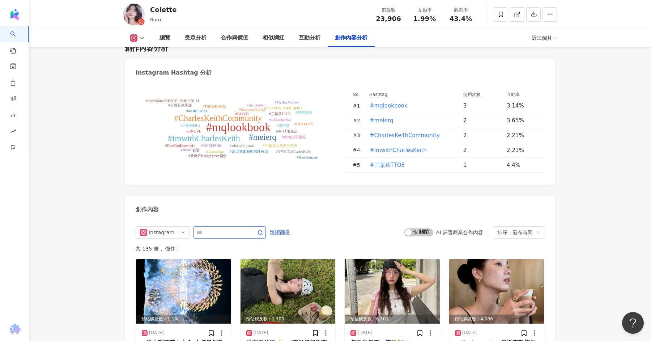
click at [229, 232] on input "text" at bounding box center [221, 232] width 51 height 9
type input "*"
type input "**"
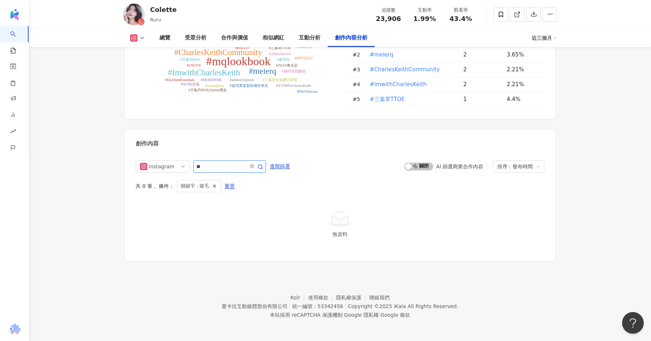
scroll to position [2159, 0]
click at [252, 170] on span at bounding box center [256, 168] width 14 height 9
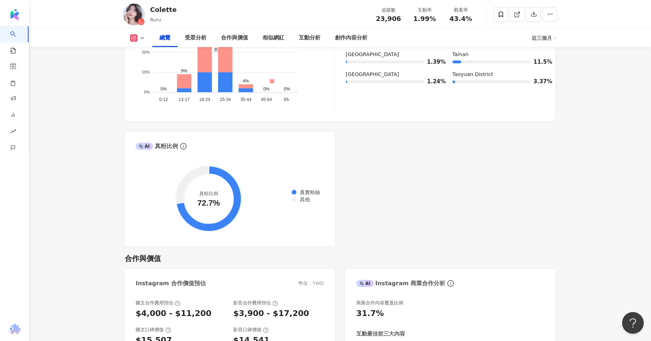
scroll to position [0, 0]
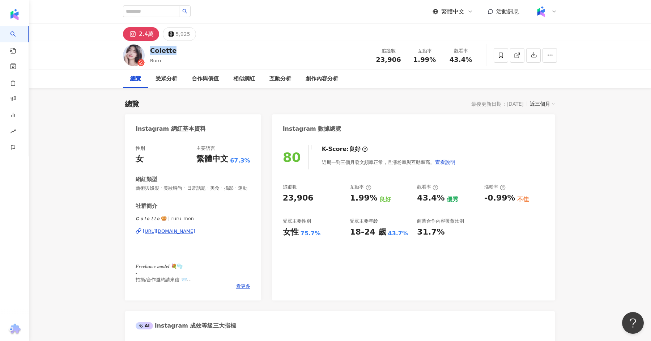
drag, startPoint x: 173, startPoint y: 52, endPoint x: 149, endPoint y: 52, distance: 23.2
click at [149, 52] on div "Colette Ruru 追蹤數 23,906 互動率 1.99% 觀看率 43.4%" at bounding box center [340, 55] width 463 height 29
copy div "Colette"
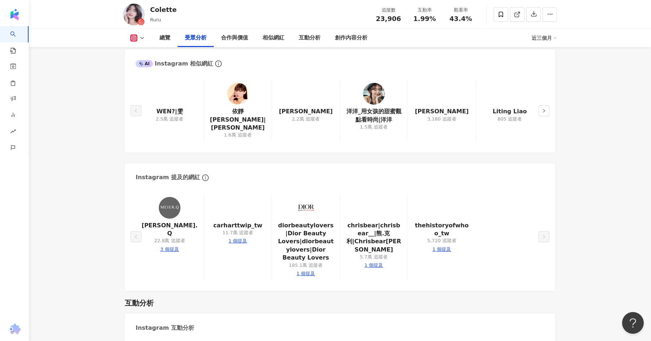
scroll to position [831, 0]
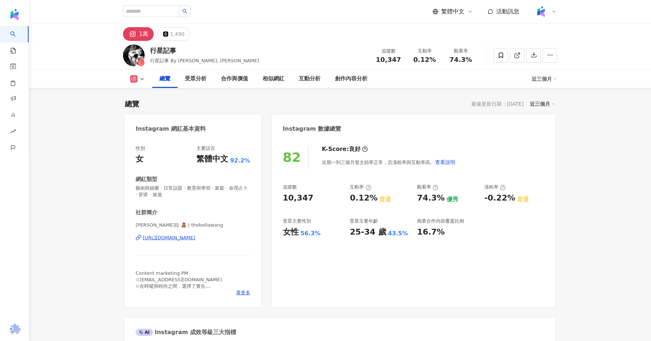
click at [177, 234] on div "https://www.instagram.com/thebellawang/" at bounding box center [169, 237] width 52 height 7
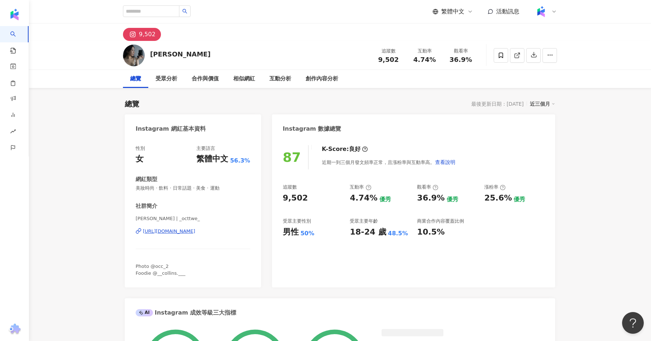
click at [195, 234] on div "[URL][DOMAIN_NAME]" at bounding box center [169, 231] width 52 height 7
click at [195, 233] on div "[URL][DOMAIN_NAME]" at bounding box center [169, 231] width 52 height 7
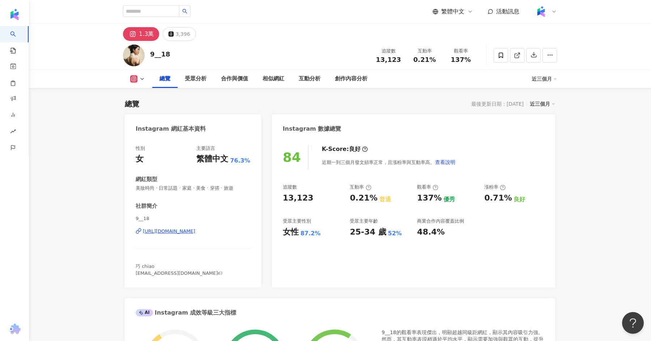
click at [194, 233] on div "https://www.instagram.com/9__18/" at bounding box center [169, 231] width 52 height 7
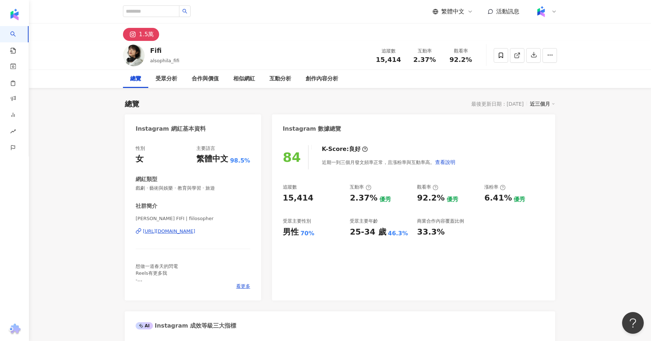
click at [194, 232] on div "[URL][DOMAIN_NAME]" at bounding box center [169, 231] width 52 height 7
drag, startPoint x: 163, startPoint y: 52, endPoint x: 147, endPoint y: 52, distance: 16.3
click at [147, 52] on div "Fifi alsophila_fifi 追蹤數 15,414 互動率 2.37% 觀看率 92.2%" at bounding box center [340, 55] width 463 height 29
copy div "Fifi"
